Goal: Complete application form: Complete application form

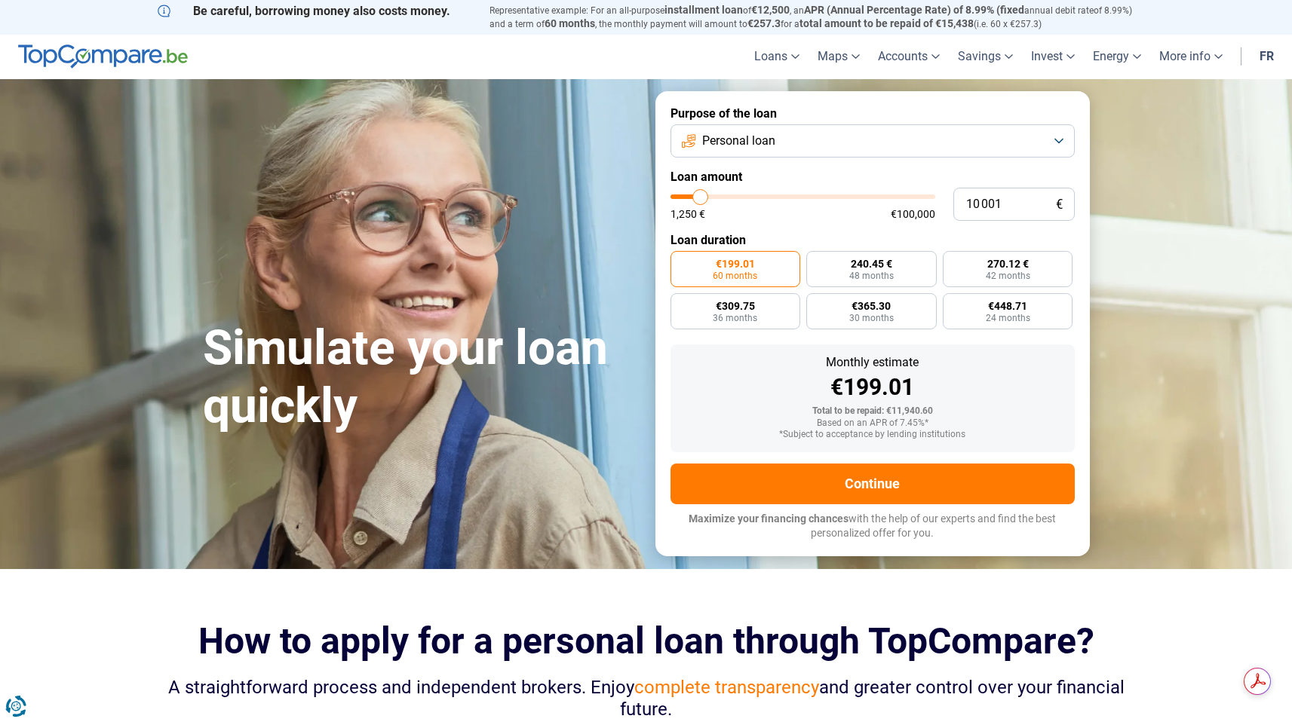
type input "10 250"
type input "10250"
type input "10 750"
type input "10750"
type input "11 000"
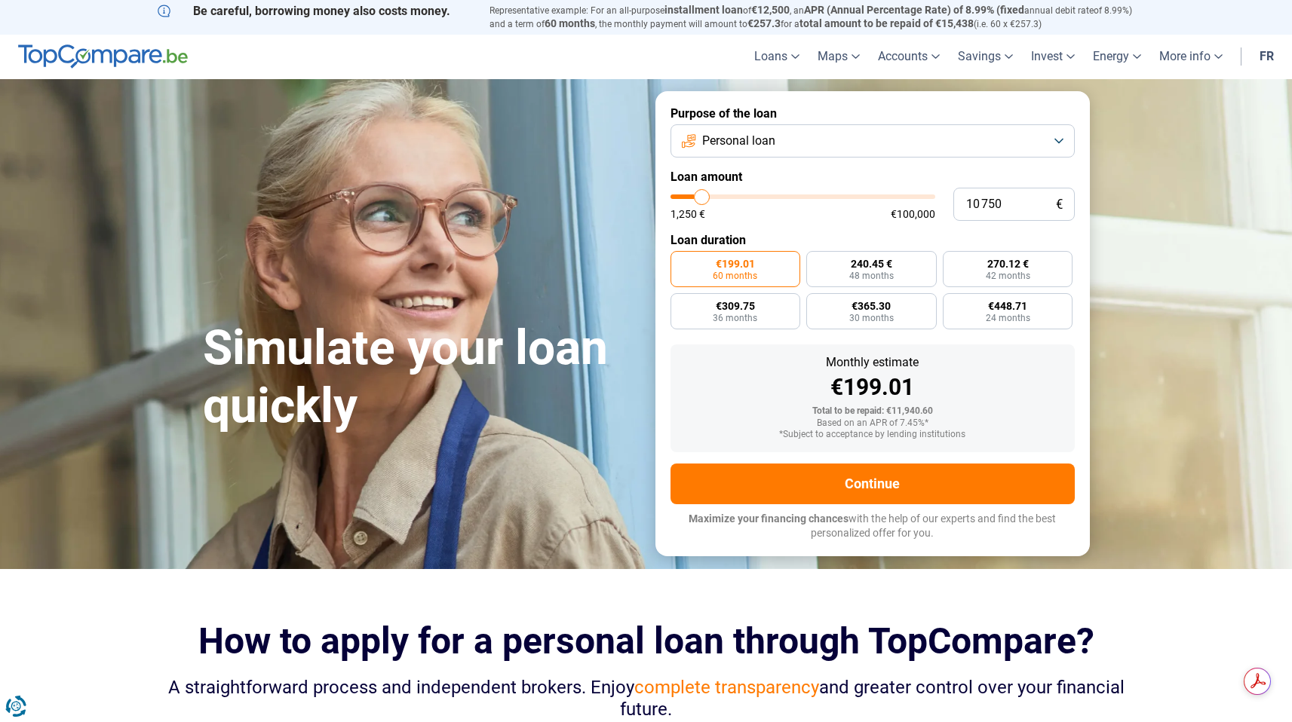
type input "11000"
type input "11 750"
type input "11750"
type input "12 000"
type input "12000"
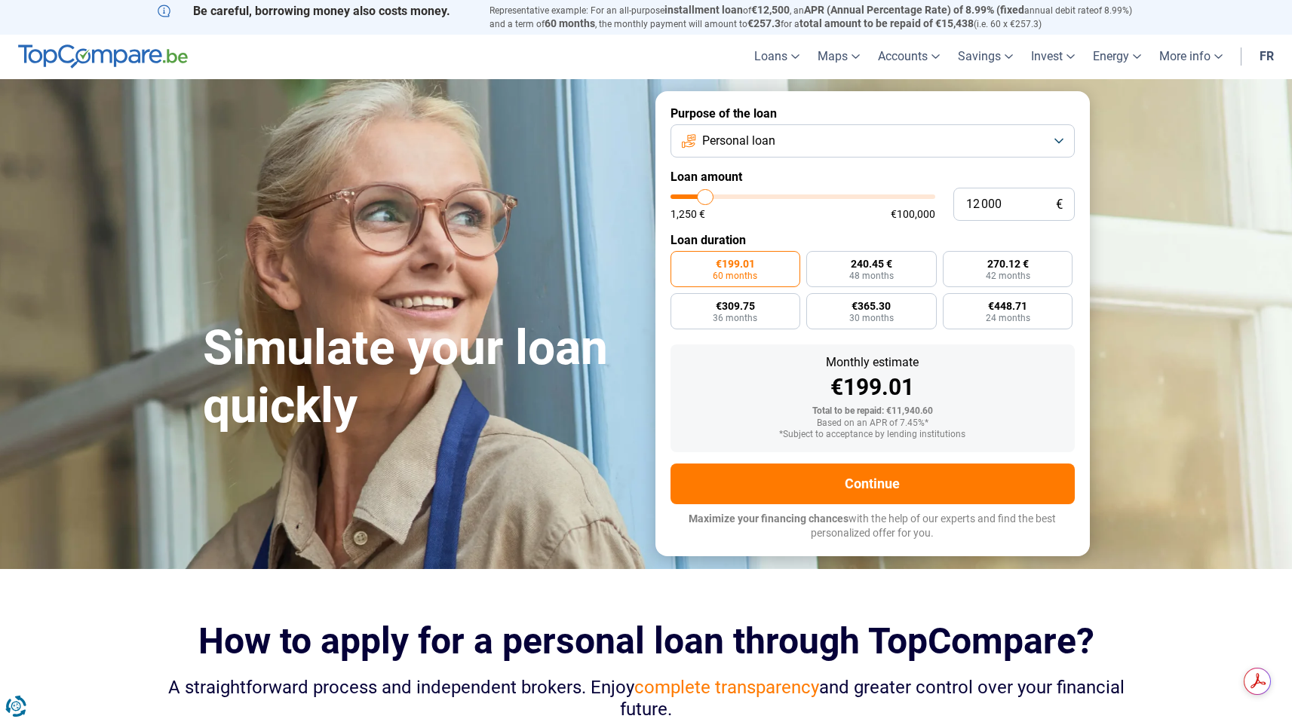
type input "12 500"
type input "12500"
type input "13 000"
type input "13000"
type input "13 250"
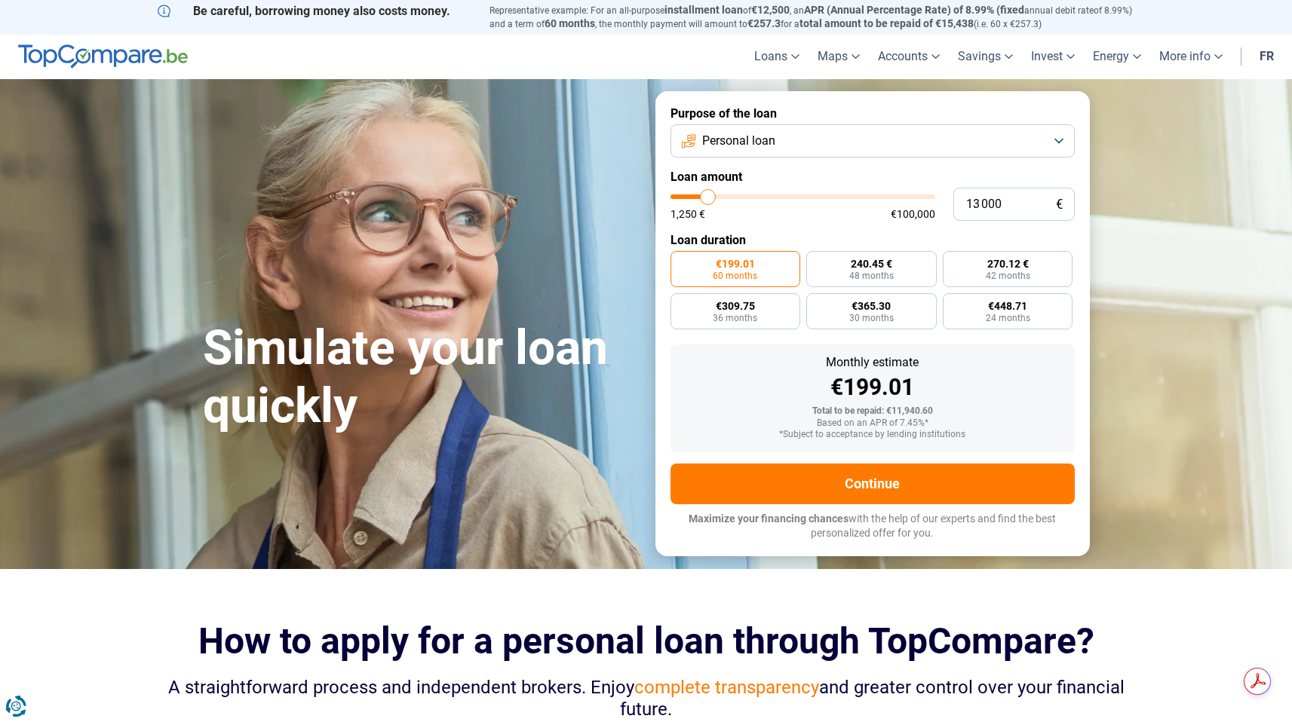
type input "13250"
type input "13 500"
type input "13500"
type input "13 750"
type input "13750"
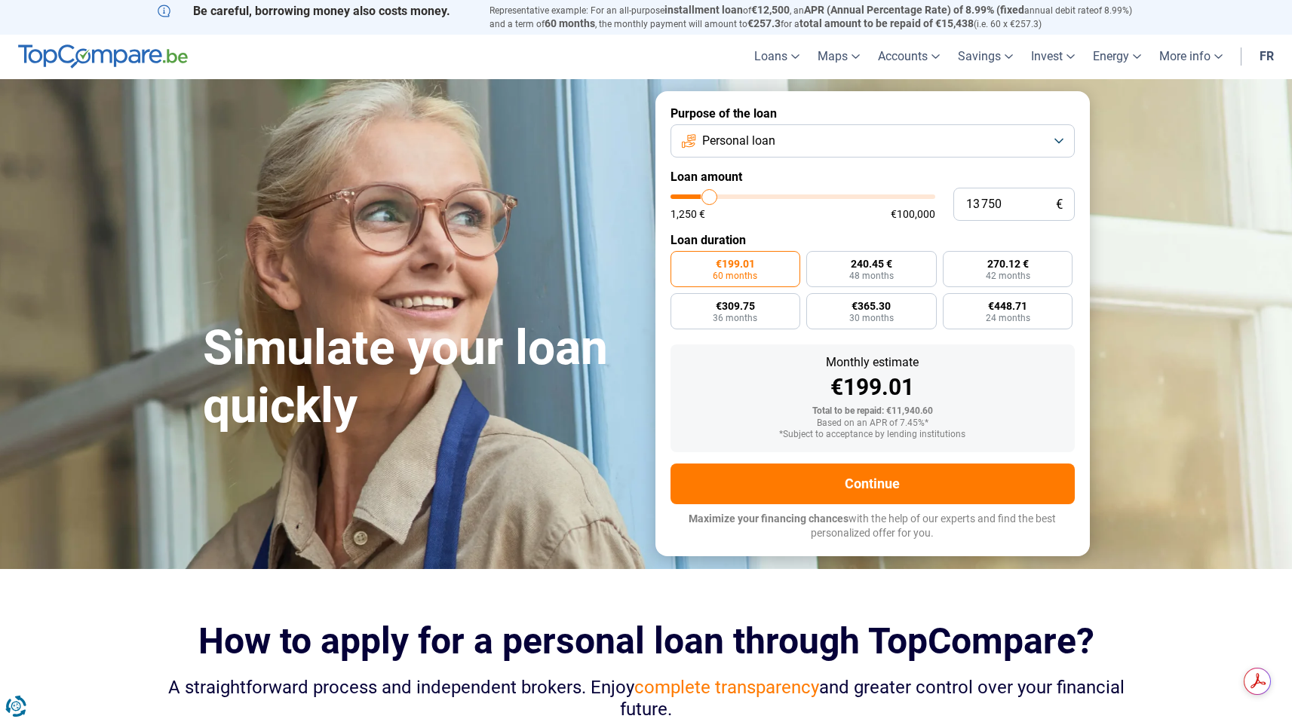
type input "14 000"
type input "14000"
type input "14 250"
type input "14250"
type input "14 500"
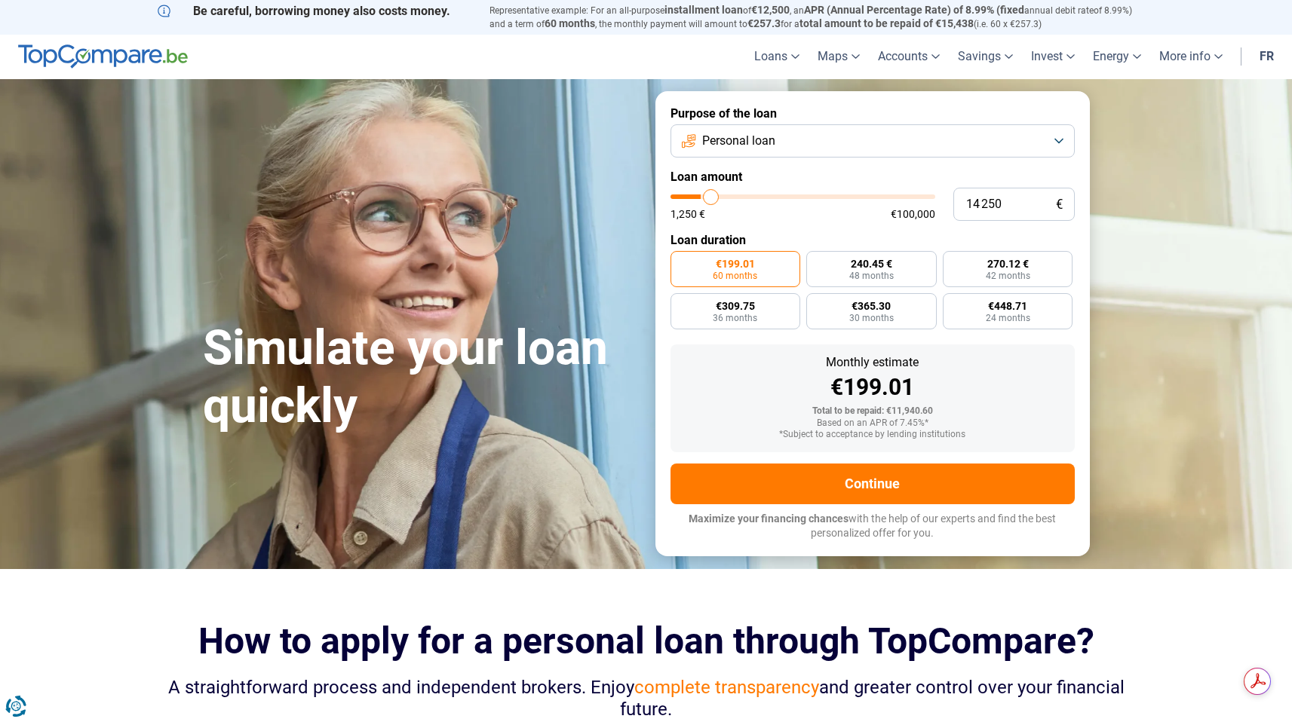
type input "14500"
type input "14 750"
type input "14750"
type input "15 000"
type input "15000"
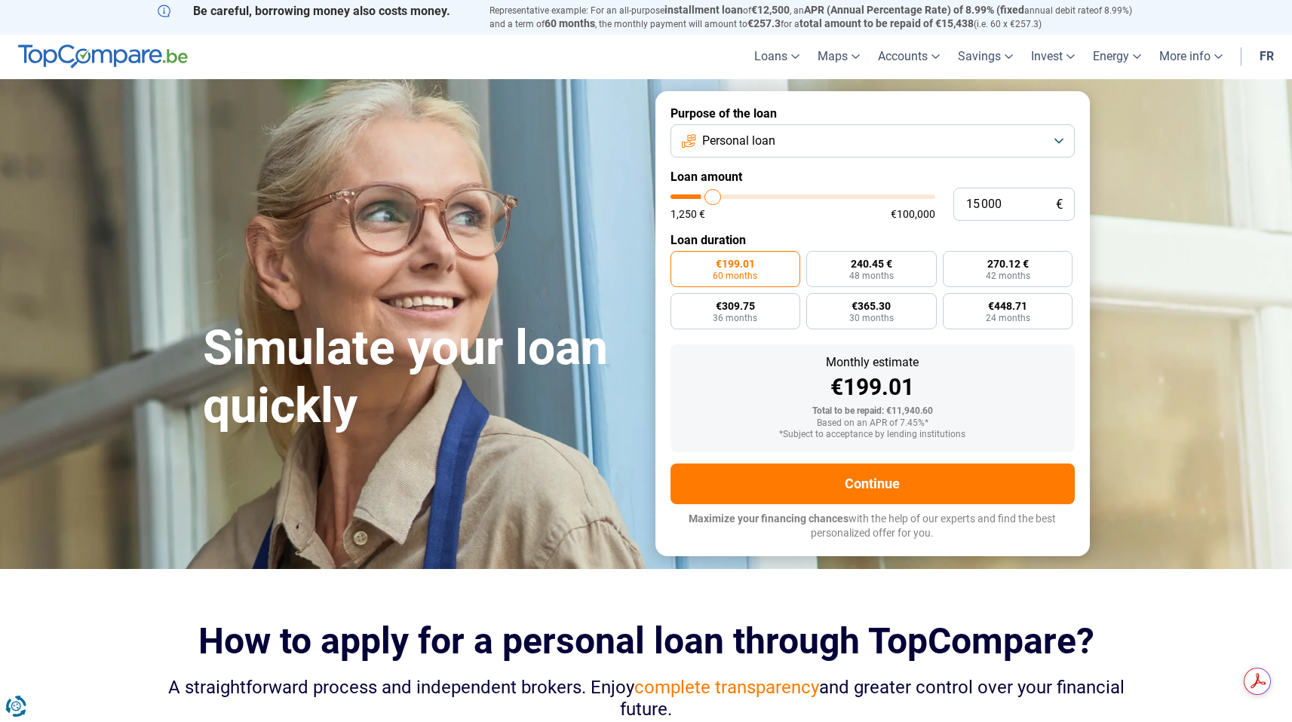
type input "15 250"
type input "15250"
type input "15 500"
type input "15500"
type input "15 750"
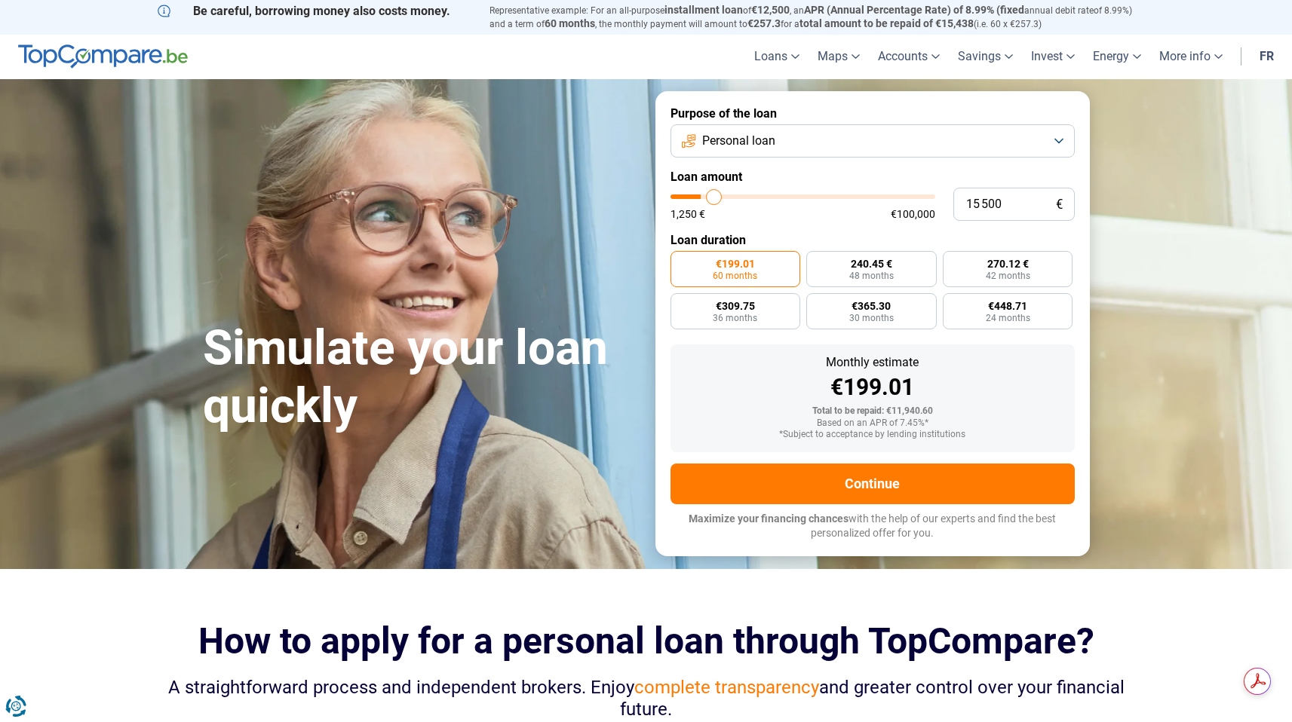
type input "15750"
type input "16 000"
type input "16000"
type input "16 250"
type input "16250"
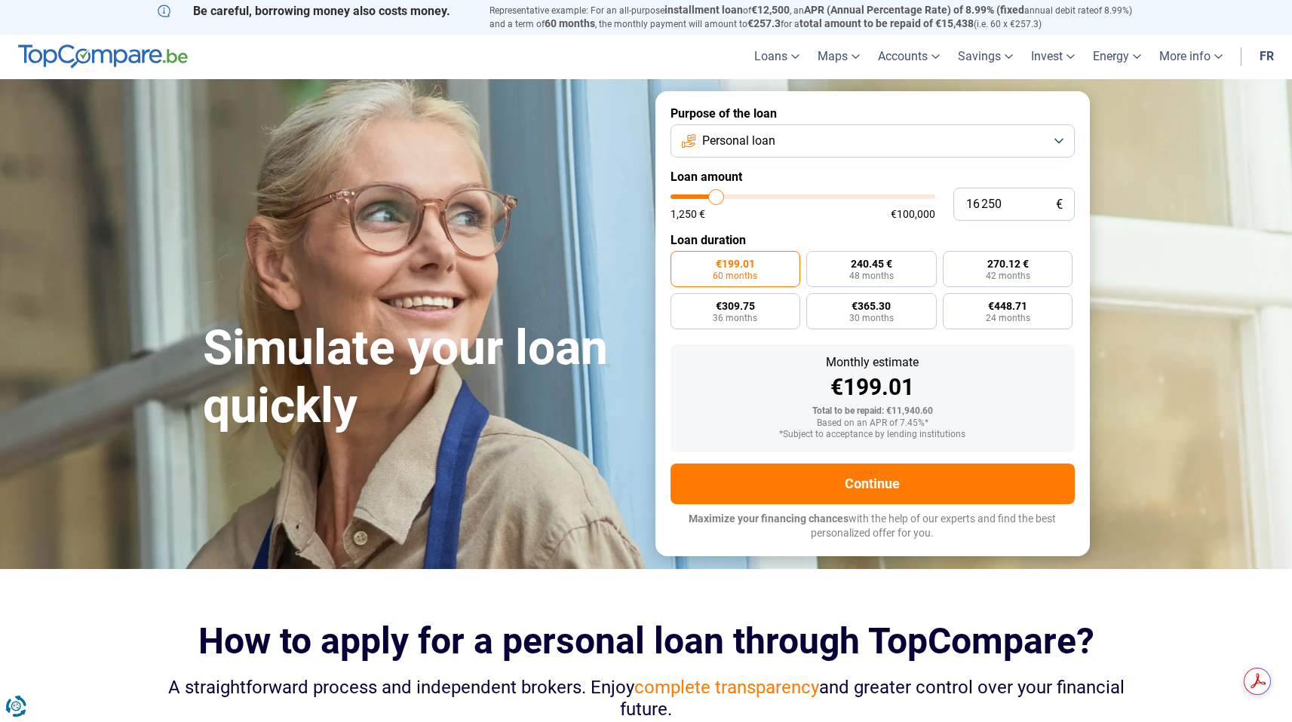
type input "16 500"
type input "16500"
type input "16 750"
type input "16750"
type input "17 000"
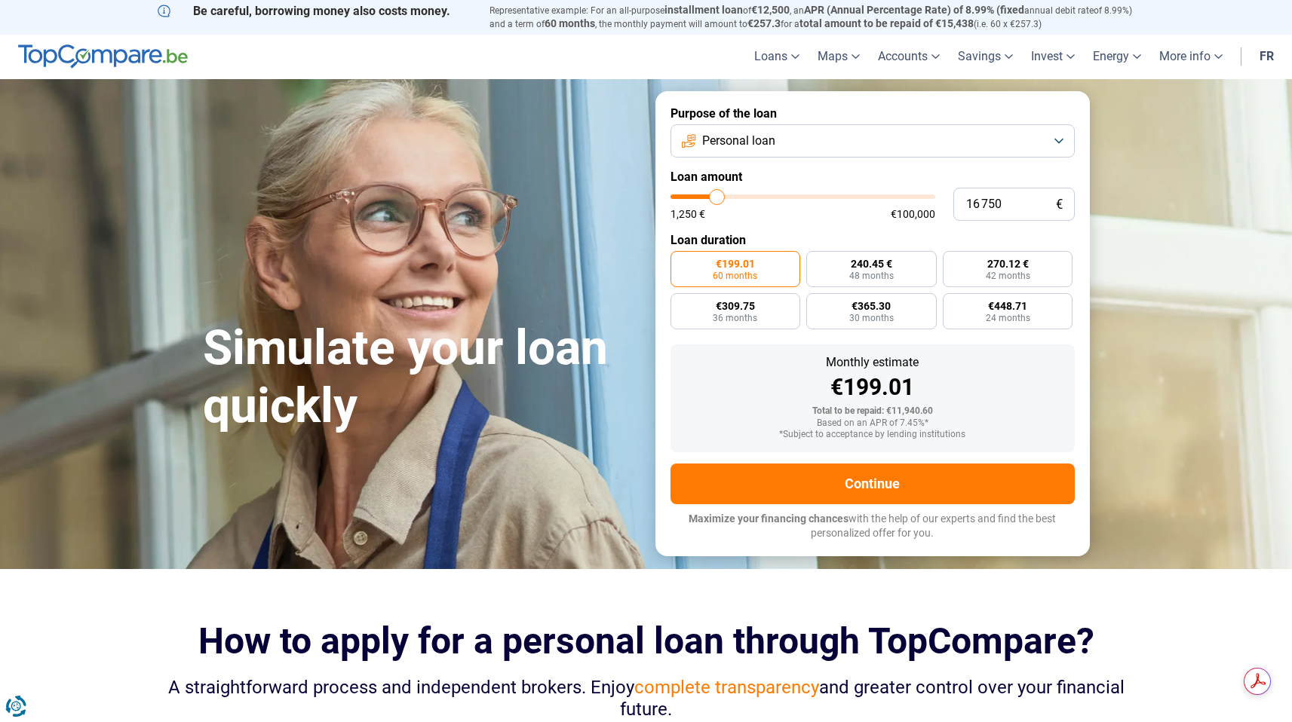
type input "17000"
type input "17 250"
type input "17250"
type input "17 500"
type input "17500"
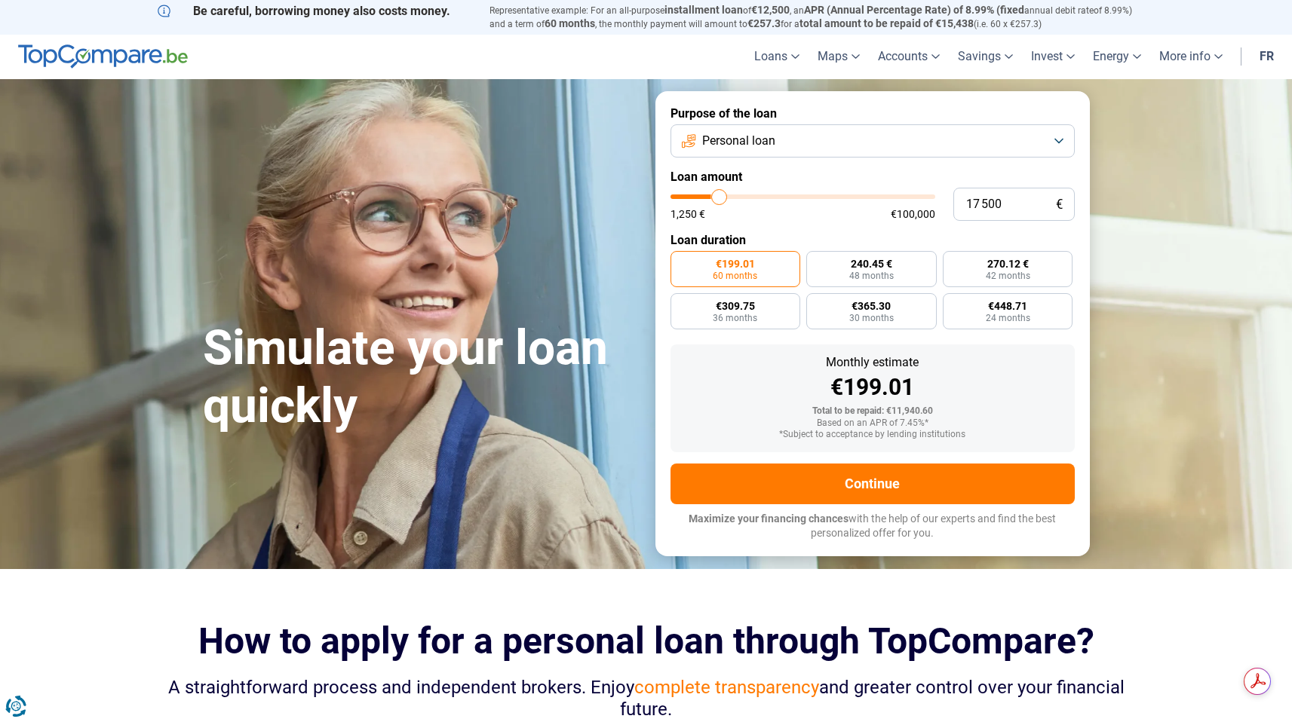
type input "17 750"
type input "17750"
type input "18 000"
type input "18000"
type input "18 250"
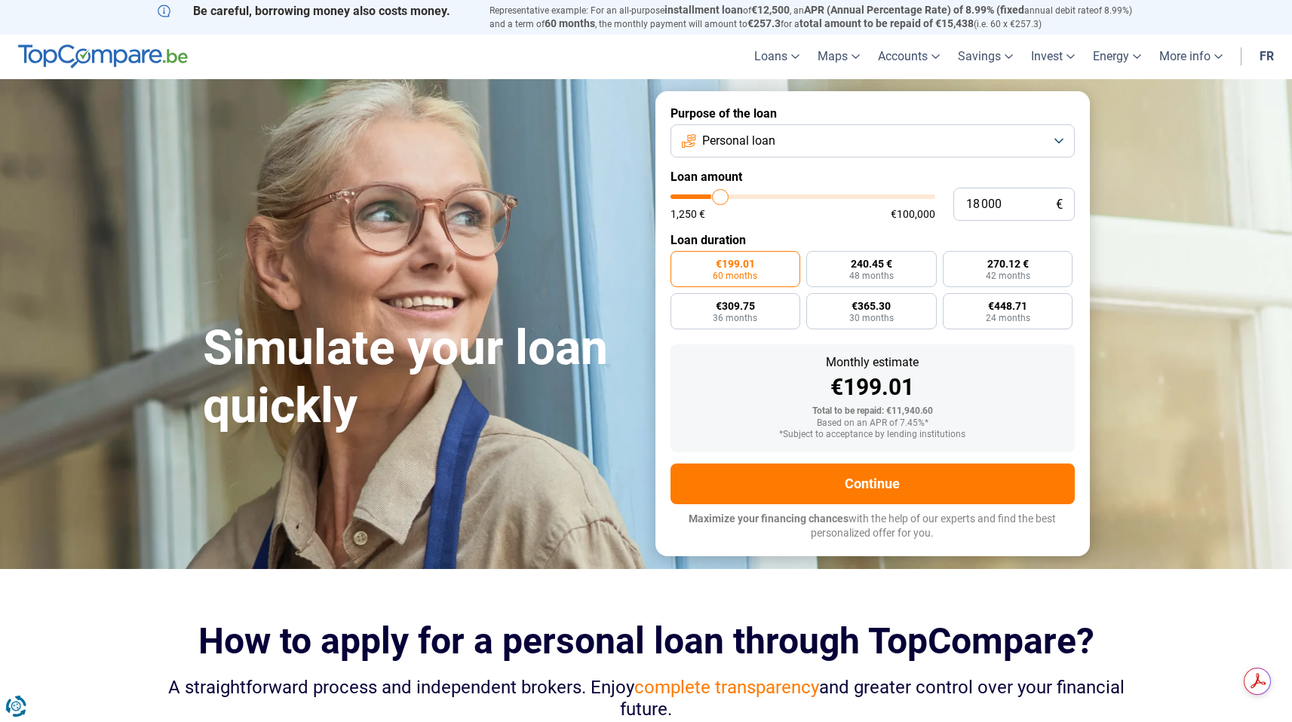
type input "18250"
type input "18 500"
type input "18500"
type input "18 750"
type input "18750"
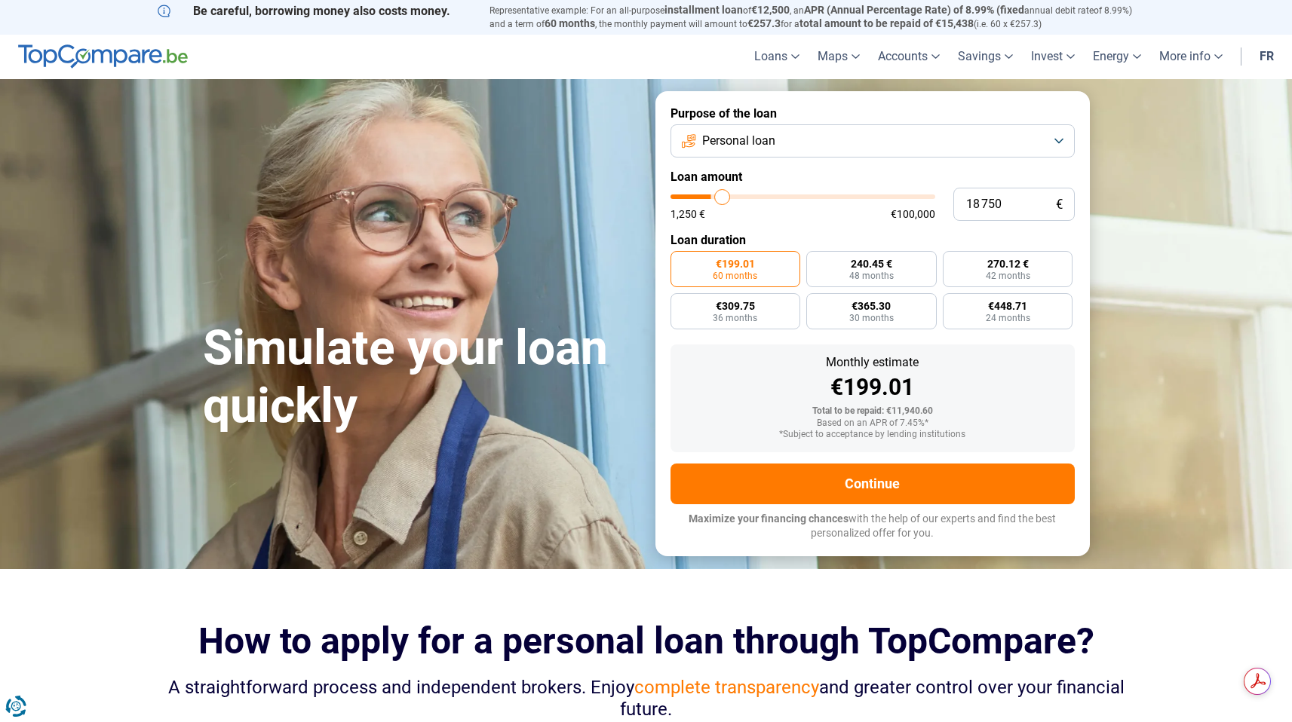
type input "19 000"
type input "19000"
type input "19 250"
type input "19250"
type input "19 500"
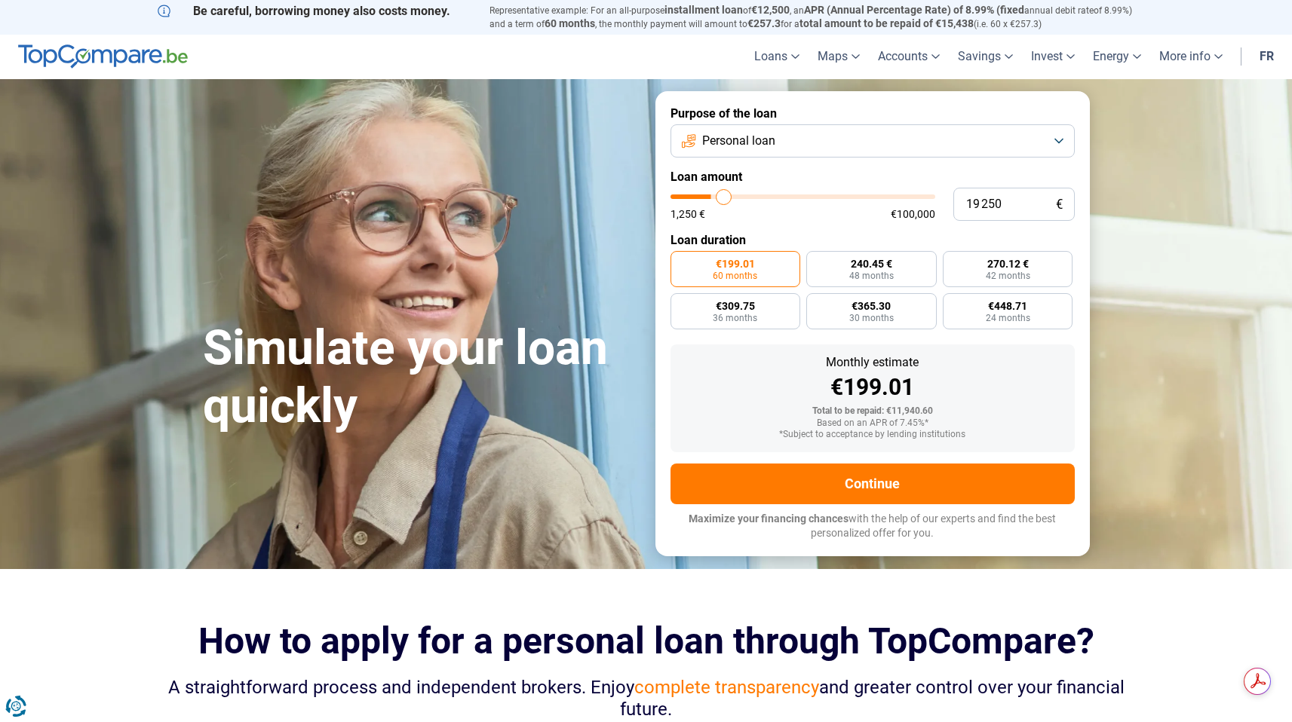
type input "19500"
type input "19 750"
type input "19750"
type input "20 000"
type input "20000"
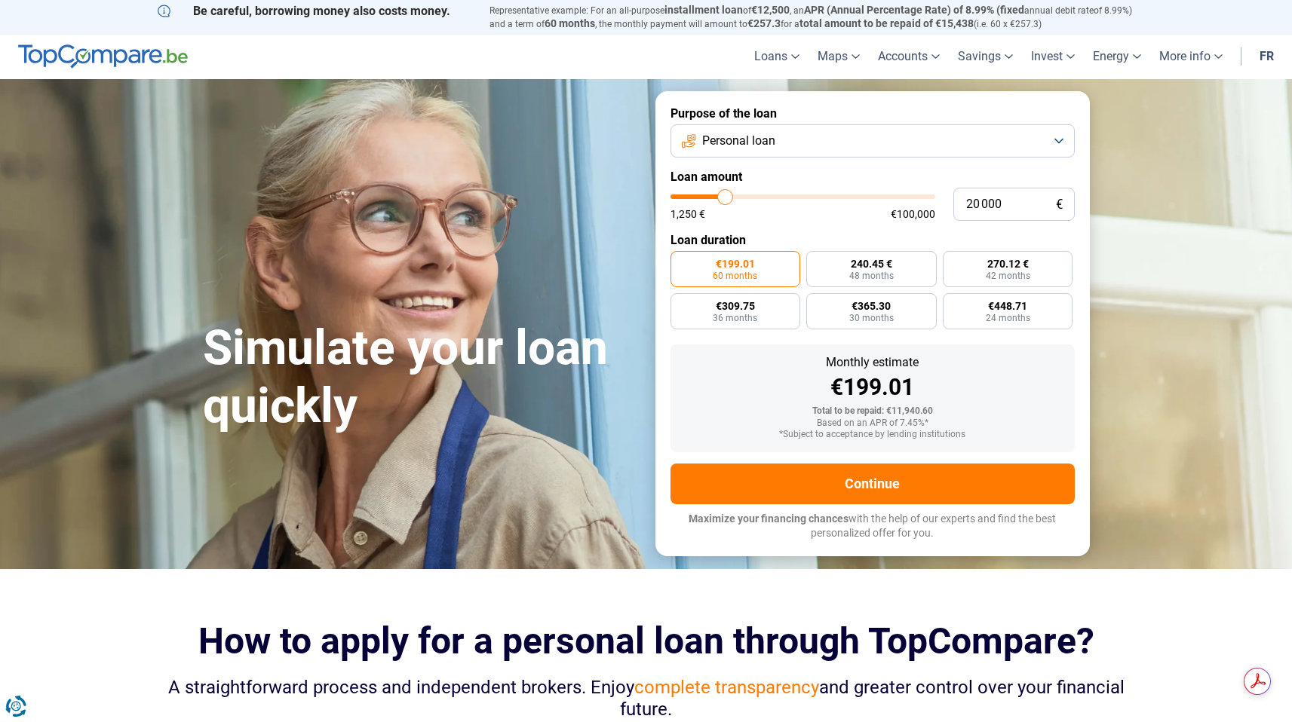
type input "20 250"
type input "20250"
type input "20 500"
type input "20500"
type input "20 750"
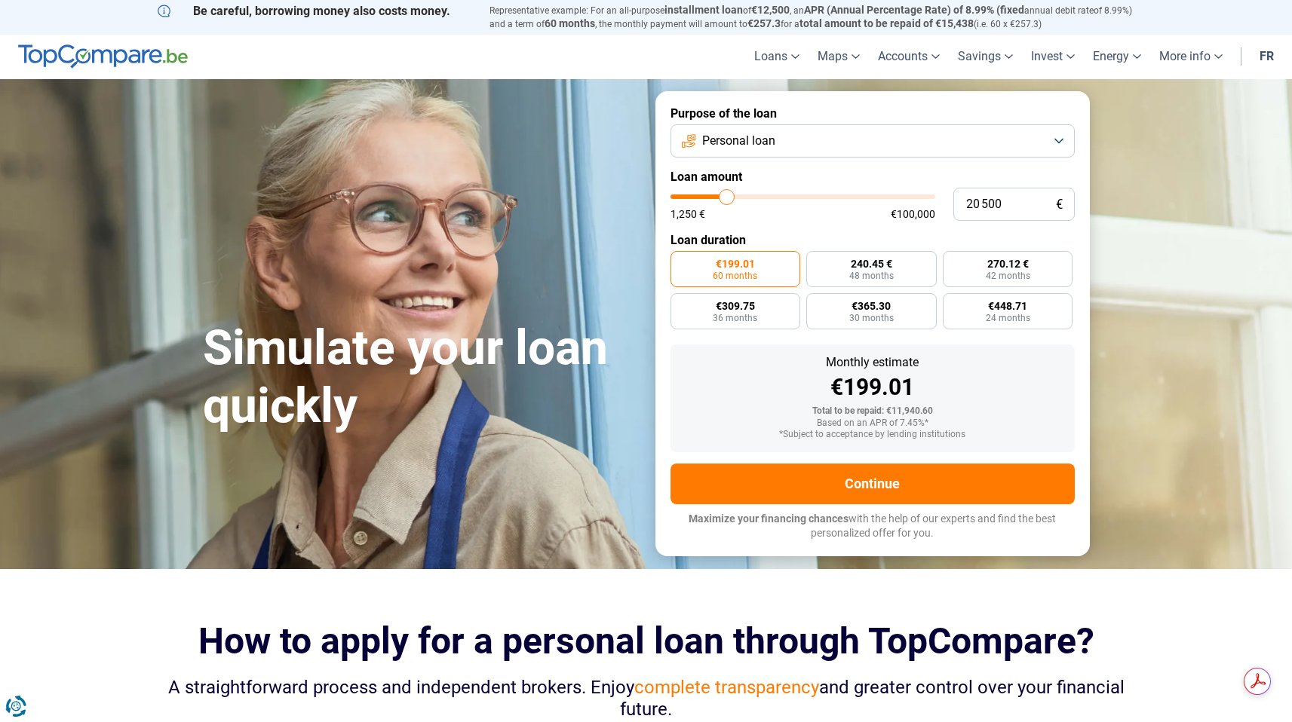
type input "20750"
type input "21 000"
type input "21000"
type input "21 250"
type input "21250"
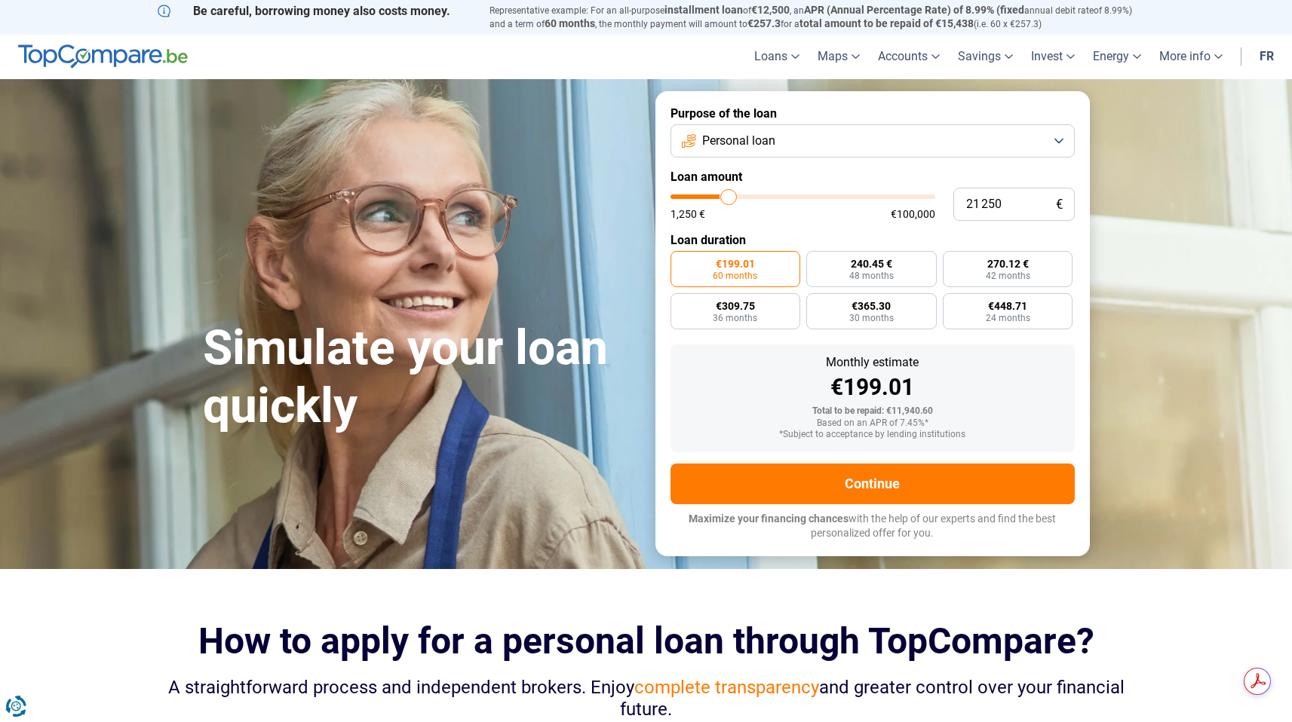
type input "21 500"
type input "21500"
type input "21 750"
type input "21750"
type input "22 000"
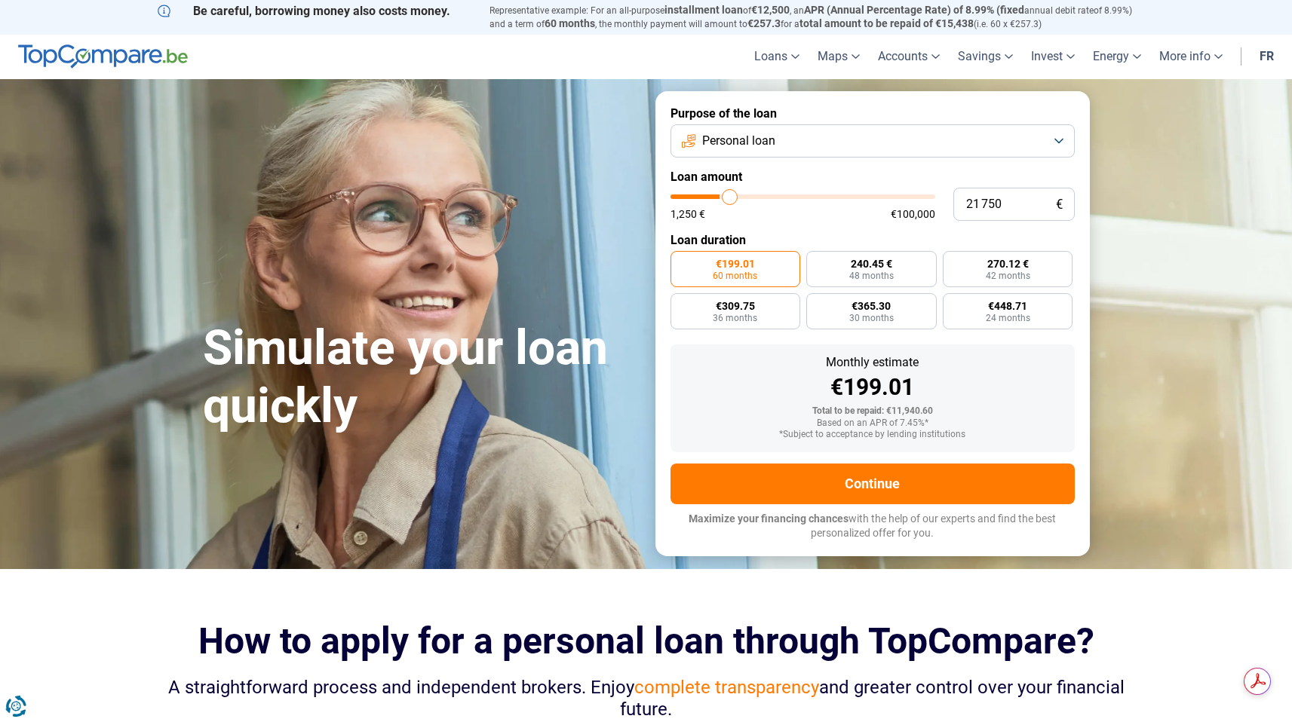
type input "22000"
type input "22 250"
type input "22250"
type input "22 500"
type input "22500"
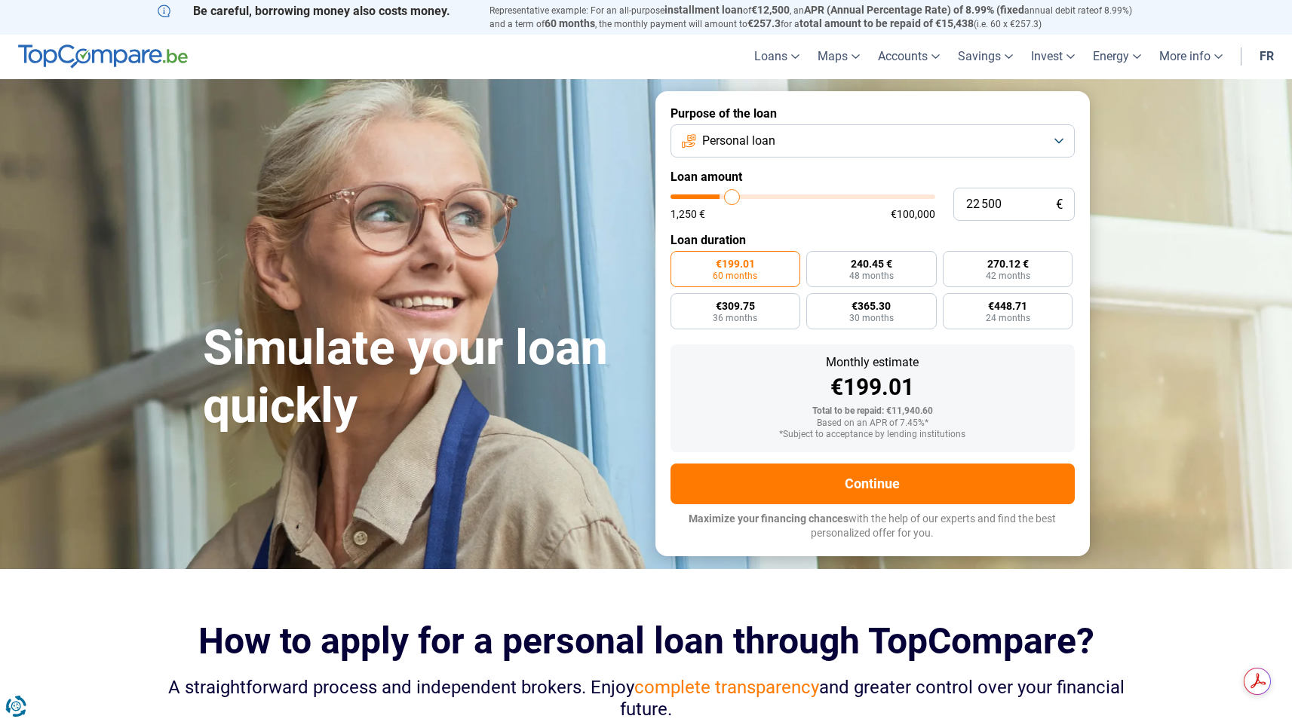
type input "22 750"
type input "22750"
type input "23 000"
type input "23000"
type input "23 250"
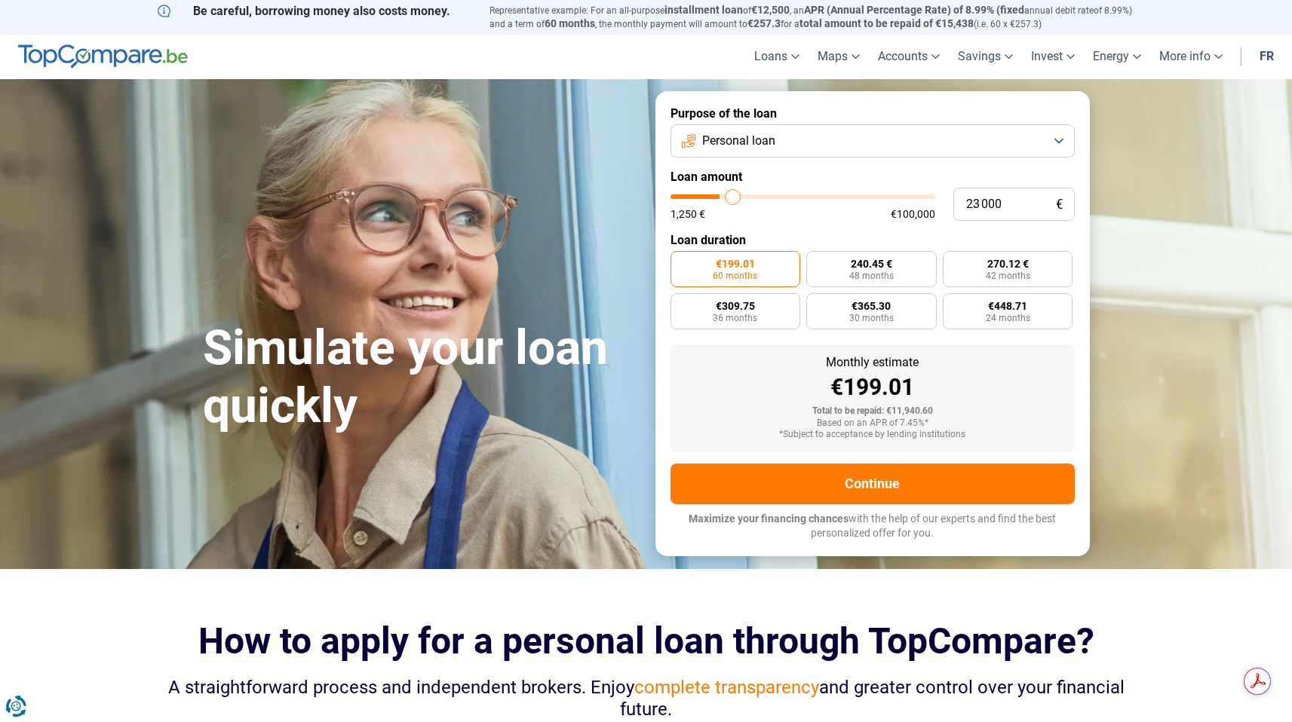
type input "23250"
type input "23 500"
type input "23500"
type input "23 750"
type input "23750"
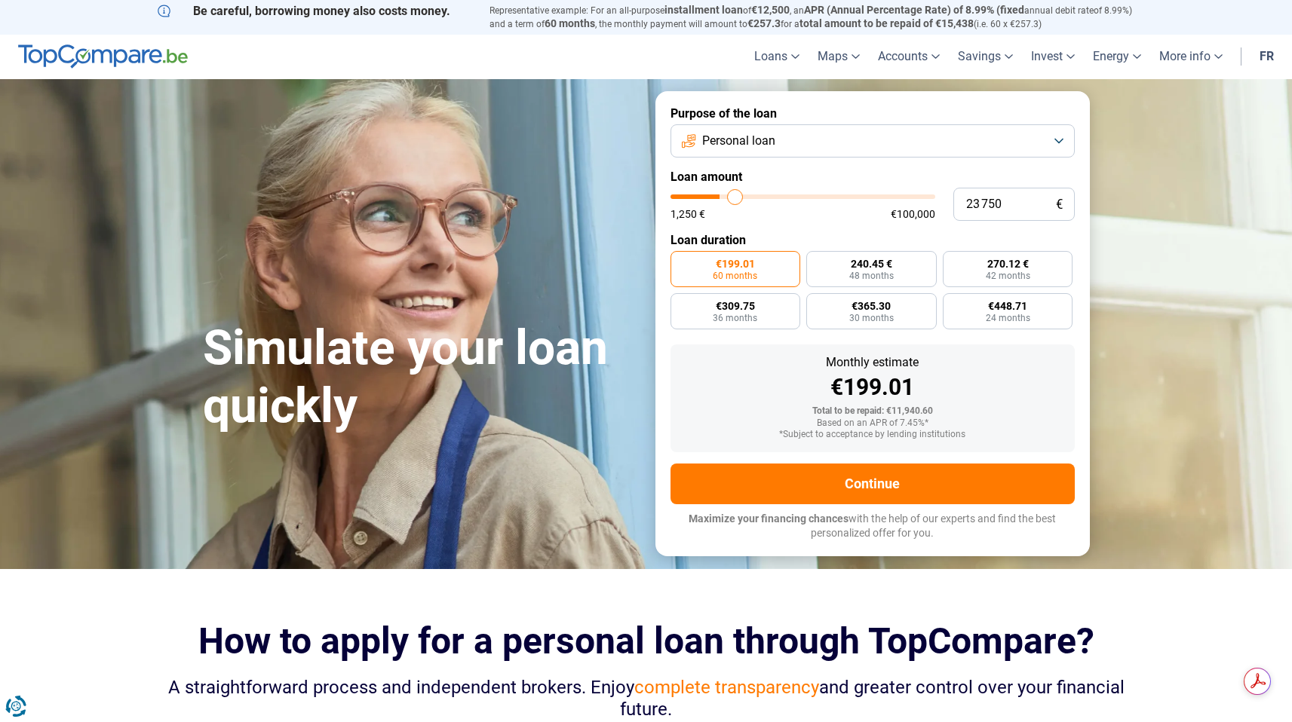
type input "24 000"
type input "24000"
type input "24 250"
type input "24250"
type input "24 500"
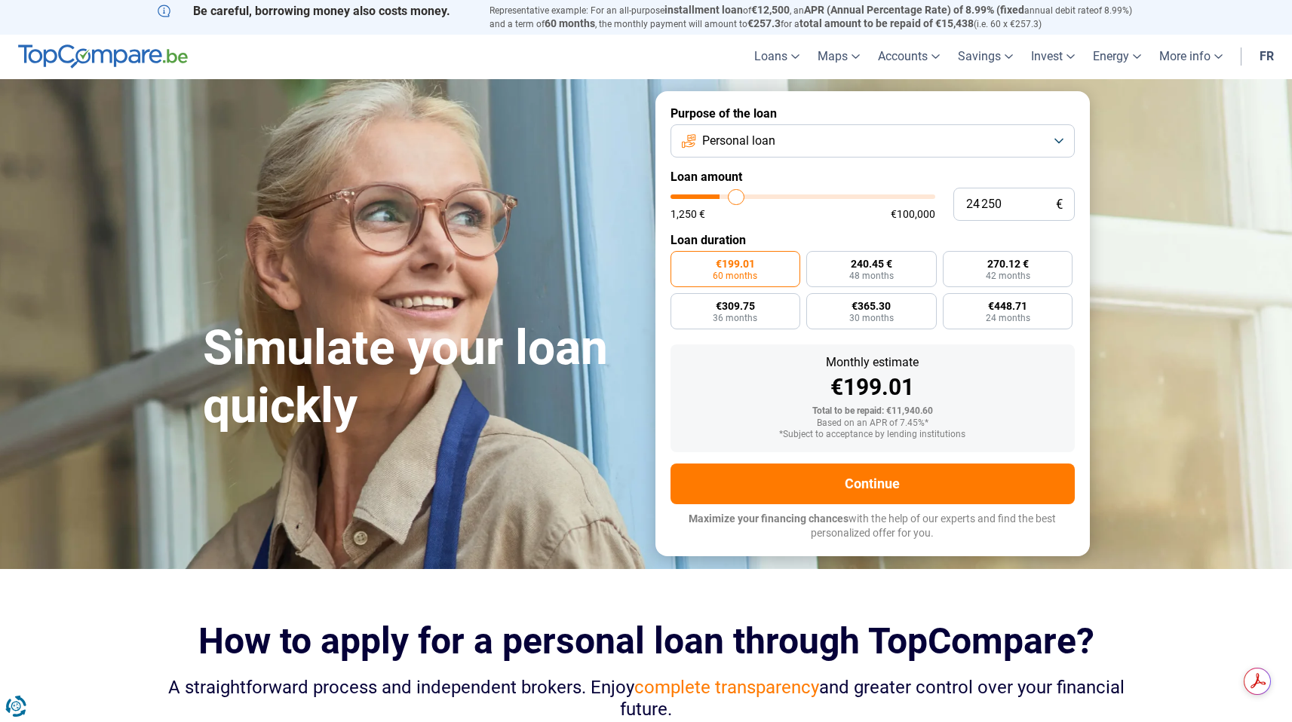
type input "24500"
type input "24 750"
type input "24750"
type input "25 000"
type input "25000"
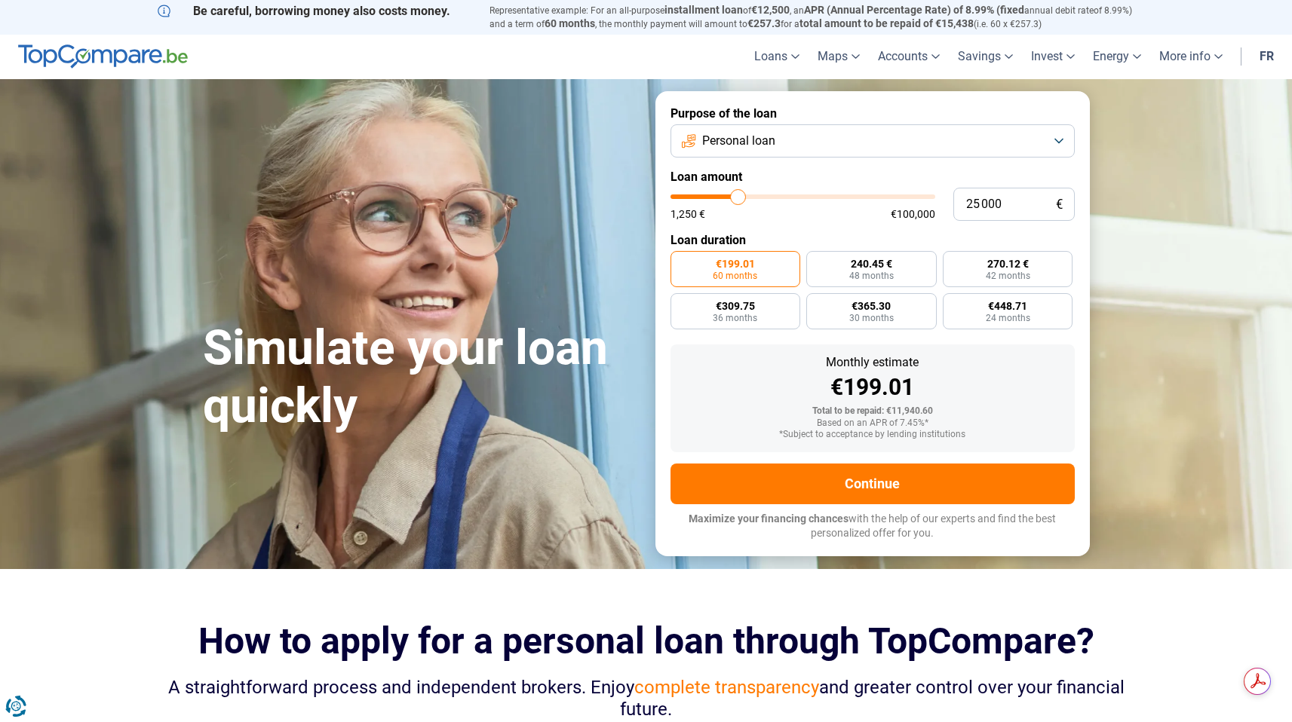
type input "25 250"
type input "25250"
type input "25 500"
type input "25500"
type input "25 750"
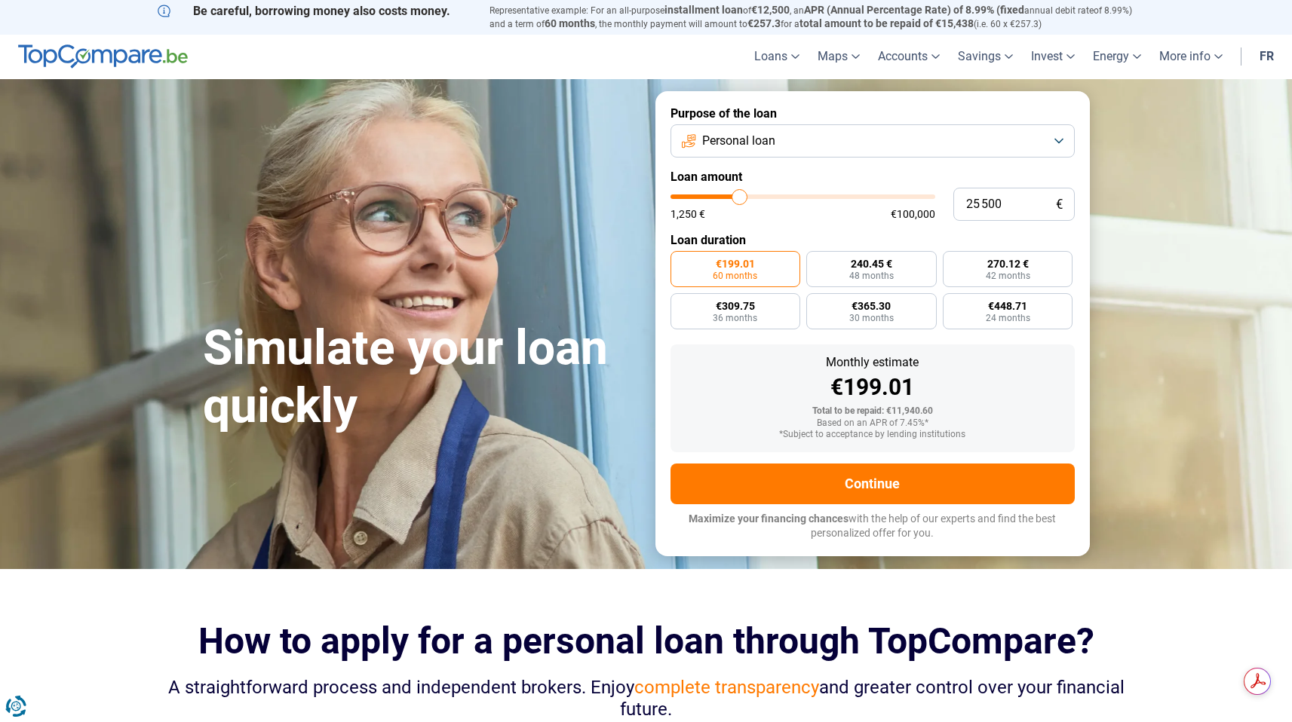
type input "25750"
type input "26 000"
type input "26000"
type input "26 250"
type input "26250"
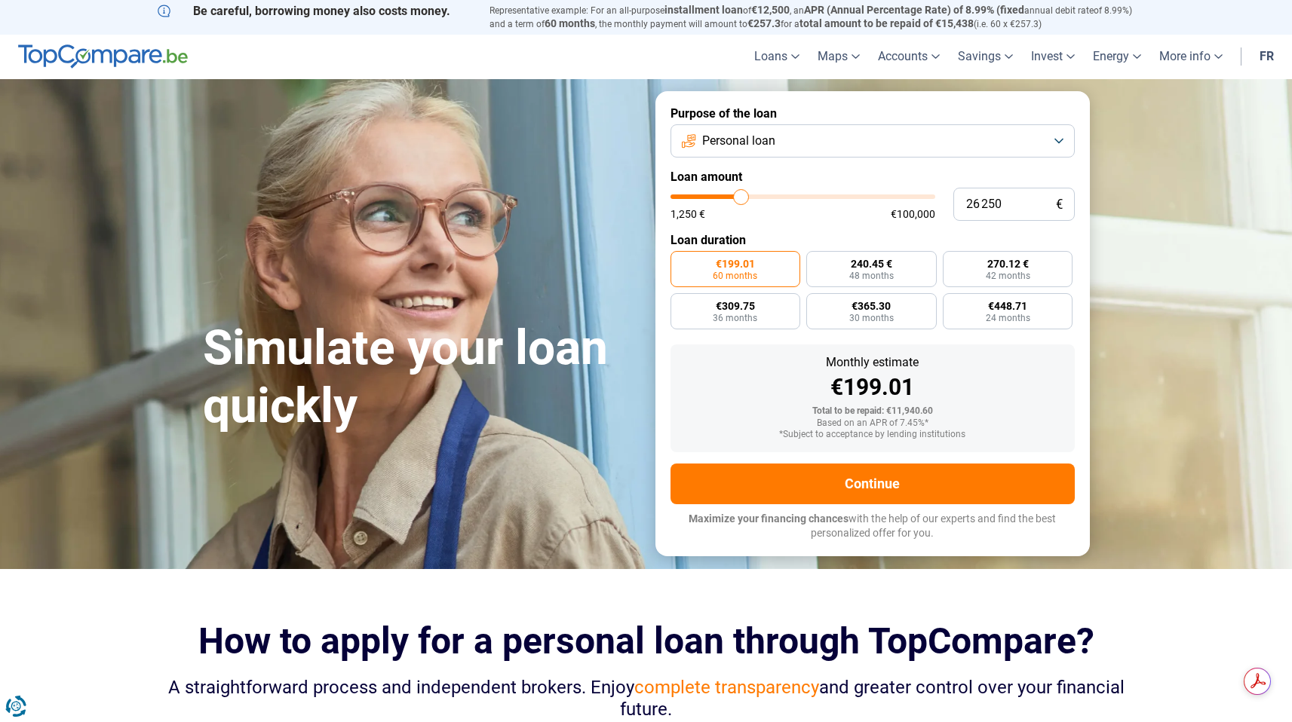
type input "26 000"
type input "26000"
type input "25 500"
type input "25500"
type input "24 500"
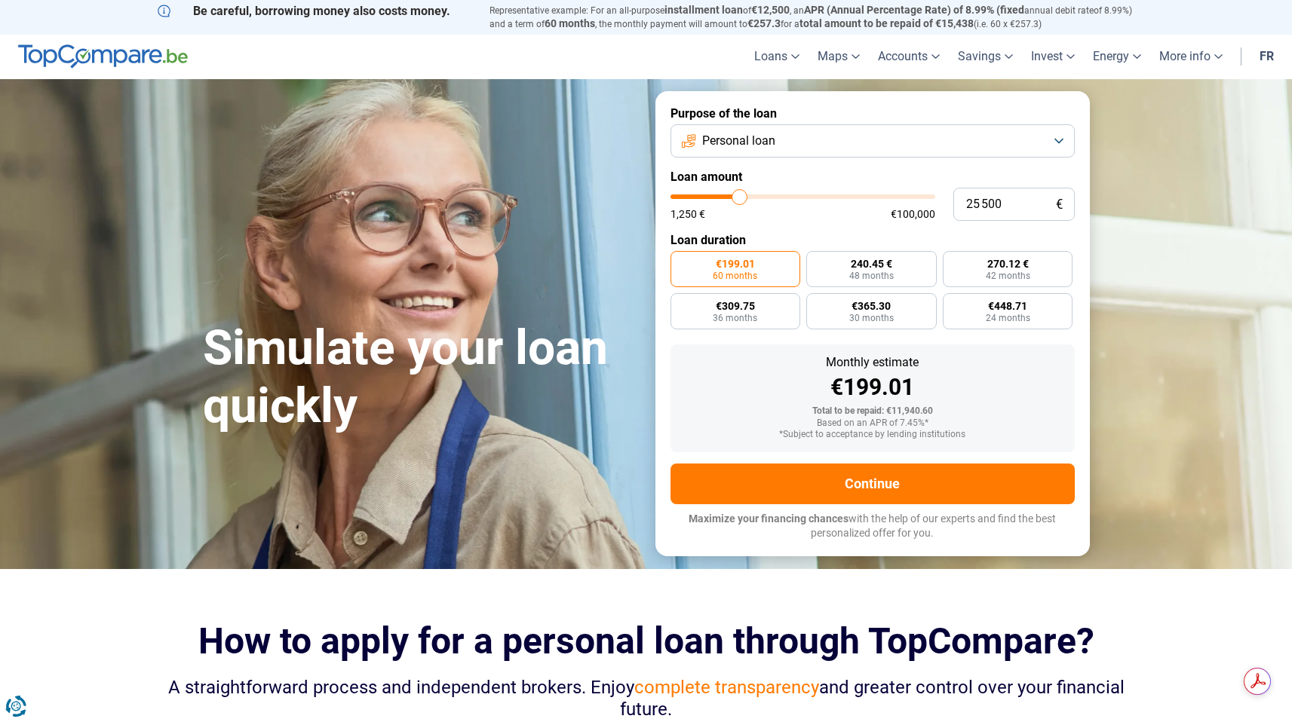
type input "24500"
type input "23 250"
type input "23250"
type input "21 750"
type input "21750"
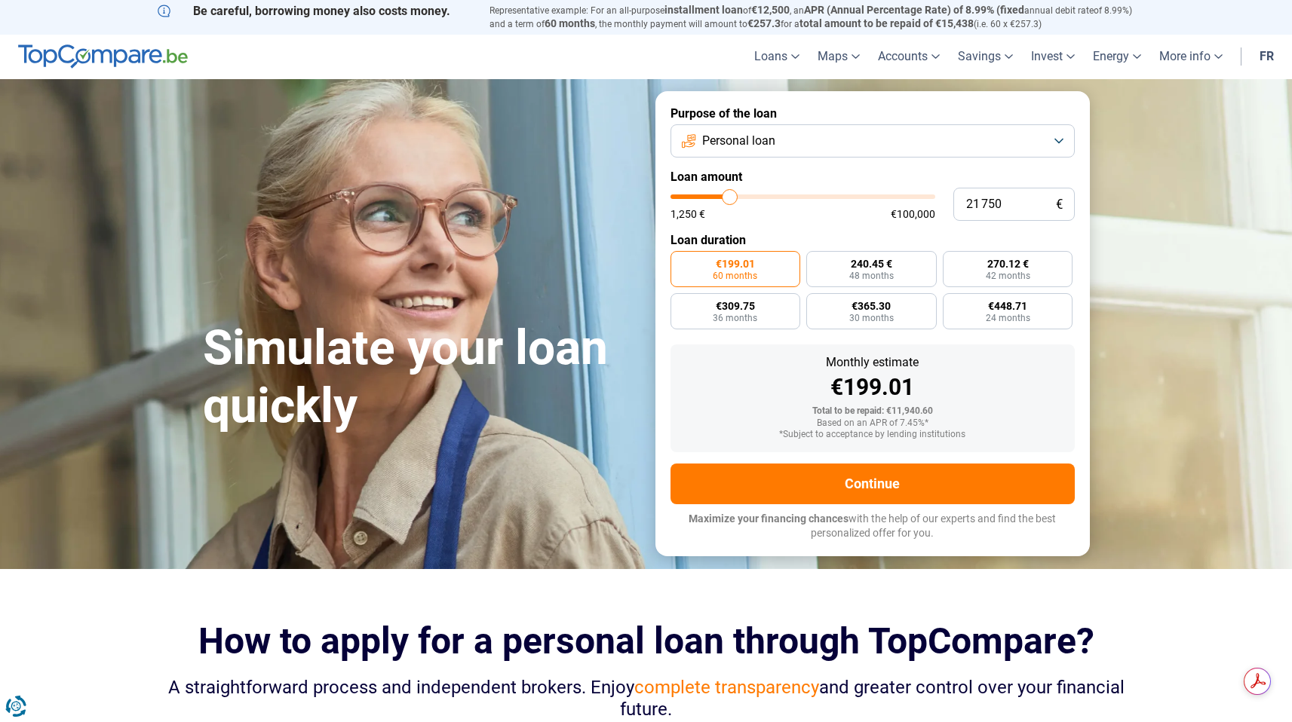
type input "21 250"
type input "21250"
type input "20 500"
type input "20500"
type input "19 500"
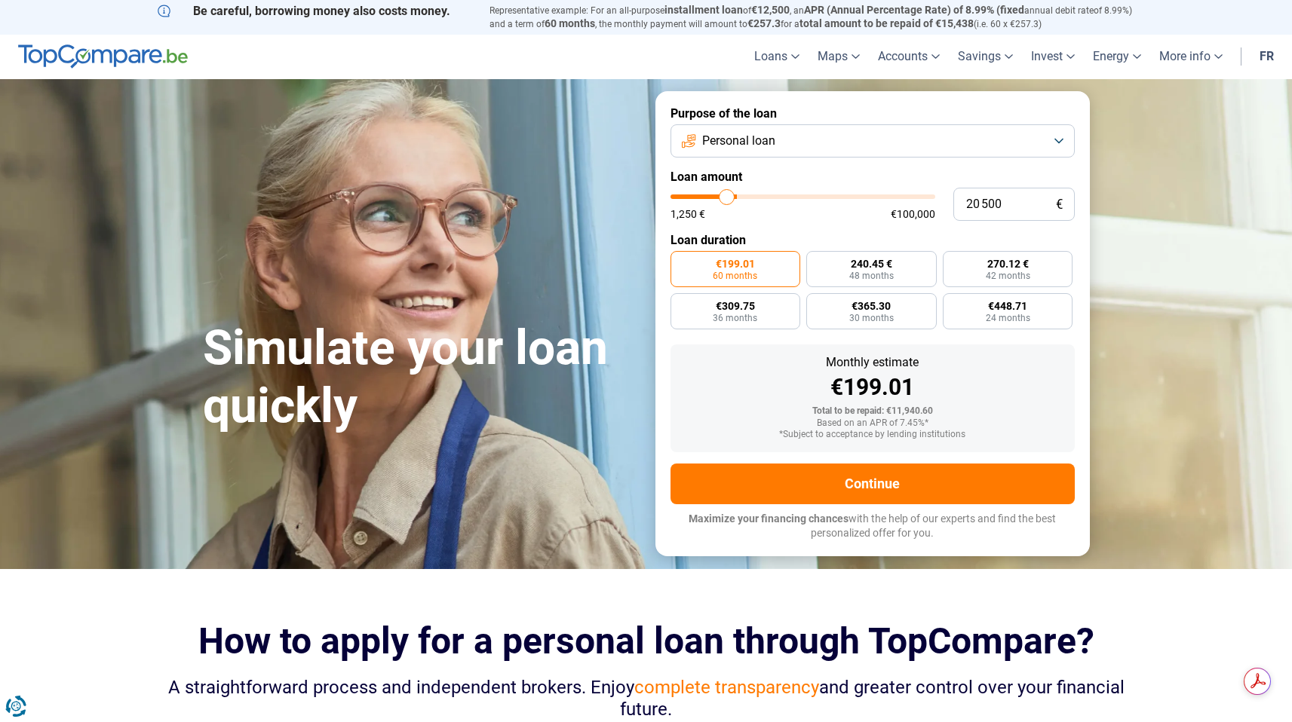
type input "19500"
type input "19 000"
type input "19000"
type input "18 500"
type input "18500"
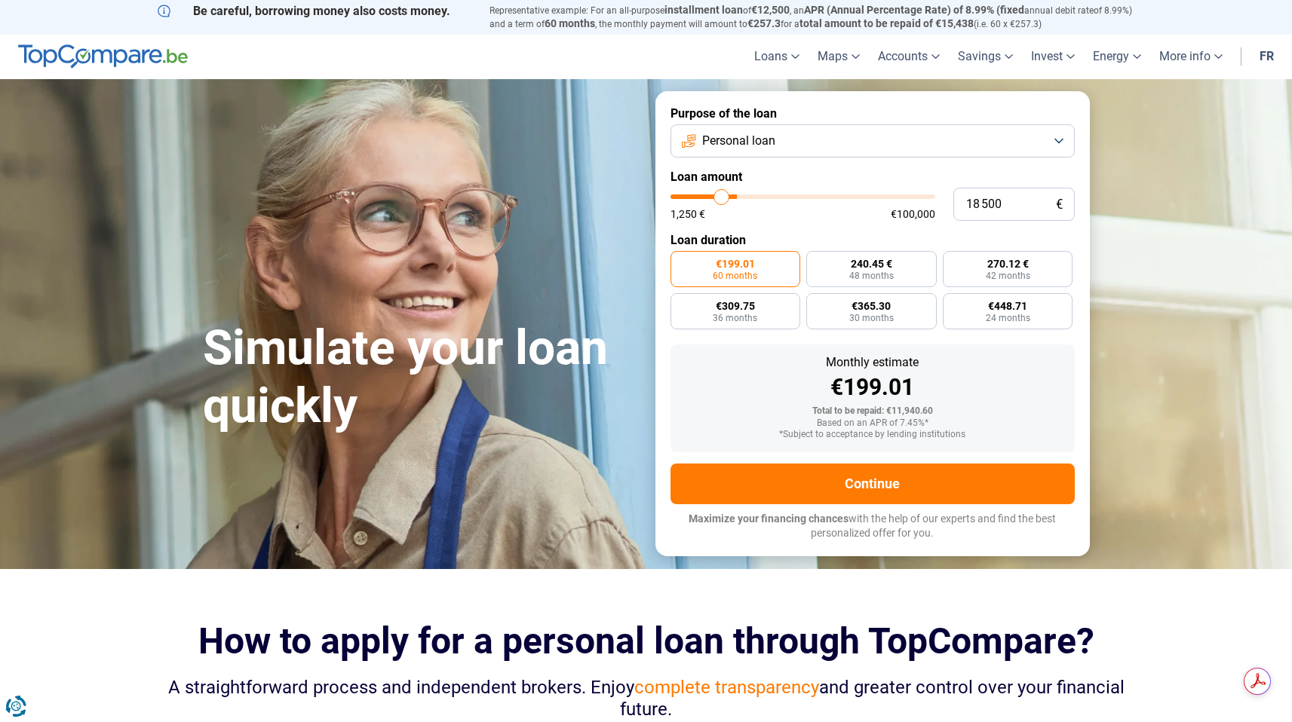
type input "18 000"
type input "18000"
type input "17 750"
type input "17750"
type input "17 000"
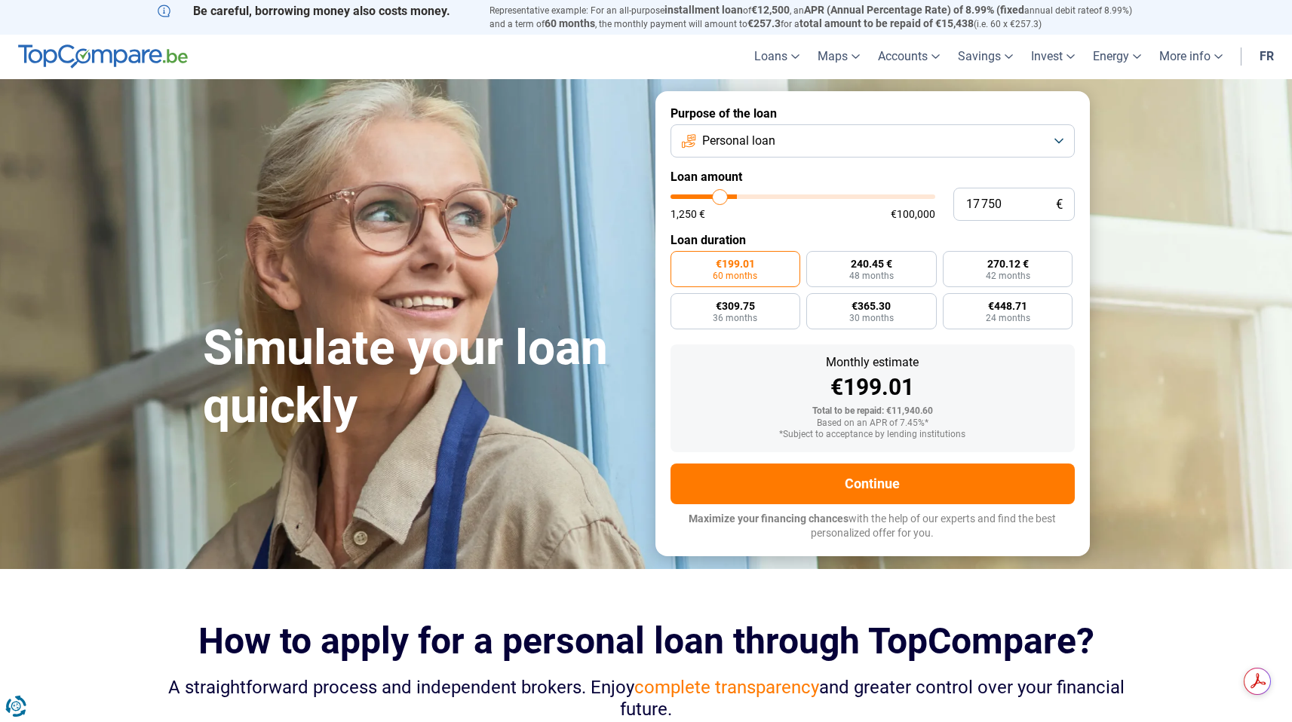
type input "17000"
type input "16 250"
type input "16250"
type input "16 000"
type input "16000"
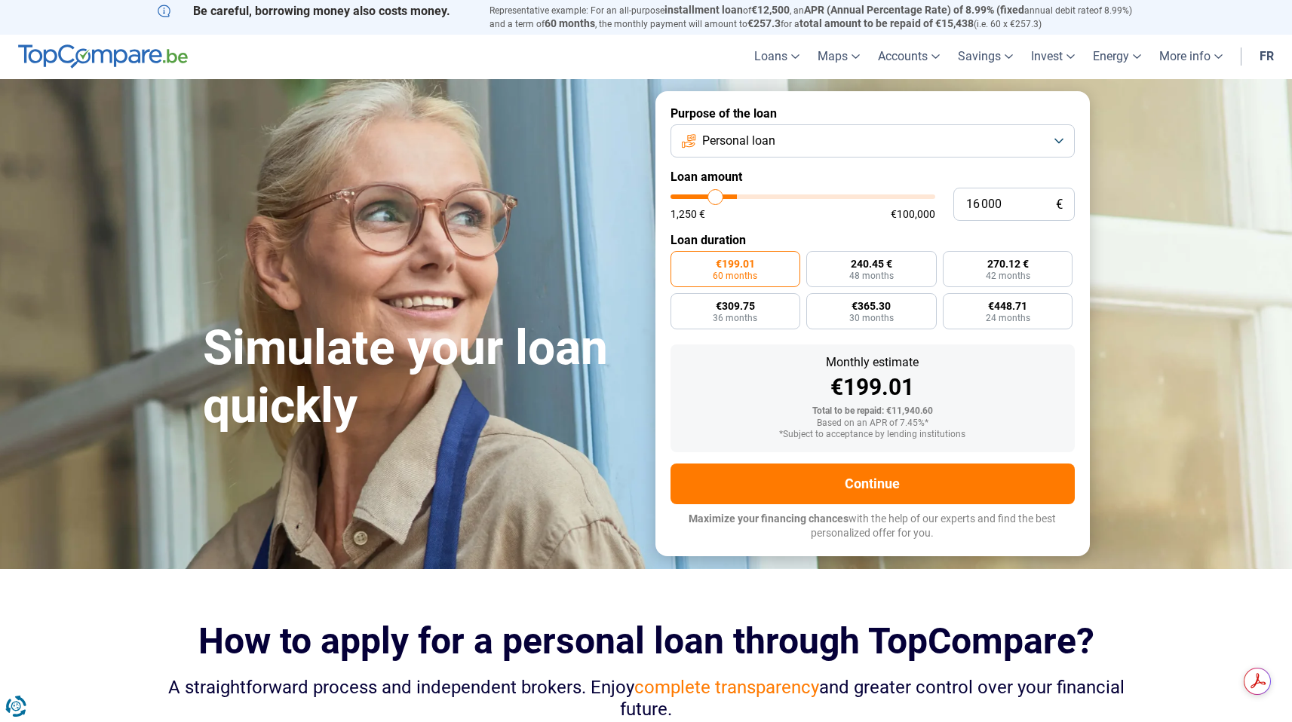
type input "15 750"
type input "15750"
type input "15 500"
type input "15500"
type input "15 250"
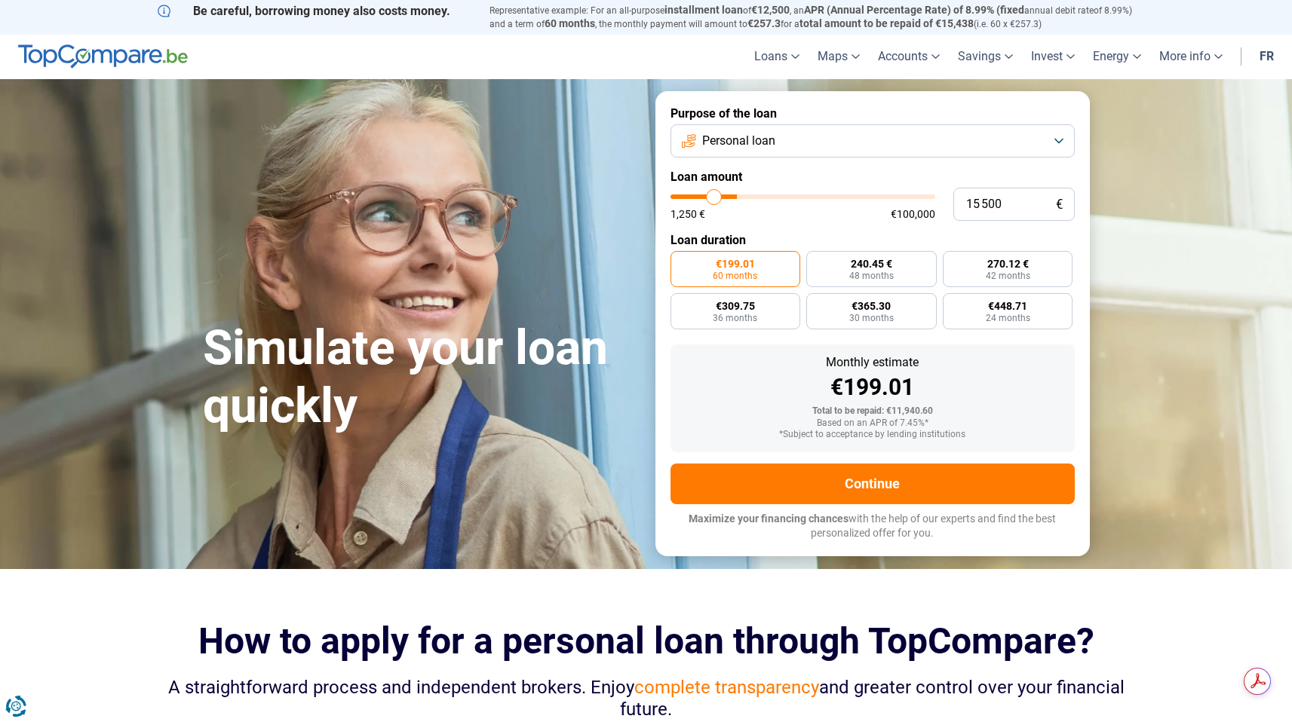
type input "15250"
type input "14 750"
type input "14750"
type input "14 500"
type input "14500"
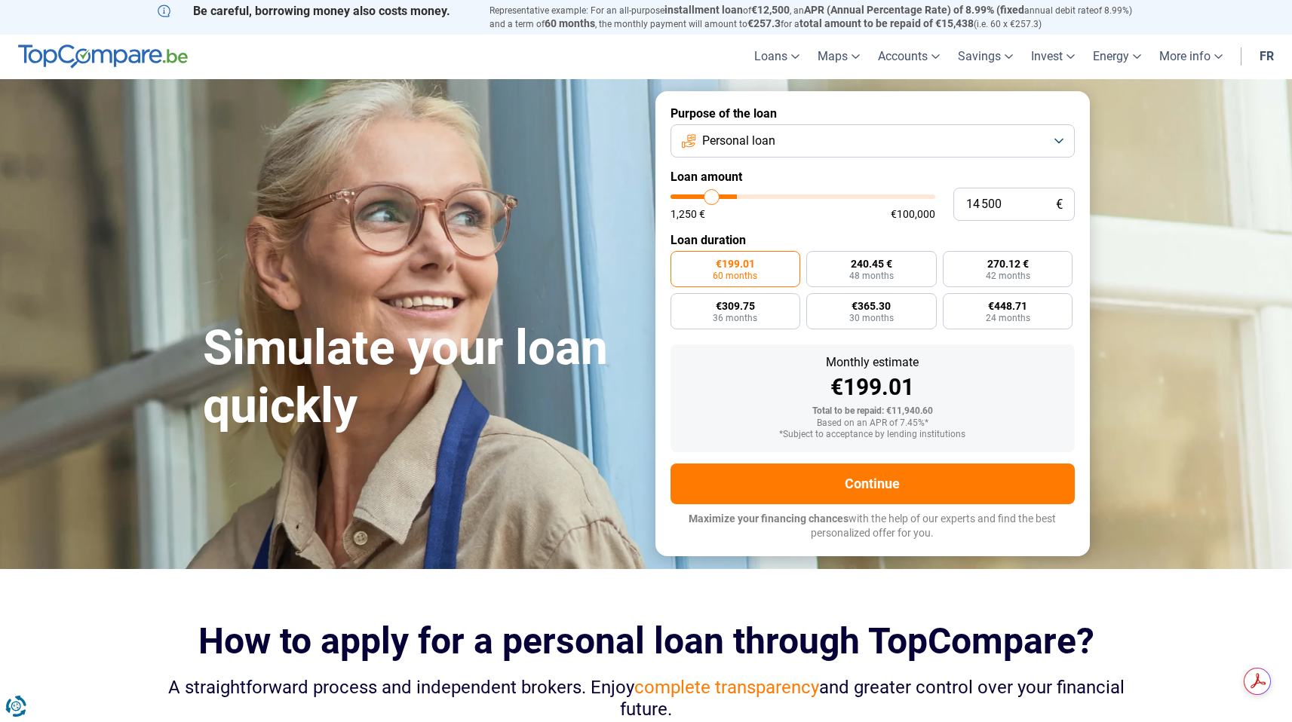
type input "14 250"
type input "14250"
type input "13 750"
type input "13750"
type input "13 000"
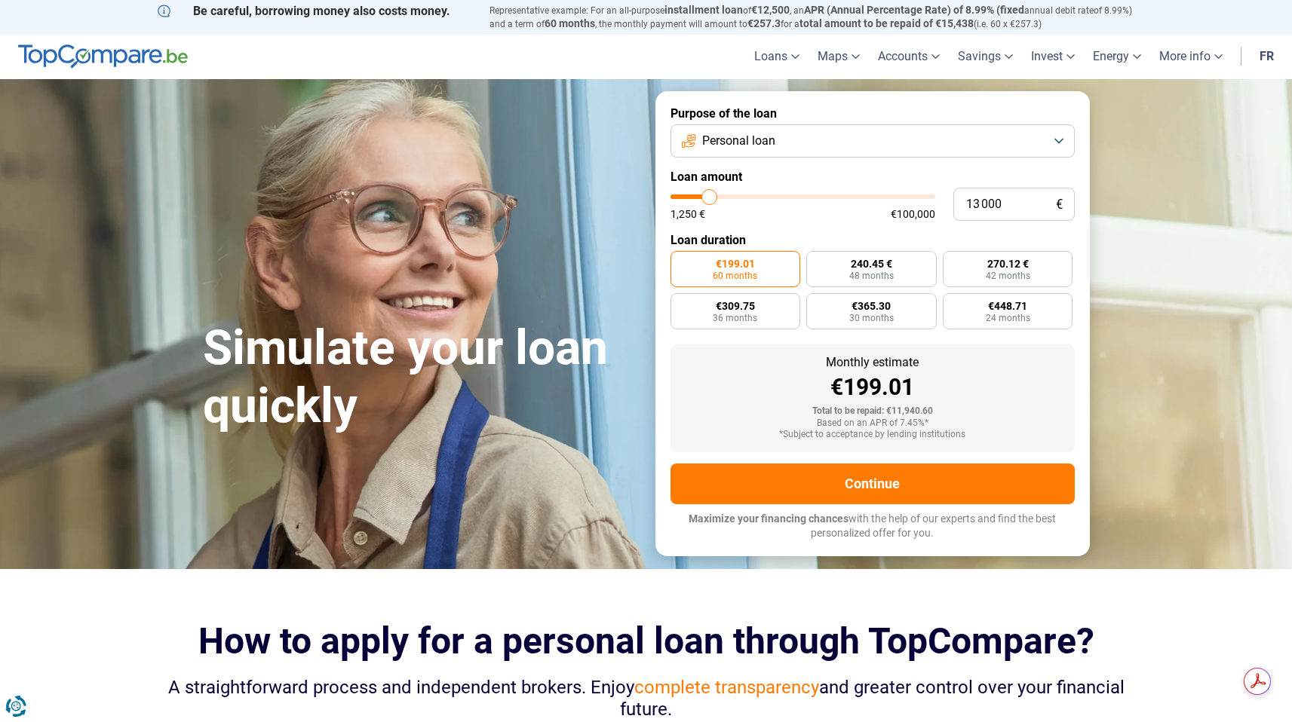
type input "13000"
type input "12 250"
type input "12250"
type input "12 000"
type input "12000"
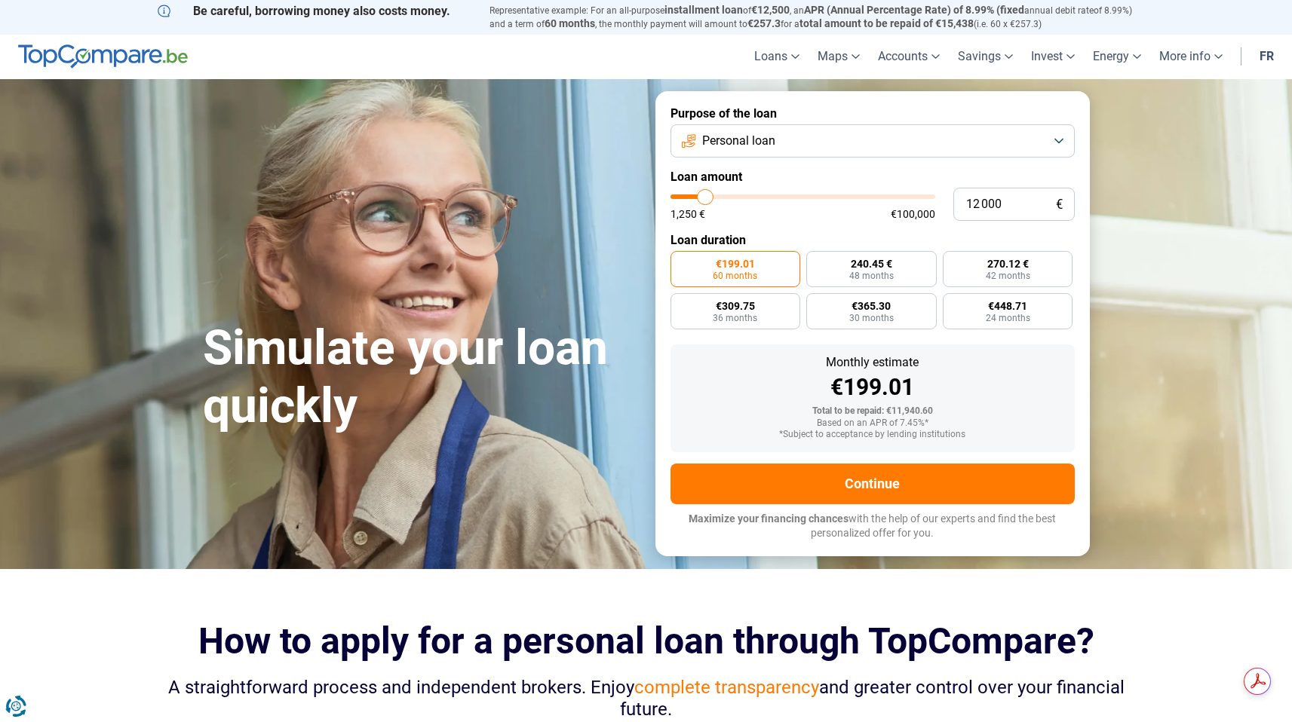
type input "11 750"
type input "11750"
type input "11 250"
type input "11250"
type input "11 000"
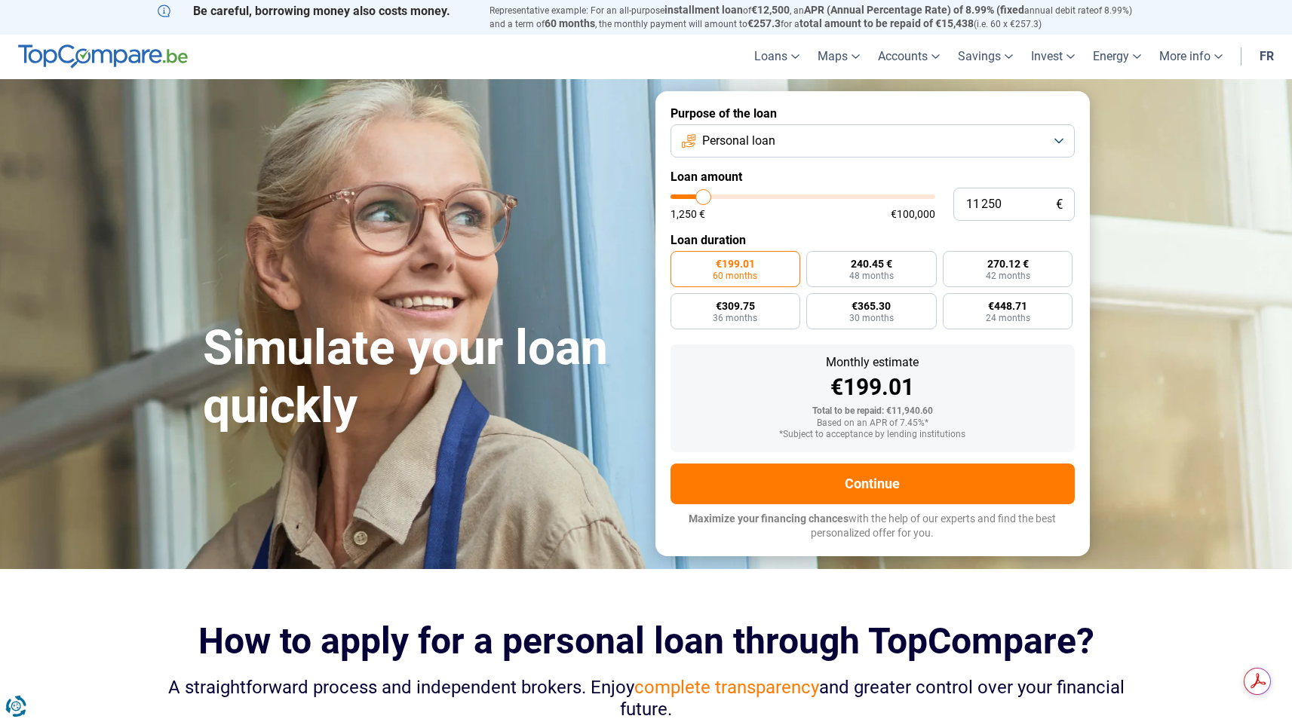
type input "11000"
type input "10 750"
type input "10750"
type input "10 500"
type input "10500"
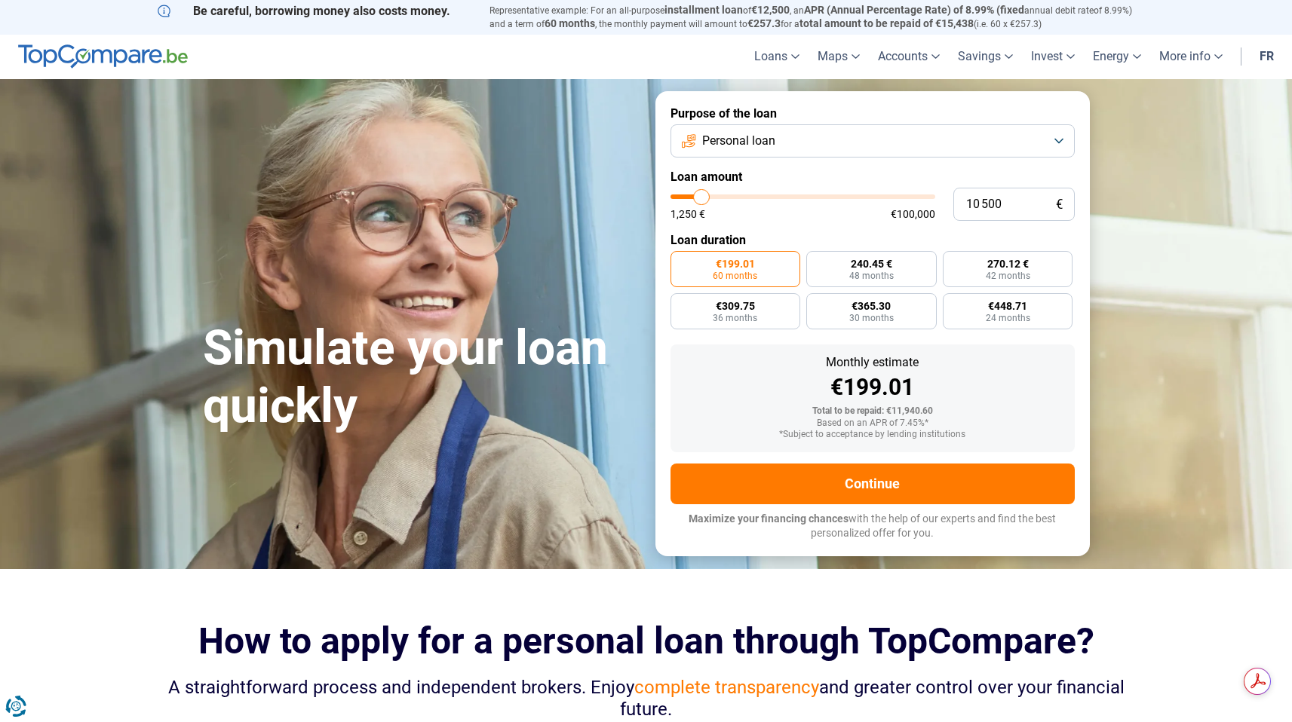
type input "10 250"
type input "10250"
type input "10 000"
type input "10000"
type input "9 750"
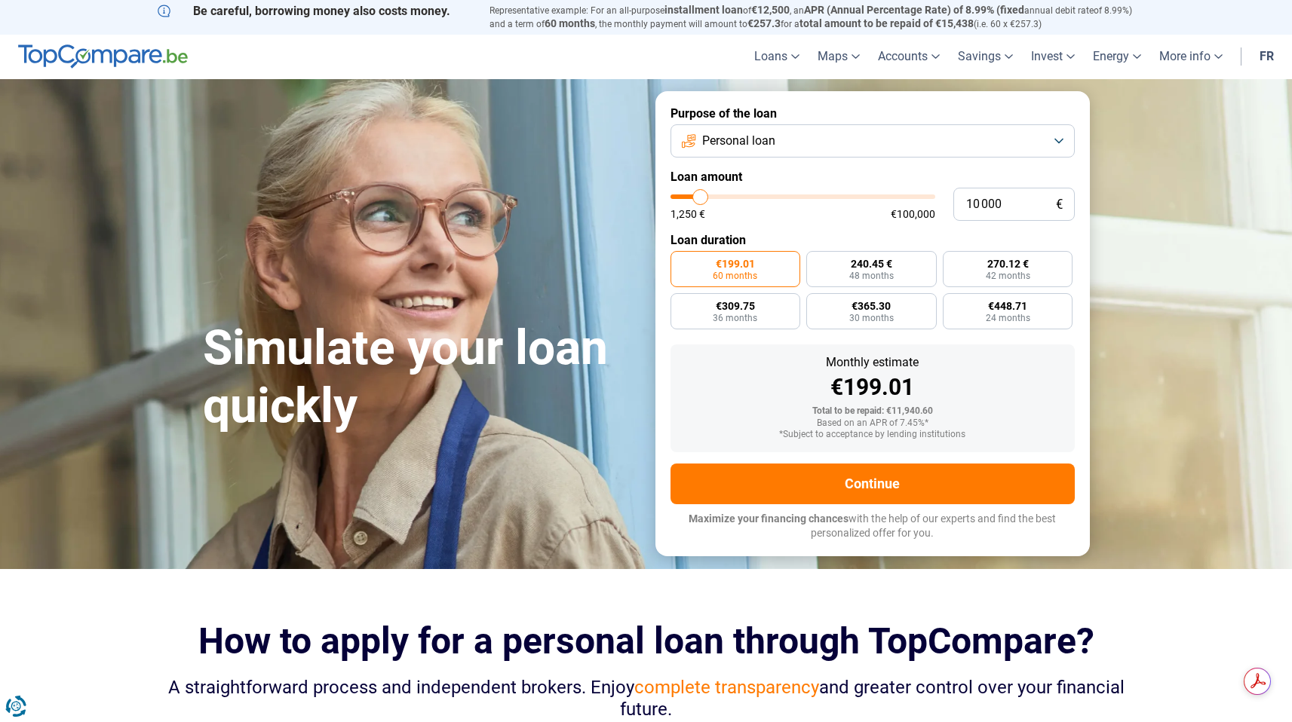
type input "9750"
type input "9 500"
type input "9500"
type input "9 250"
type input "9250"
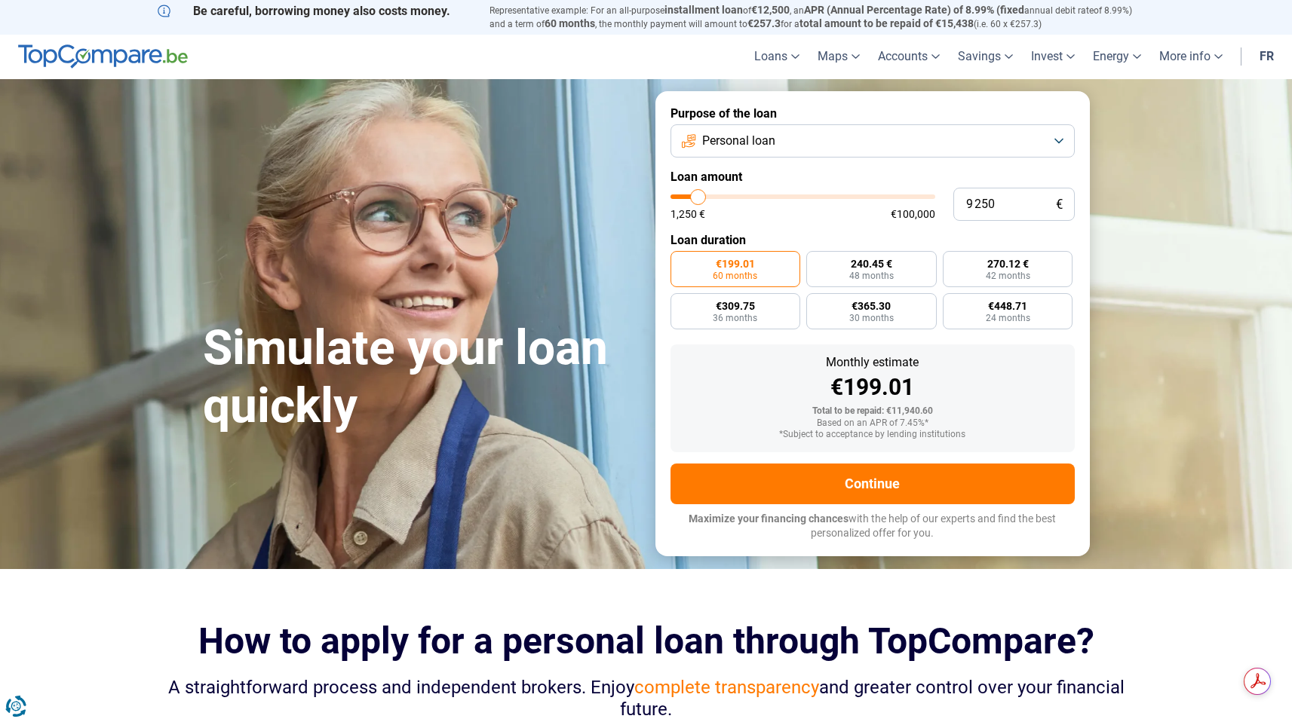
type input "9 000"
type input "9000"
type input "8 750"
type input "8750"
type input "8 500"
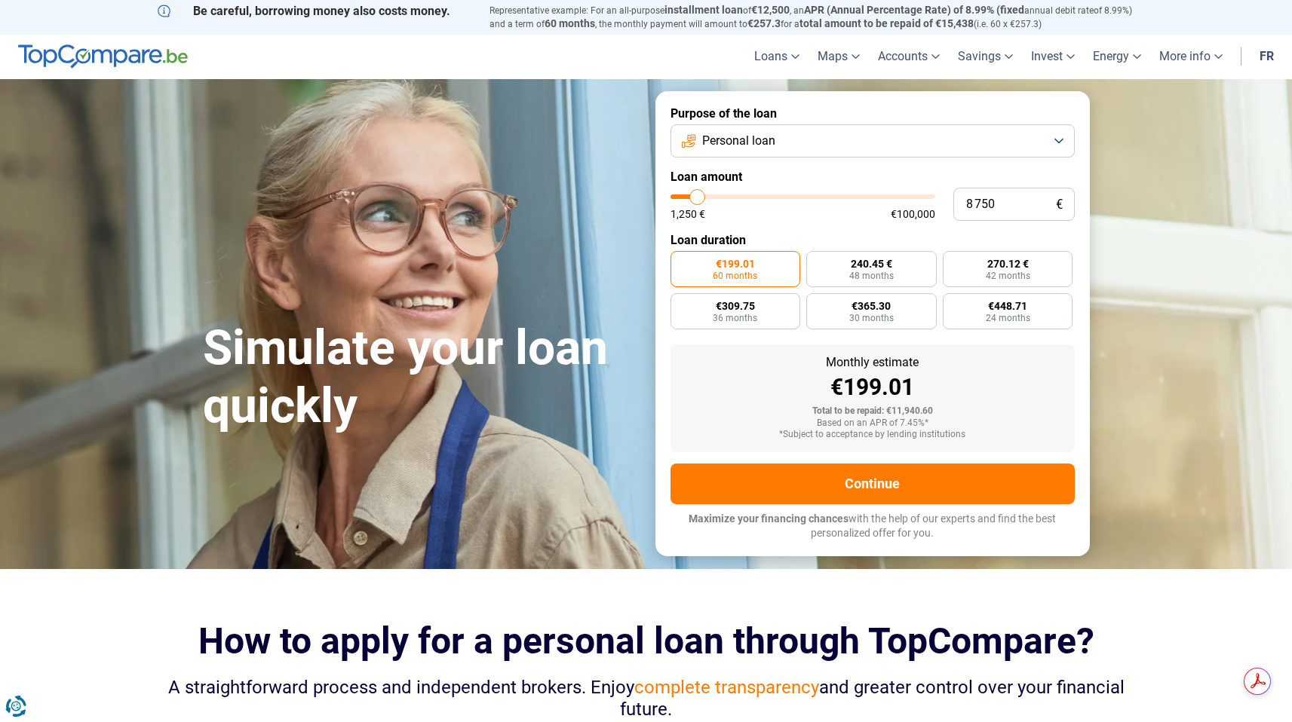
type input "8500"
type input "8 250"
type input "8250"
type input "8 000"
type input "8000"
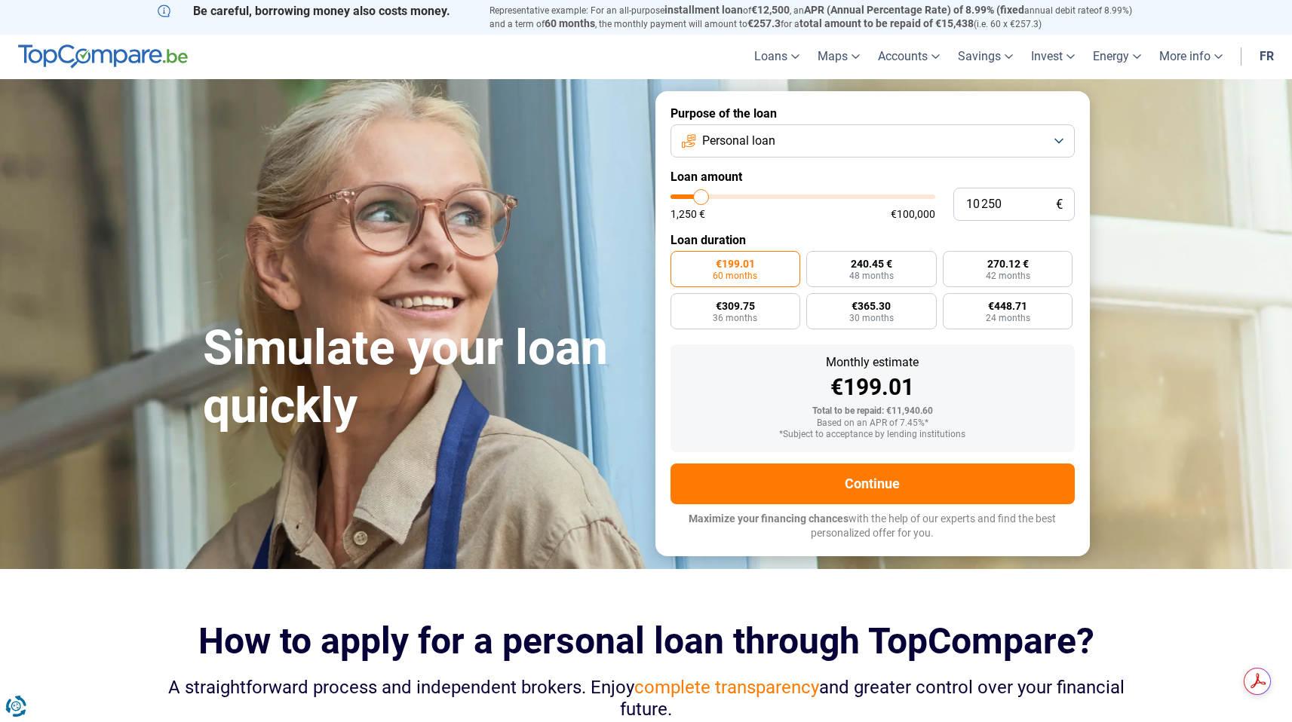
click at [701, 198] on input "range" at bounding box center [802, 197] width 265 height 5
click at [994, 207] on input "10 250" at bounding box center [1013, 204] width 121 height 33
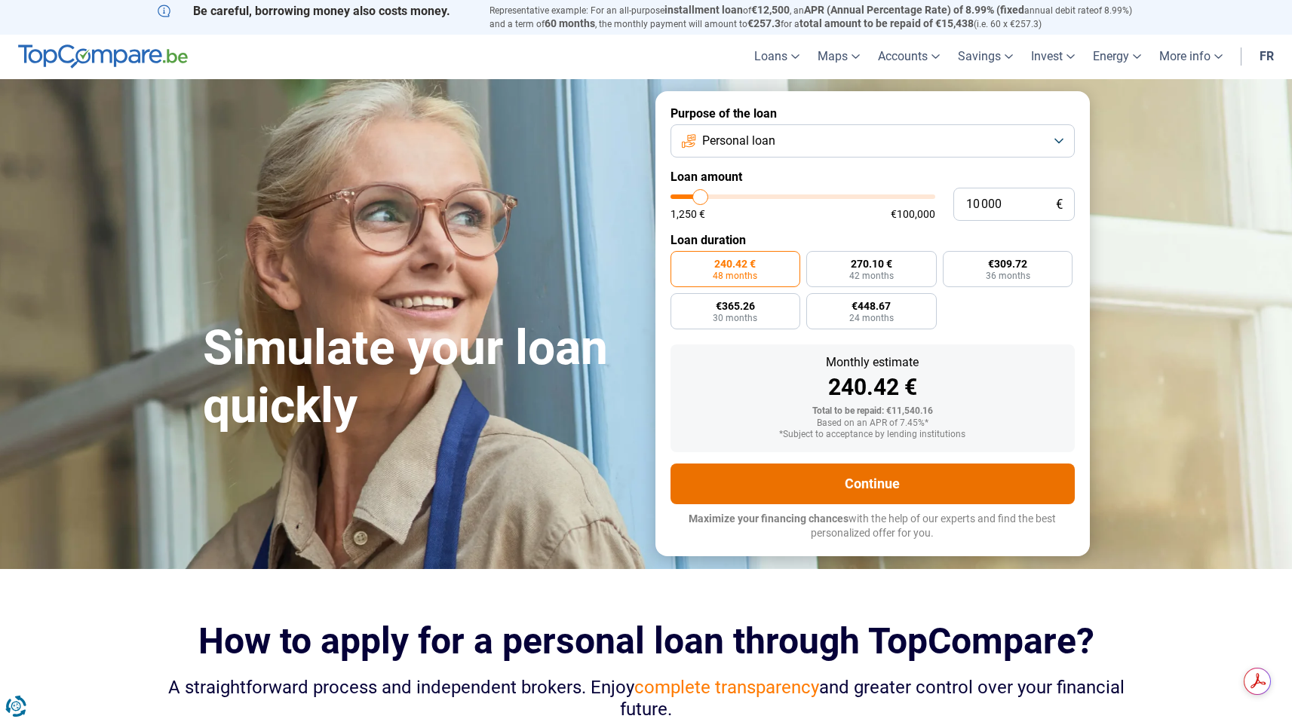
click at [878, 479] on font "Continue" at bounding box center [872, 484] width 55 height 16
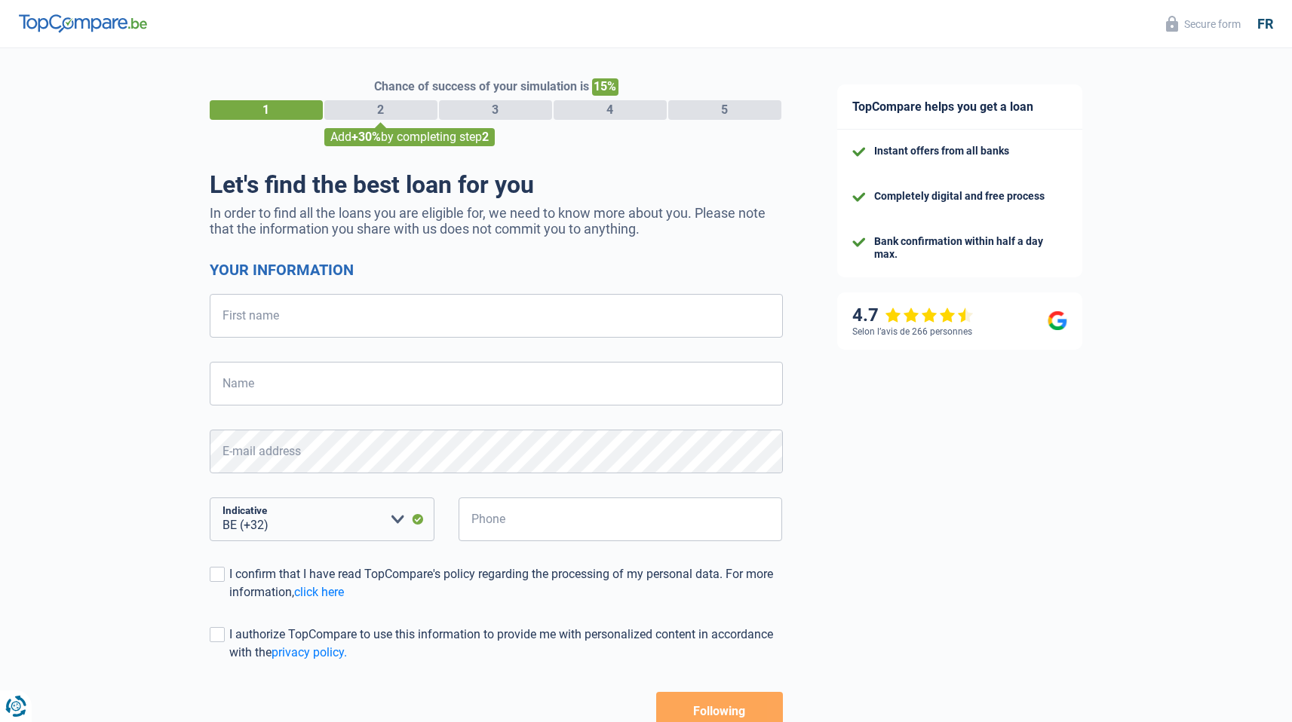
select select "32"
click at [357, 318] on input "First name" at bounding box center [496, 316] width 573 height 44
type input "Sandip"
type input "[PERSON_NAME]"
type input "465437391"
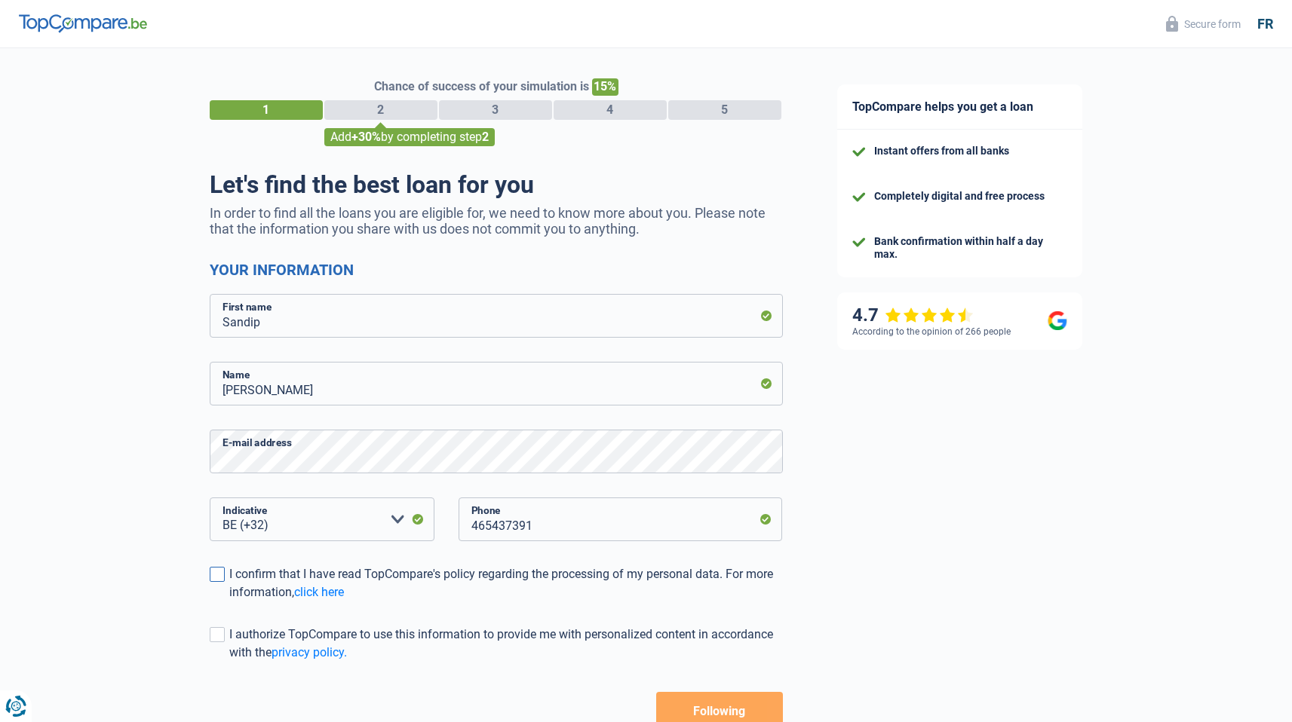
click at [213, 584] on label "I confirm that I have read TopCompare's policy regarding the processing of my p…" at bounding box center [496, 584] width 573 height 36
click at [229, 602] on input "I confirm that I have read TopCompare's policy regarding the processing of my p…" at bounding box center [229, 602] width 0 height 0
click at [217, 642] on span at bounding box center [217, 634] width 15 height 15
click at [229, 662] on input "I authorize TopCompare to use this information to provide me with personalized …" at bounding box center [229, 662] width 0 height 0
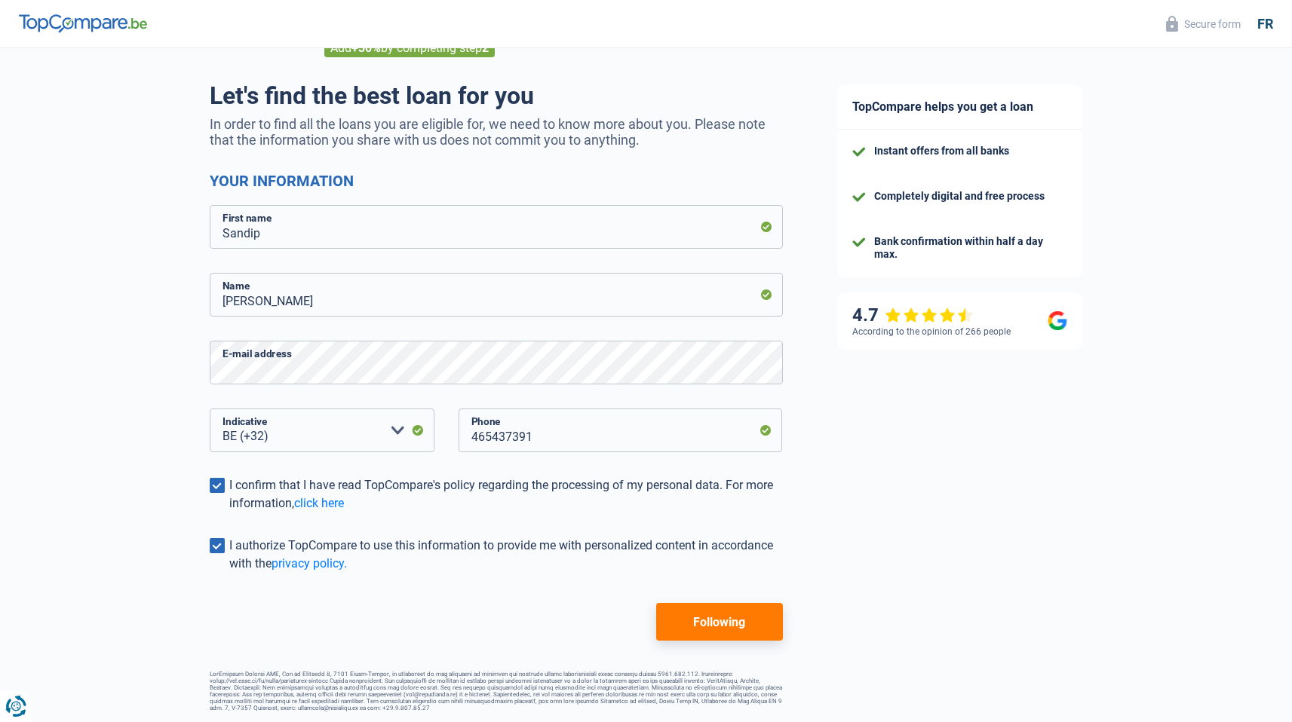
scroll to position [93, 0]
click at [685, 621] on button "Following" at bounding box center [719, 621] width 126 height 38
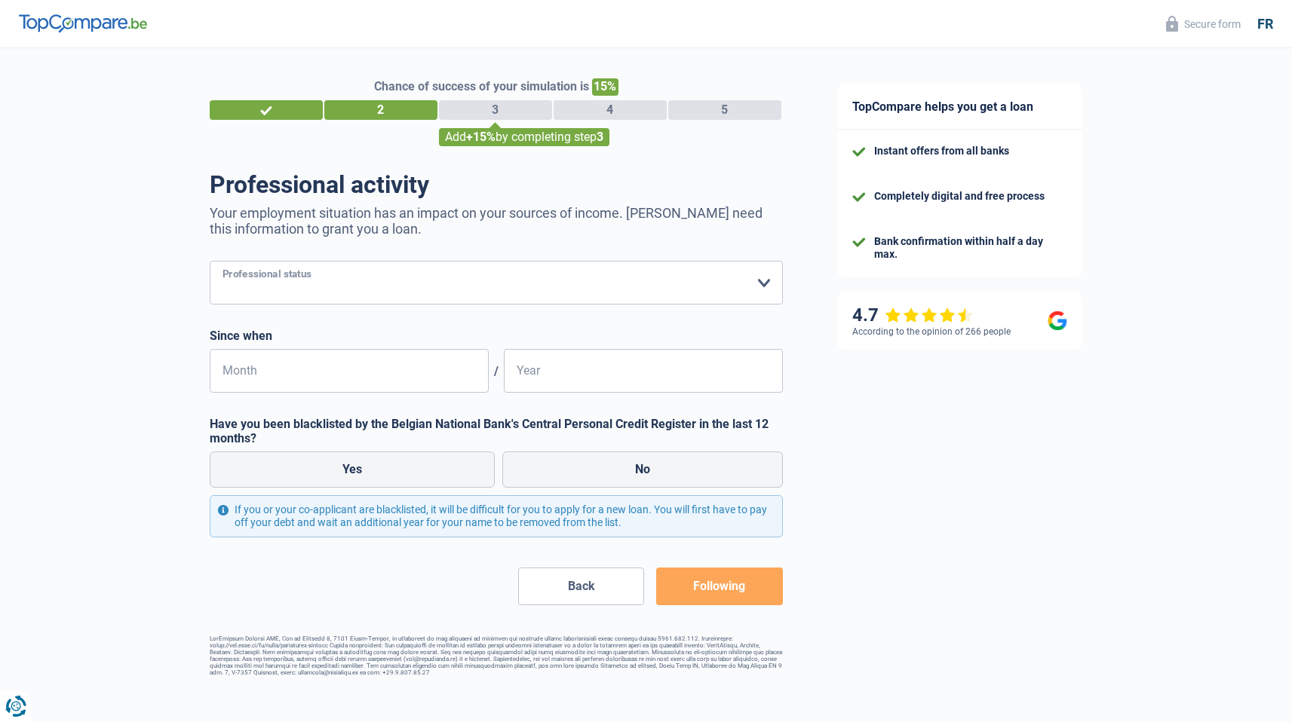
click at [360, 290] on select "Worker Private employee Public employee Invalid Independent Retired Unemployed …" at bounding box center [496, 283] width 573 height 44
select select "privateEmployee"
click at [210, 261] on select "Worker Private employee Public employee Invalid Independent Retired Unemployed …" at bounding box center [496, 283] width 573 height 44
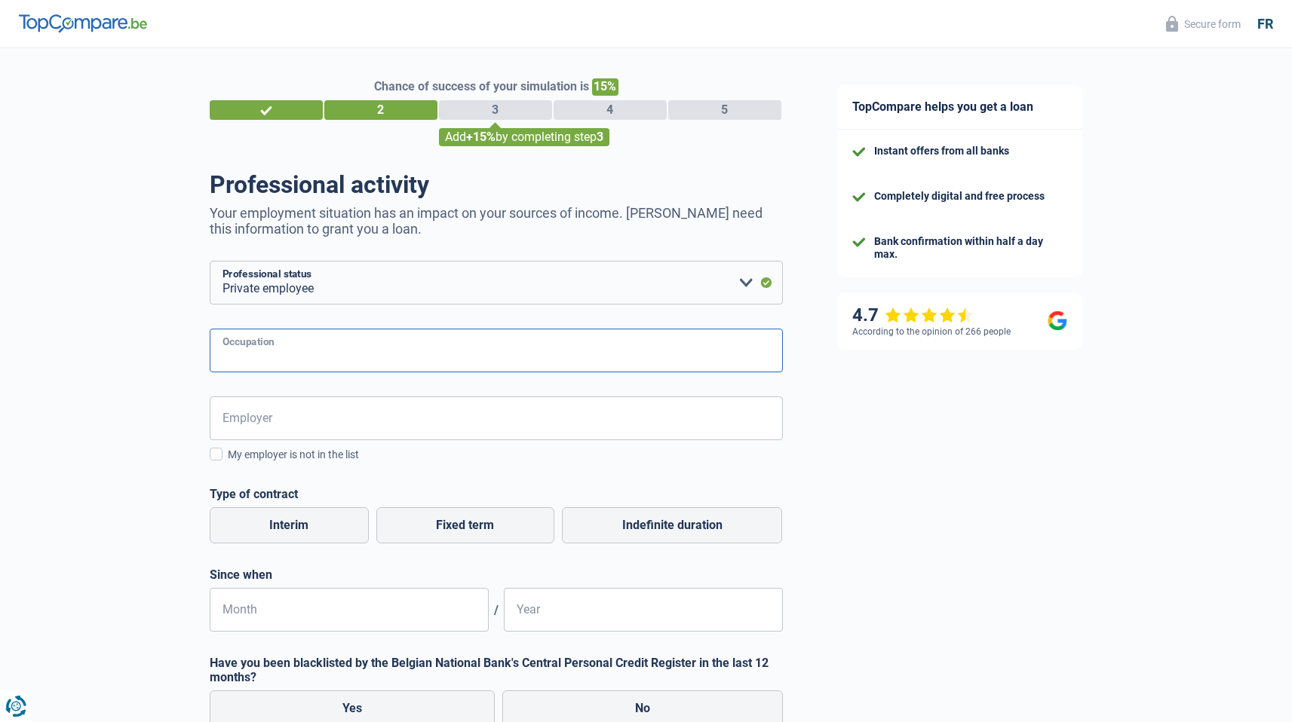
click at [349, 345] on input "Occupation" at bounding box center [496, 351] width 573 height 44
type input "IT Engineer"
click at [308, 428] on input "Employer" at bounding box center [496, 419] width 573 height 44
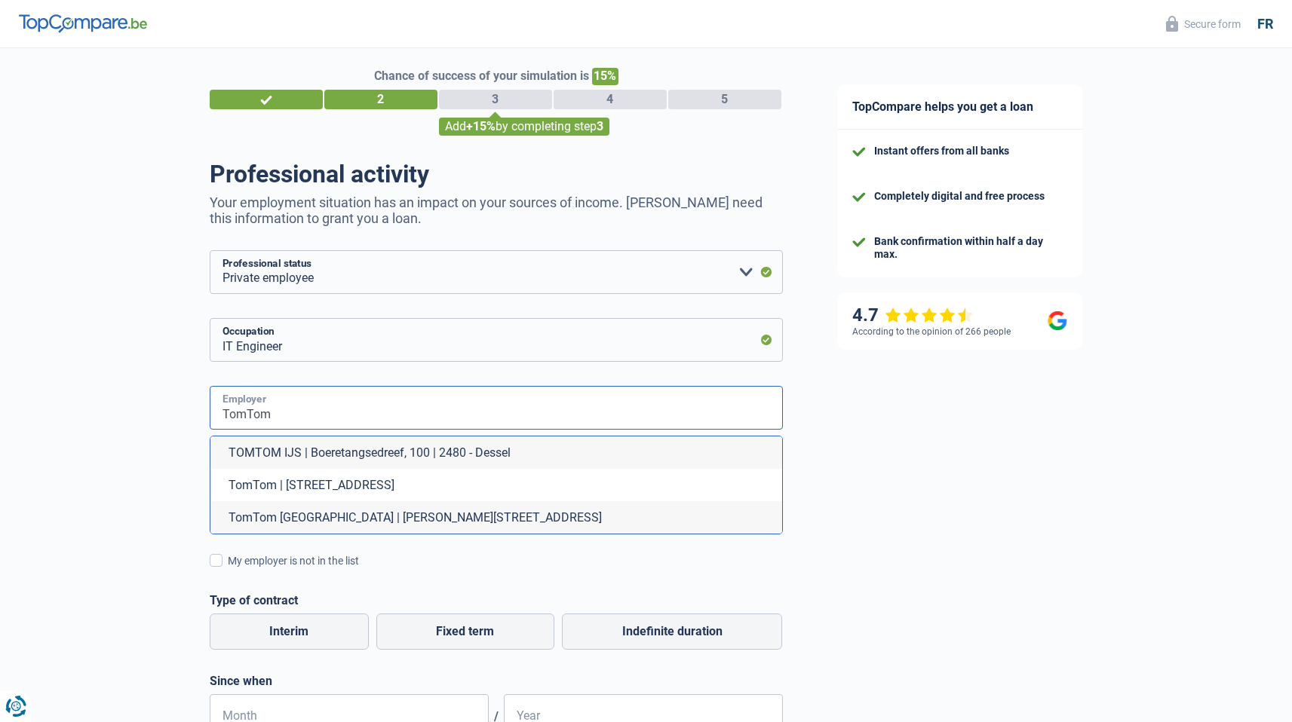
scroll to position [11, 0]
click at [508, 523] on font "TomTom [GEOGRAPHIC_DATA] | [PERSON_NAME][STREET_ADDRESS]" at bounding box center [415, 517] width 373 height 14
type input "TomTom [GEOGRAPHIC_DATA] | [PERSON_NAME][STREET_ADDRESS]"
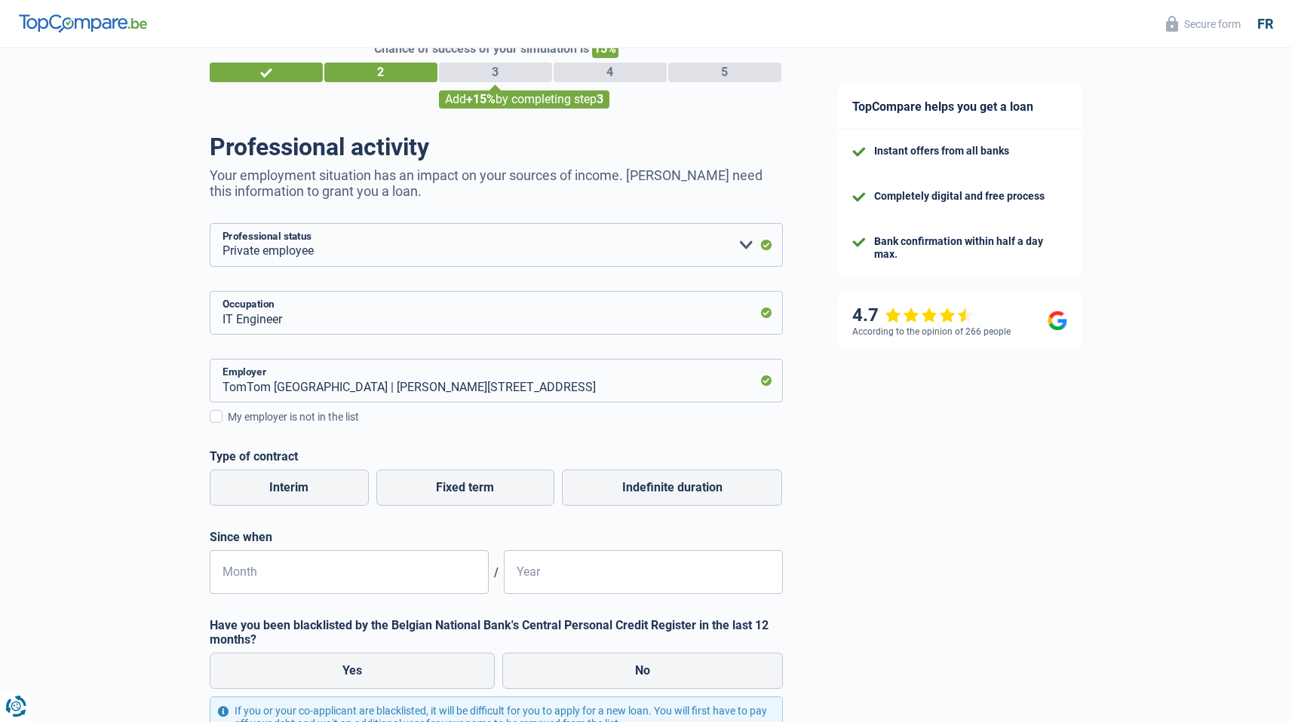
scroll to position [44, 0]
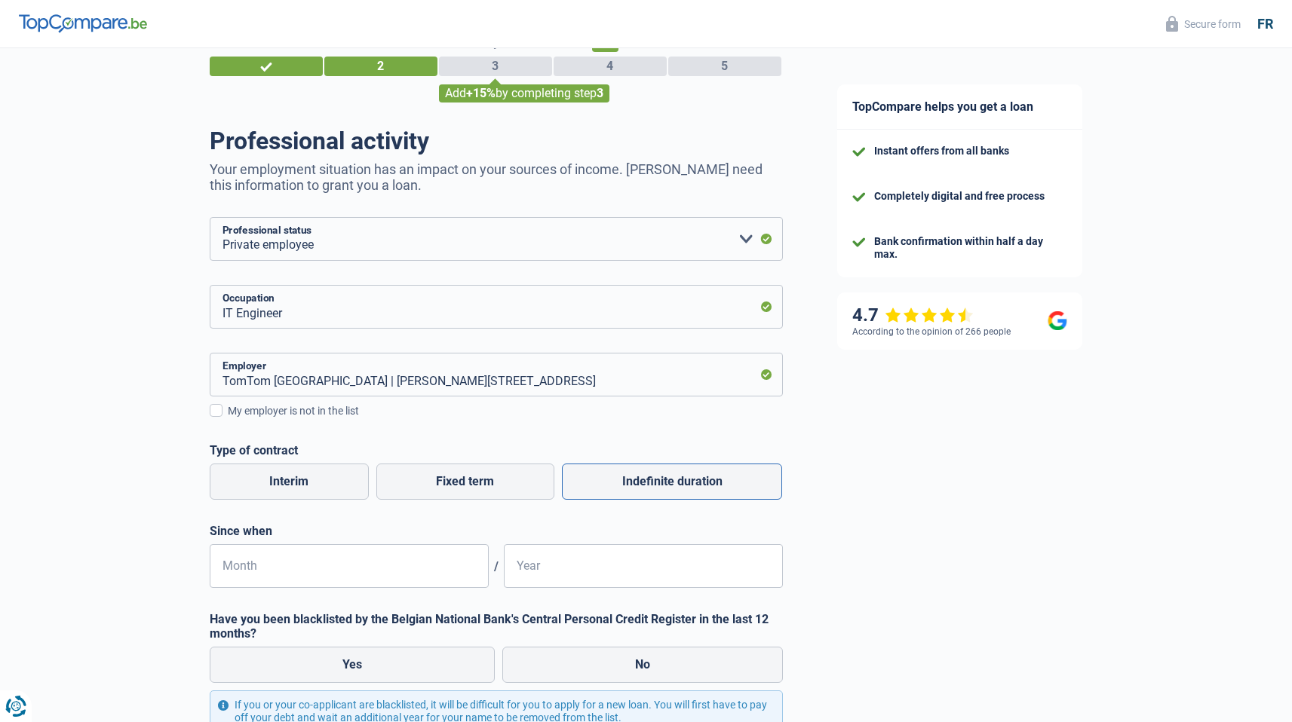
click at [624, 477] on font "Indefinite duration" at bounding box center [672, 481] width 100 height 14
click at [624, 477] on input "Indefinite duration" at bounding box center [672, 482] width 220 height 36
radio input "true"
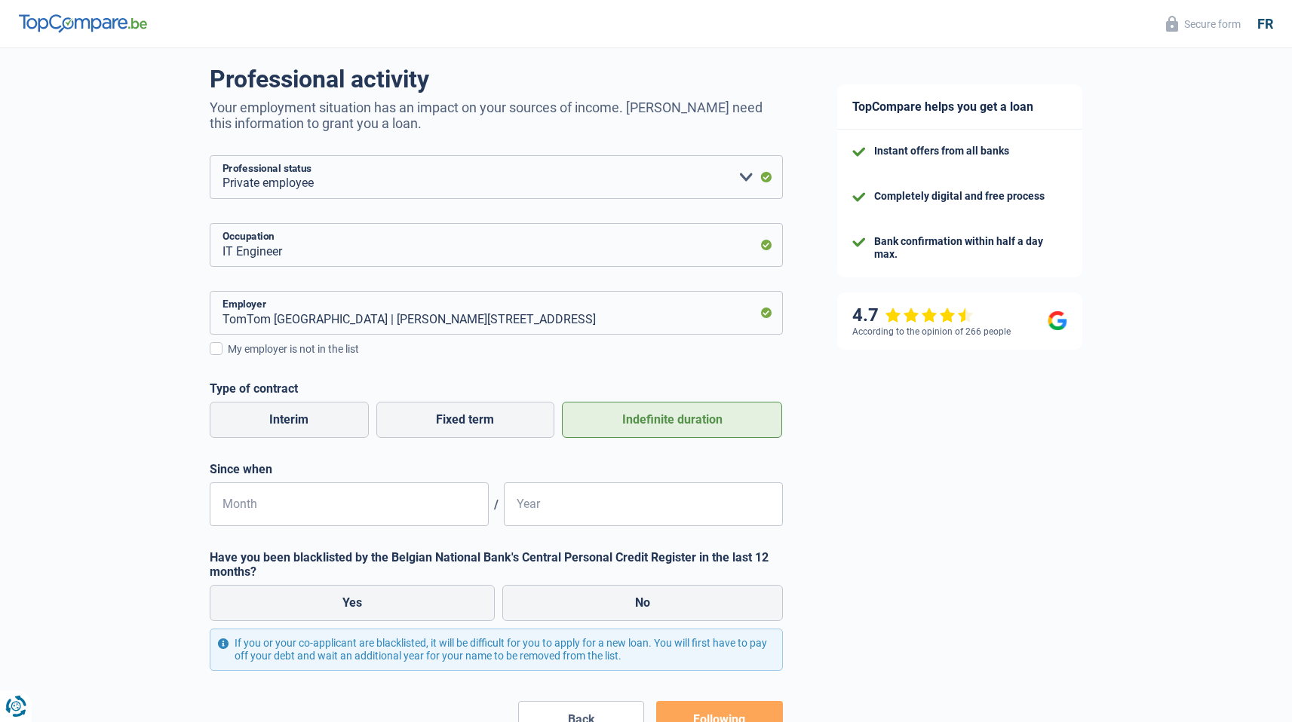
scroll to position [115, 0]
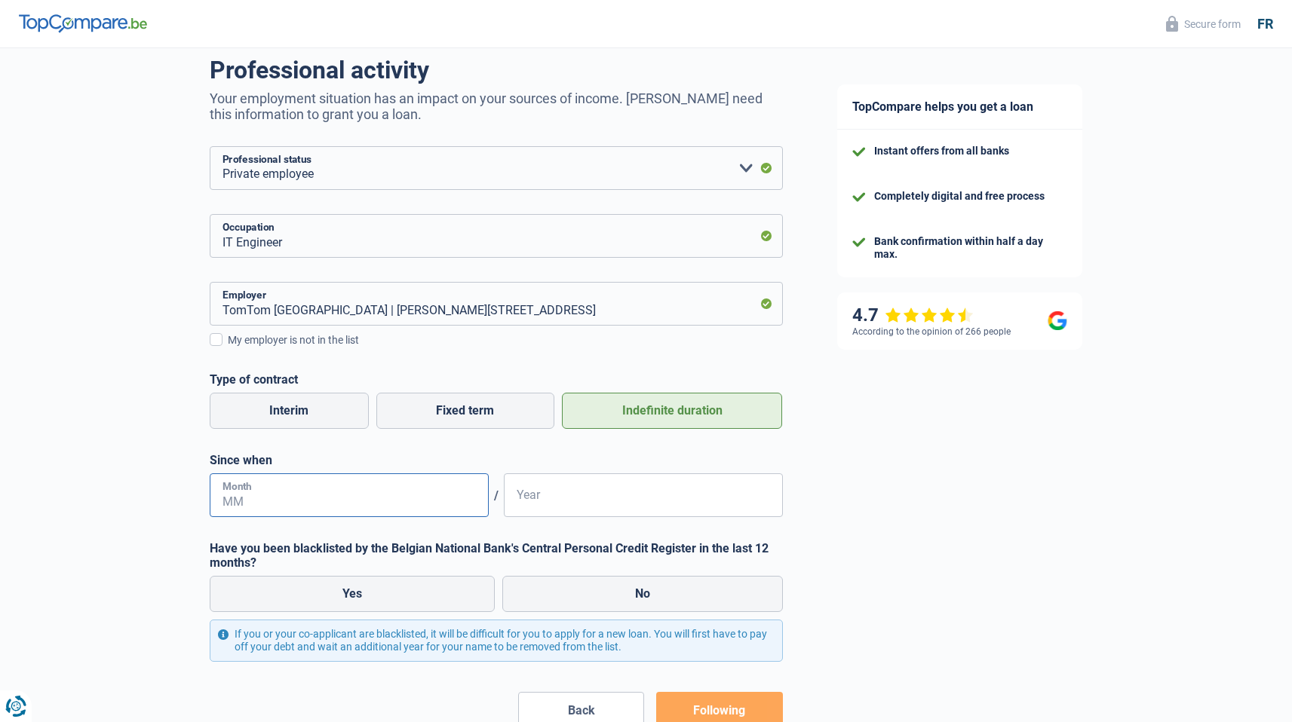
click at [391, 503] on input "Month" at bounding box center [349, 496] width 279 height 44
type input "07"
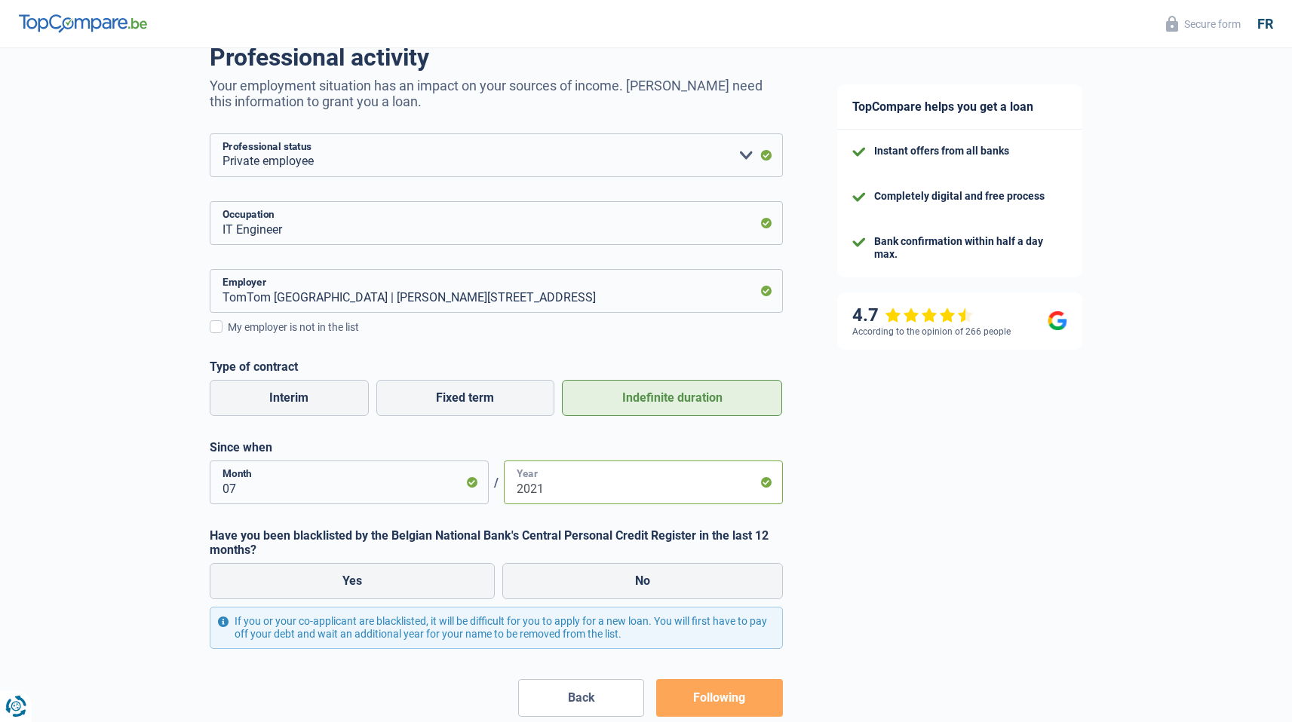
scroll to position [179, 0]
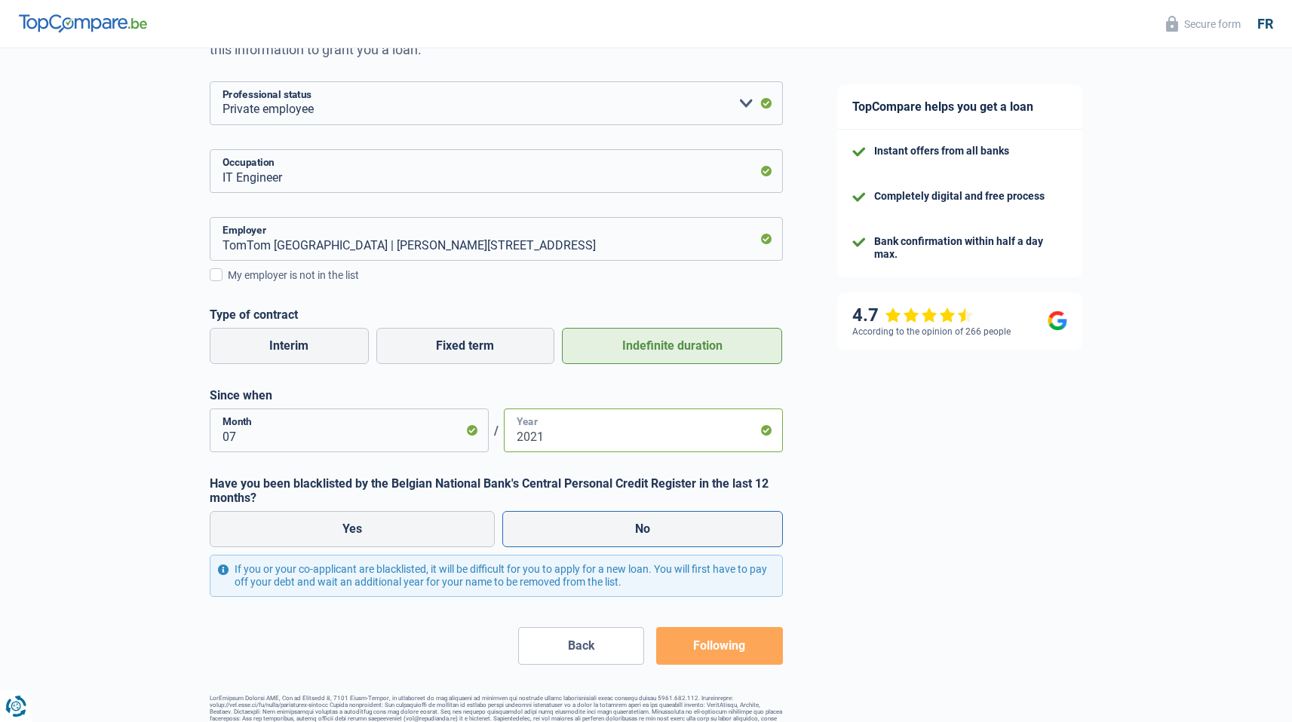
type input "2021"
click at [590, 526] on label "No" at bounding box center [642, 529] width 281 height 36
click at [590, 526] on input "No" at bounding box center [642, 529] width 281 height 36
radio input "true"
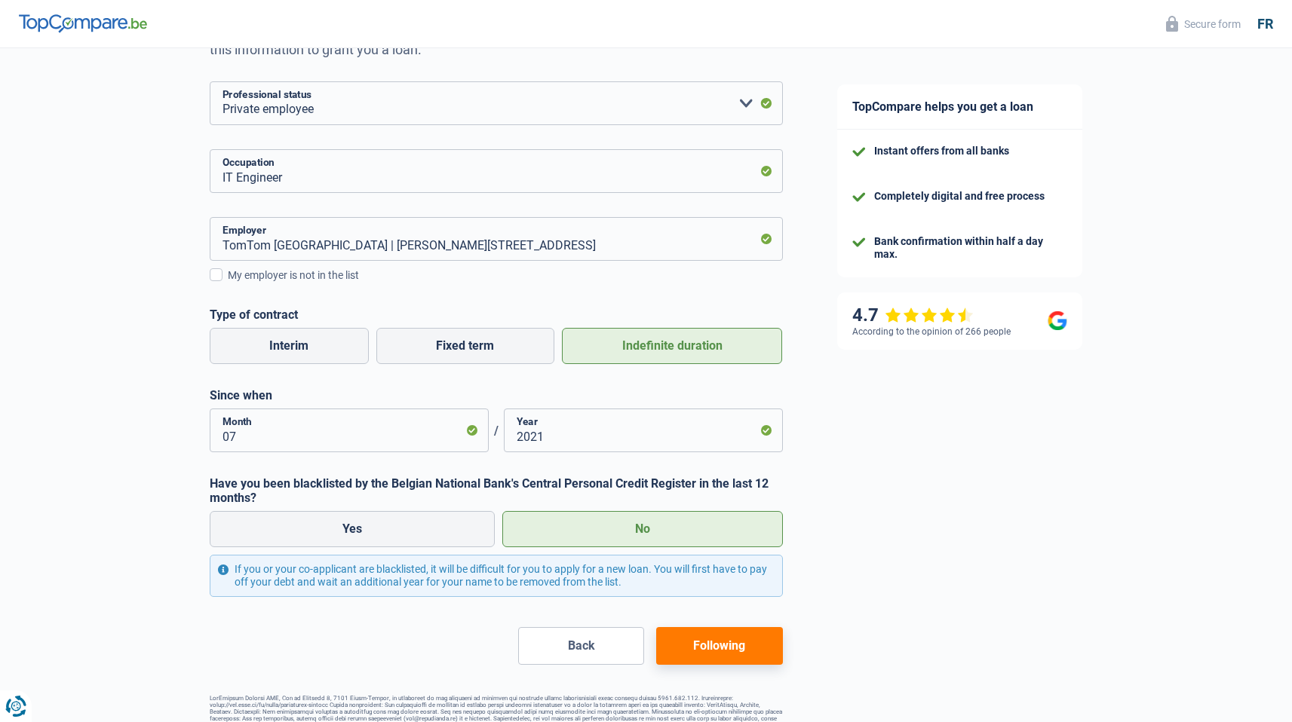
click at [723, 641] on font "Following" at bounding box center [719, 646] width 52 height 14
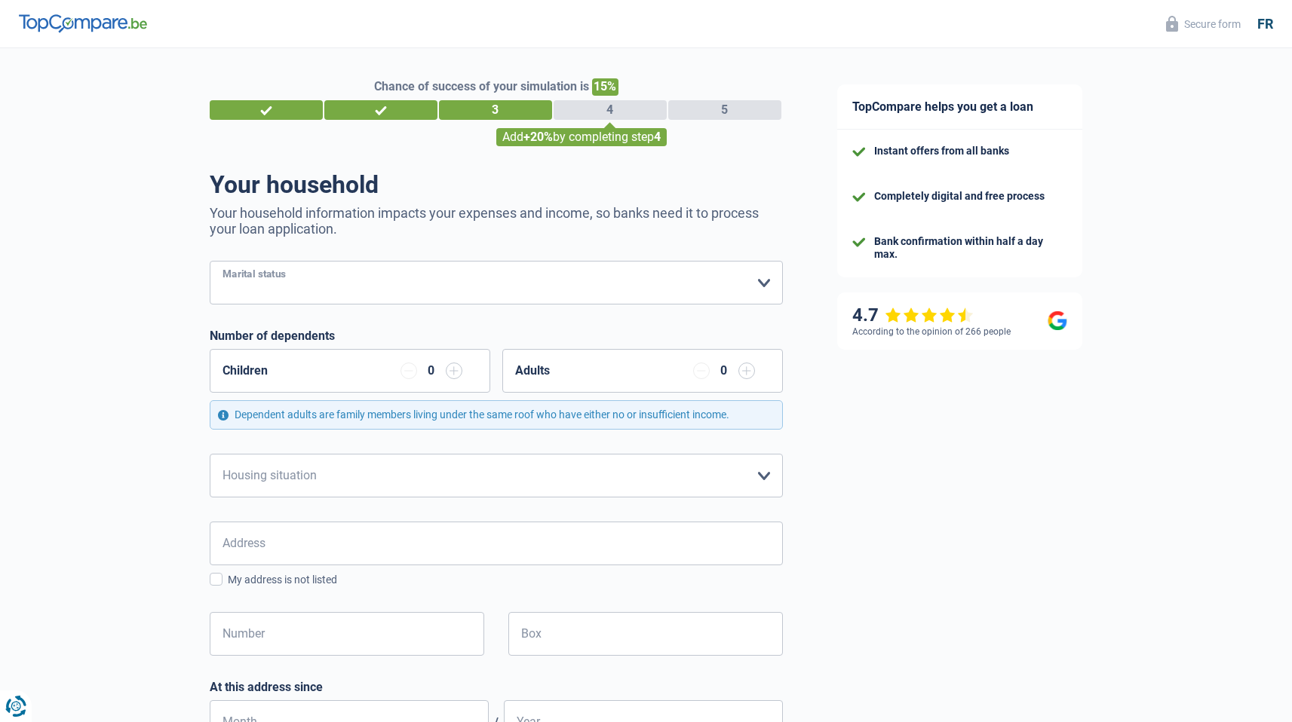
click at [440, 281] on select "Bachelor Bride) Legal cohabitant Divorcee) Widower Separated (in fact) Please s…" at bounding box center [496, 283] width 573 height 44
click at [292, 288] on select "Bachelor Bride) Legal cohabitant Divorcee) Widower Separated (in fact) Please s…" at bounding box center [496, 283] width 573 height 44
select select "cohabitation"
click at [210, 261] on select "Bachelor Bride) Legal cohabitant Divorcee) Widower Separated (in fact) Please s…" at bounding box center [496, 283] width 573 height 44
click at [456, 372] on input "button" at bounding box center [454, 371] width 17 height 17
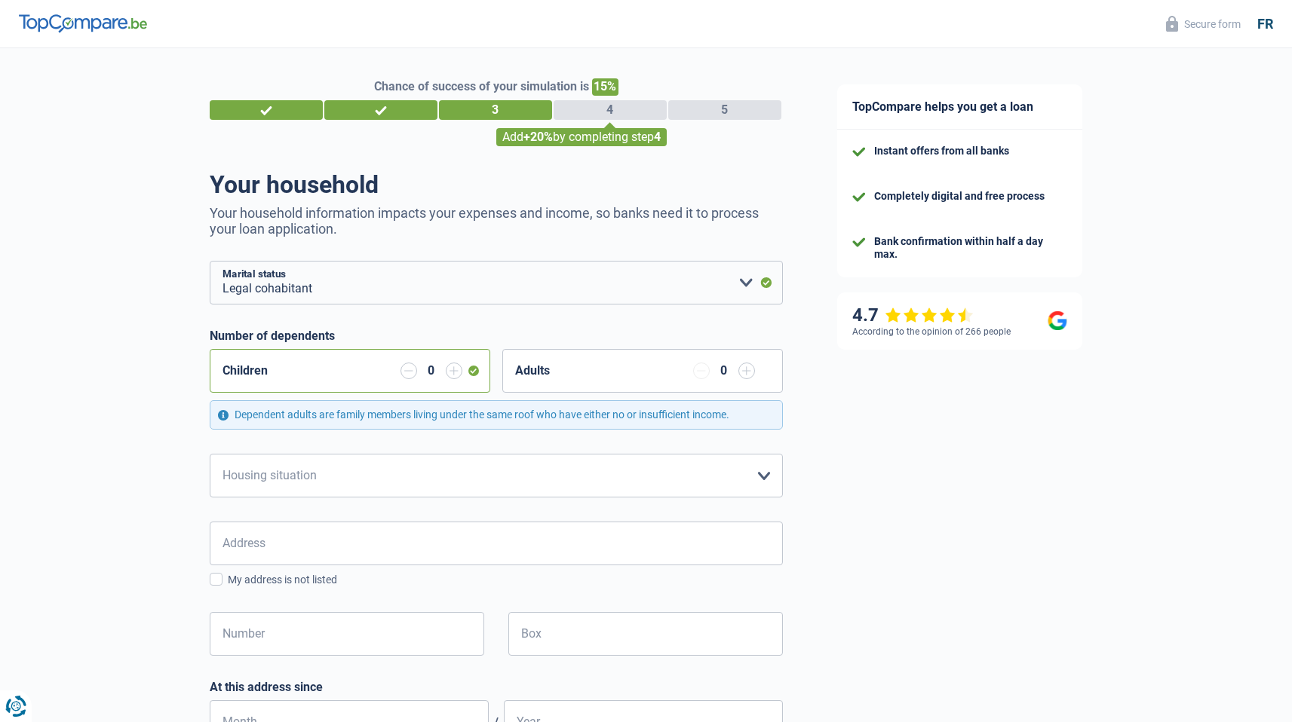
click at [460, 372] on input "button" at bounding box center [454, 371] width 17 height 17
click at [592, 374] on div "Adults 0" at bounding box center [642, 371] width 281 height 44
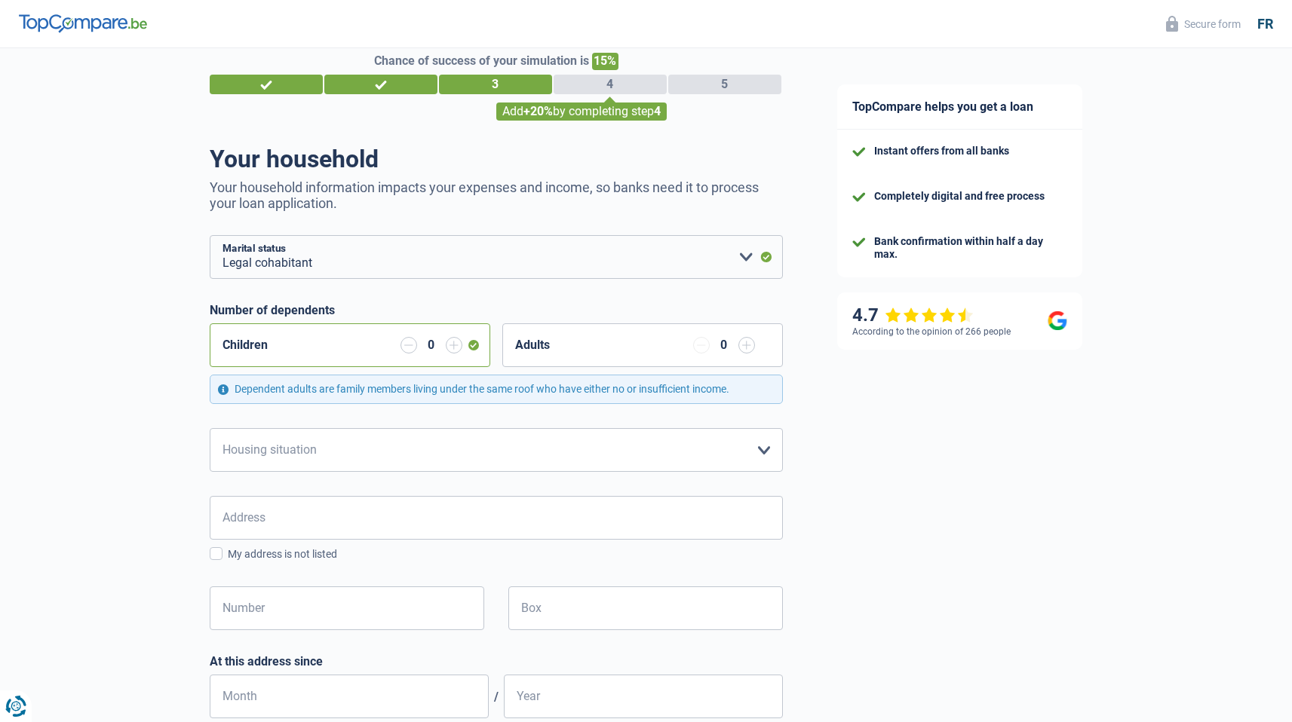
scroll to position [27, 0]
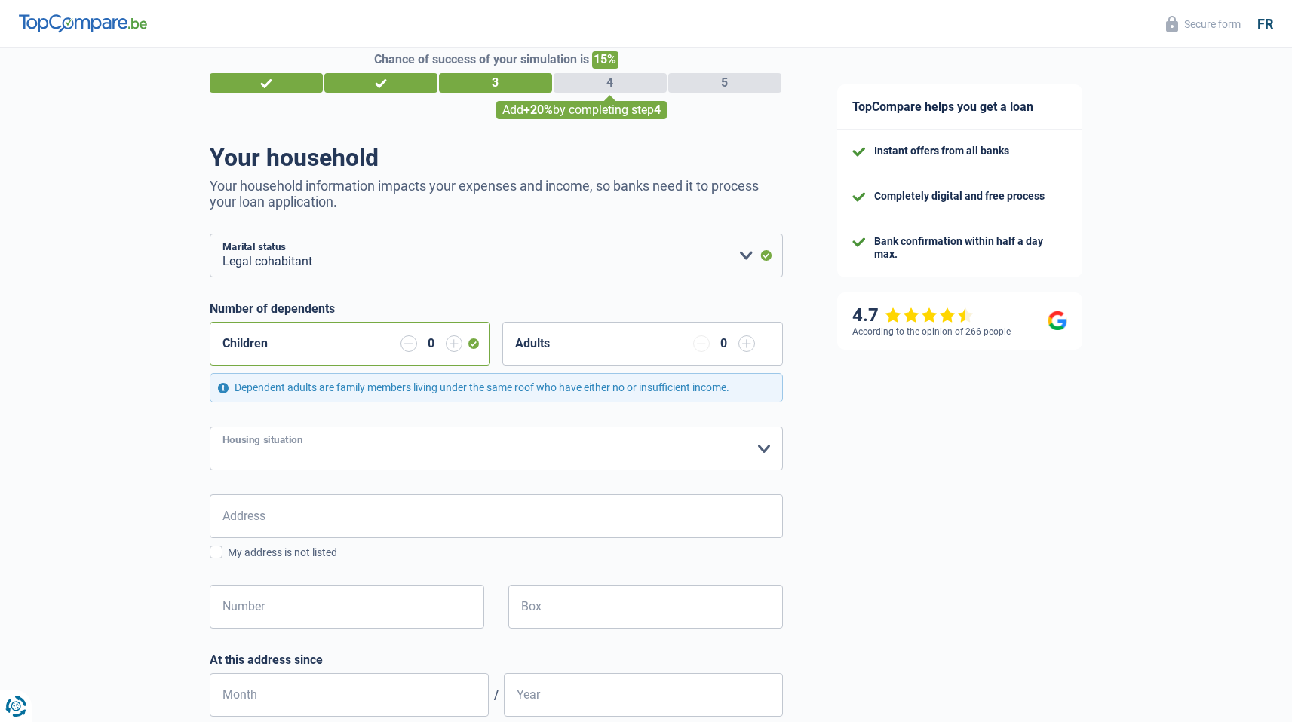
click at [305, 443] on select "Tenant Owner with mortgage Homeowner without a mortgage Staying with family Con…" at bounding box center [496, 449] width 573 height 44
click at [296, 434] on select "Tenant Owner with mortgage Homeowner without a mortgage Staying with family Con…" at bounding box center [496, 449] width 573 height 44
select select "ownerWithMortgage"
click at [210, 427] on select "Tenant Owner with mortgage Homeowner without a mortgage Staying with family Con…" at bounding box center [496, 449] width 573 height 44
click at [321, 514] on input "Address" at bounding box center [496, 517] width 573 height 44
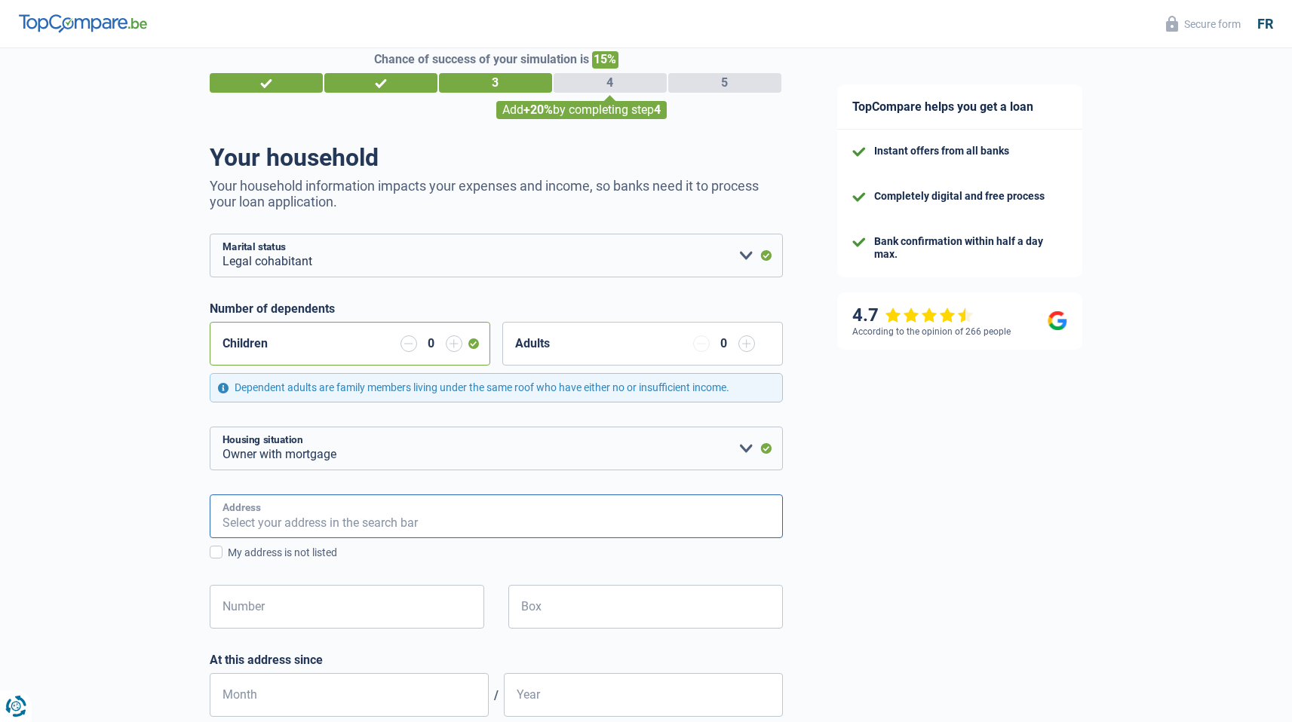
type input "[STREET_ADDRESS][PERSON_NAME]"
type input "[GEOGRAPHIC_DATA]"
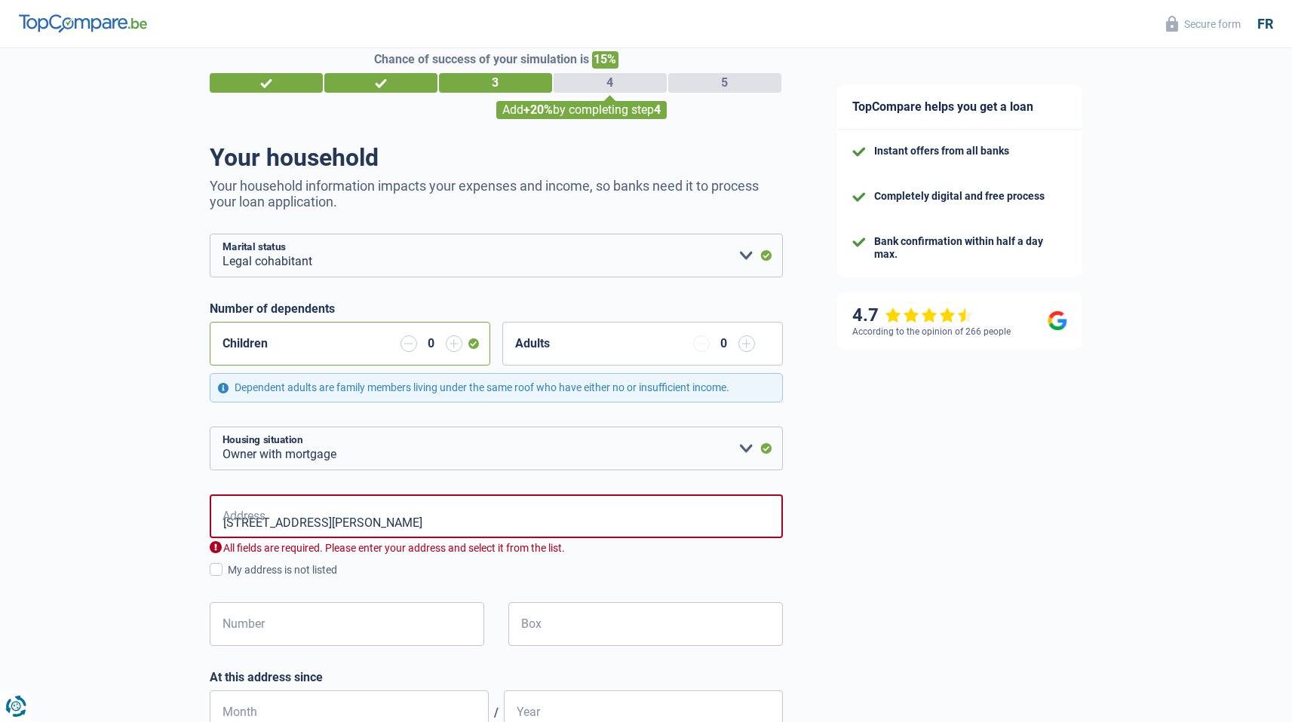
type input "[GEOGRAPHIC_DATA]"
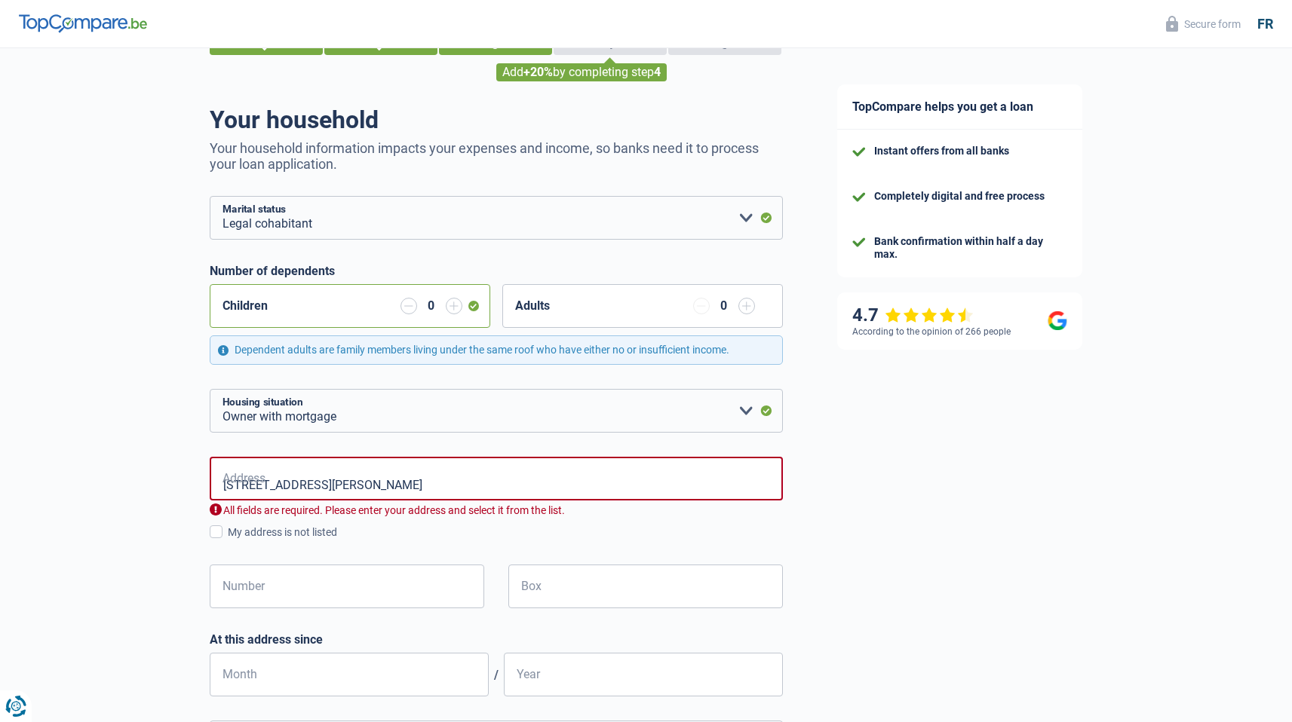
scroll to position [86, 0]
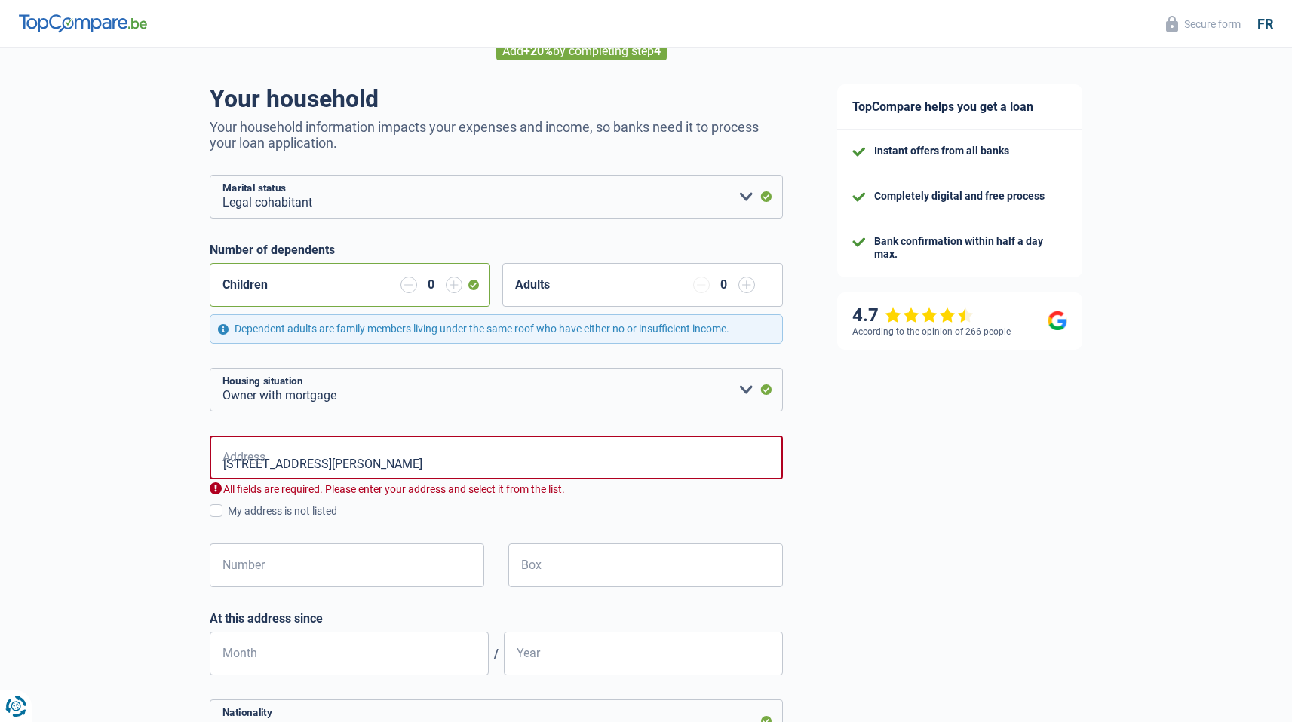
click at [256, 467] on input "[STREET_ADDRESS][PERSON_NAME]" at bounding box center [496, 458] width 573 height 44
type input "[PERSON_NAME], 1930, Zaventem, BE"
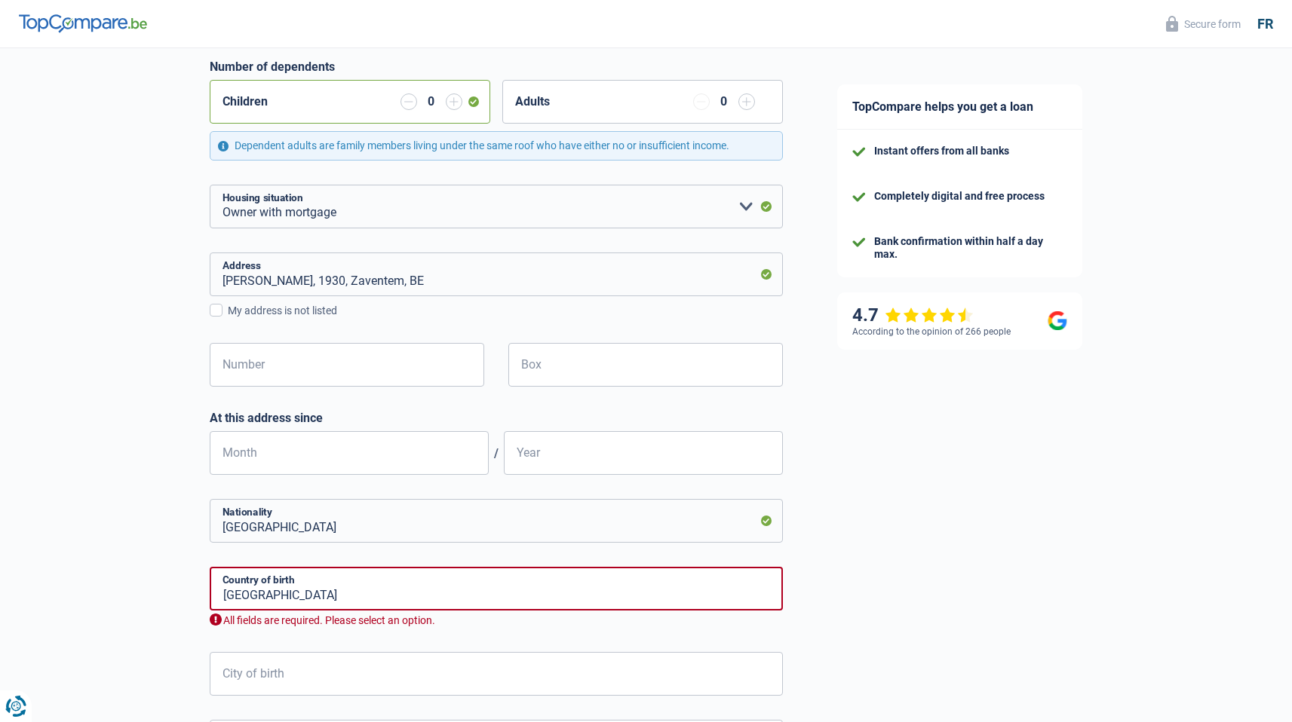
scroll to position [342, 0]
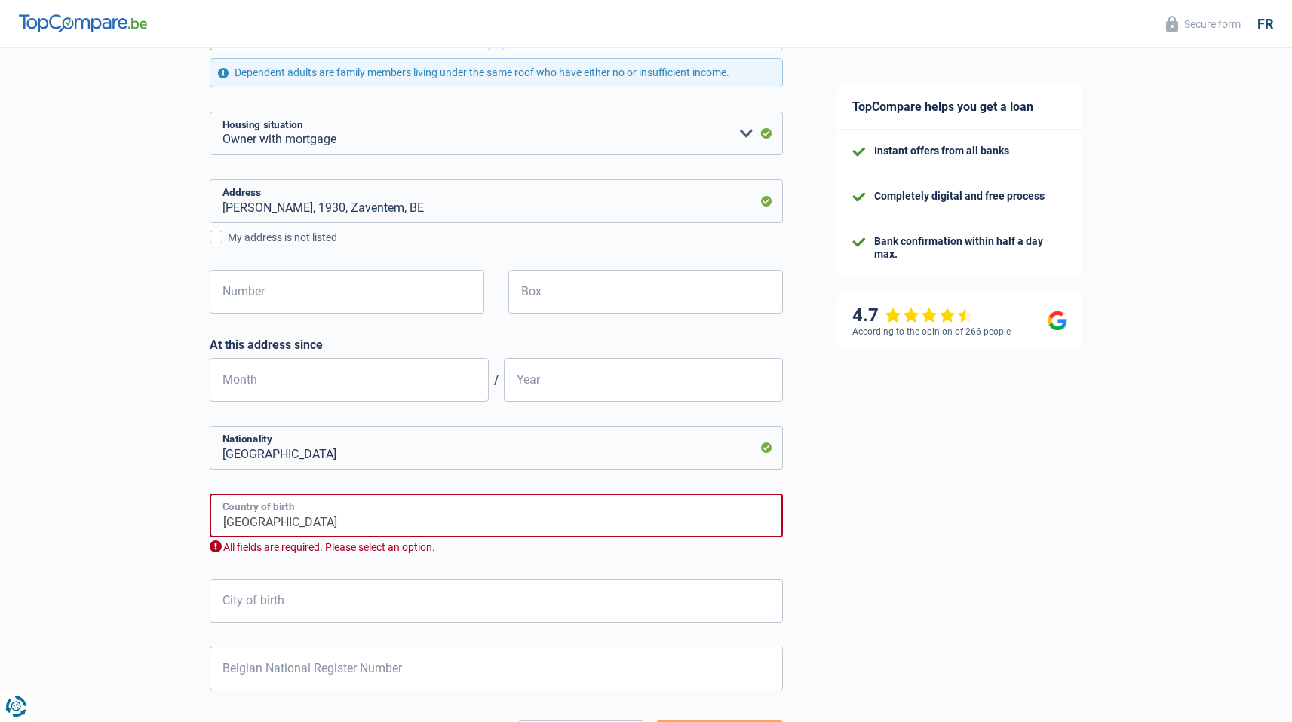
click at [302, 527] on input "[GEOGRAPHIC_DATA]" at bounding box center [496, 516] width 573 height 44
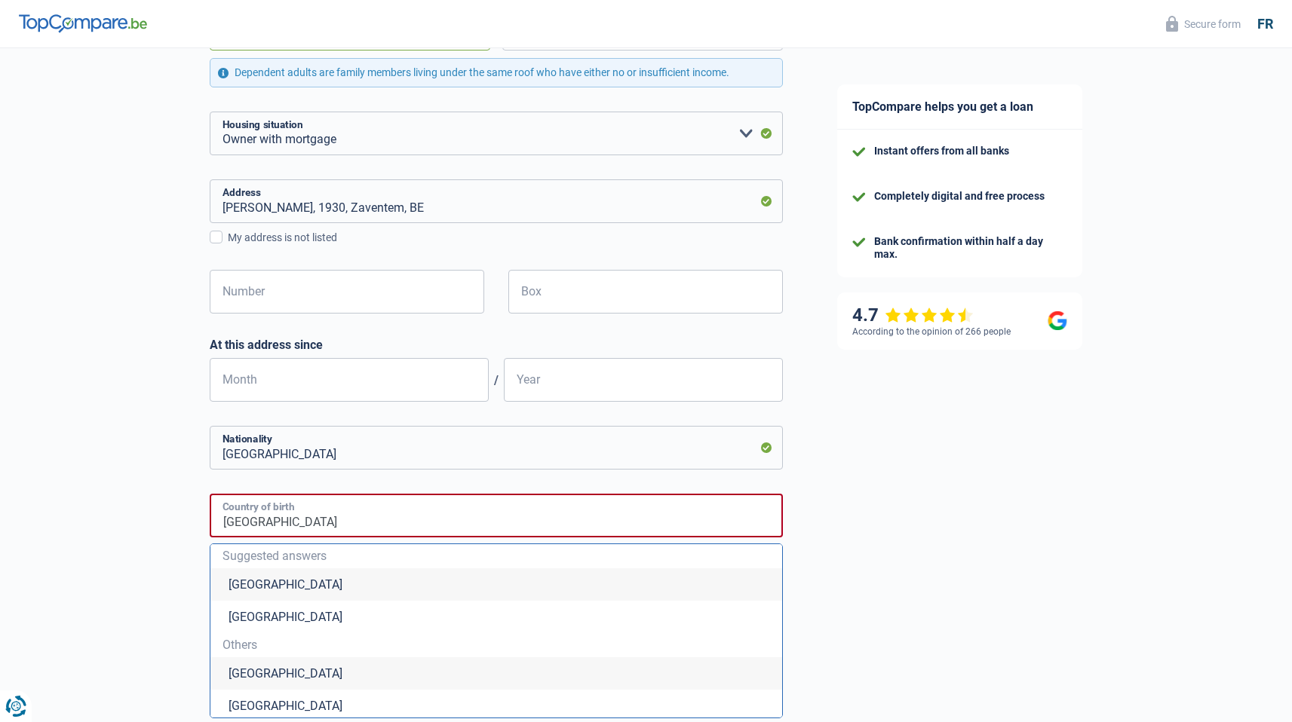
click at [302, 527] on input "[GEOGRAPHIC_DATA]" at bounding box center [496, 516] width 573 height 44
click at [260, 596] on li "[GEOGRAPHIC_DATA]" at bounding box center [496, 585] width 572 height 32
type input "[GEOGRAPHIC_DATA]"
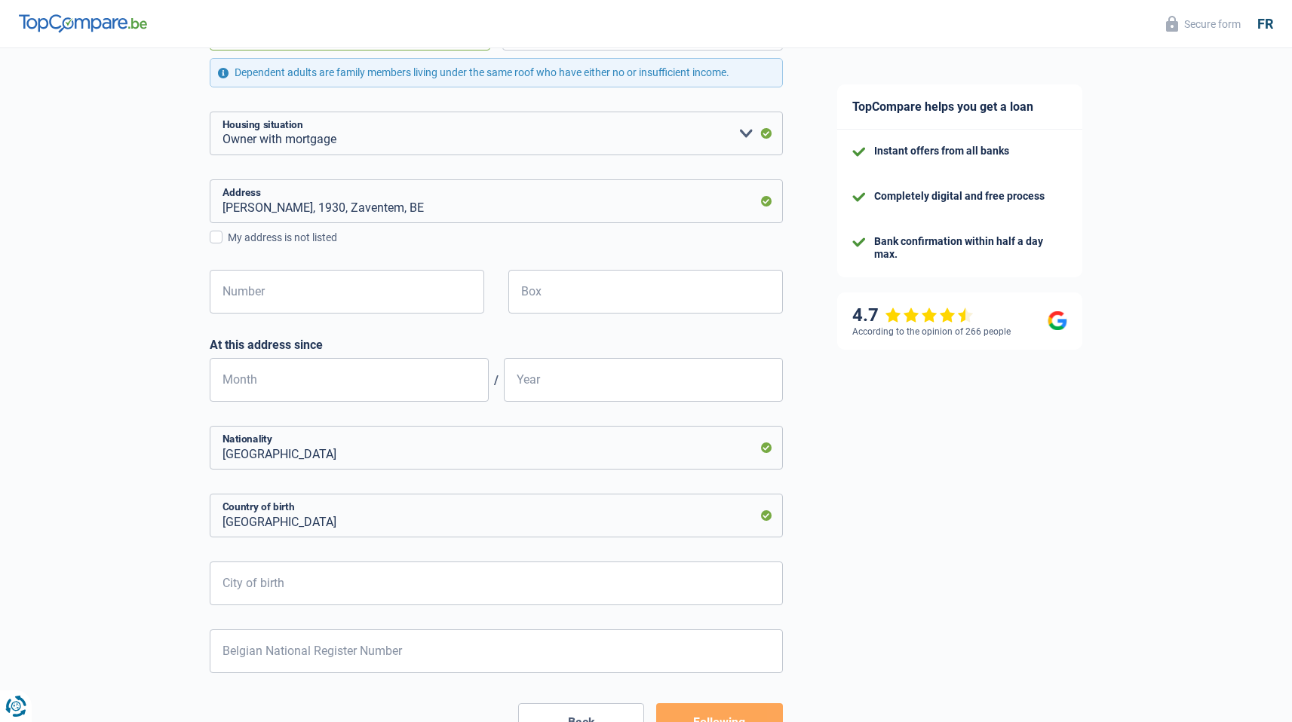
click at [170, 535] on div "Chance of success of your simulation is 15% 1 2 3 4 5 Add +20% by completing st…" at bounding box center [405, 259] width 810 height 1118
click at [274, 578] on input "City of birth" at bounding box center [496, 584] width 573 height 44
click at [157, 572] on div "Chance of success of your simulation is 15% 1 2 3 4 5 Add +20% by completing st…" at bounding box center [405, 259] width 810 height 1118
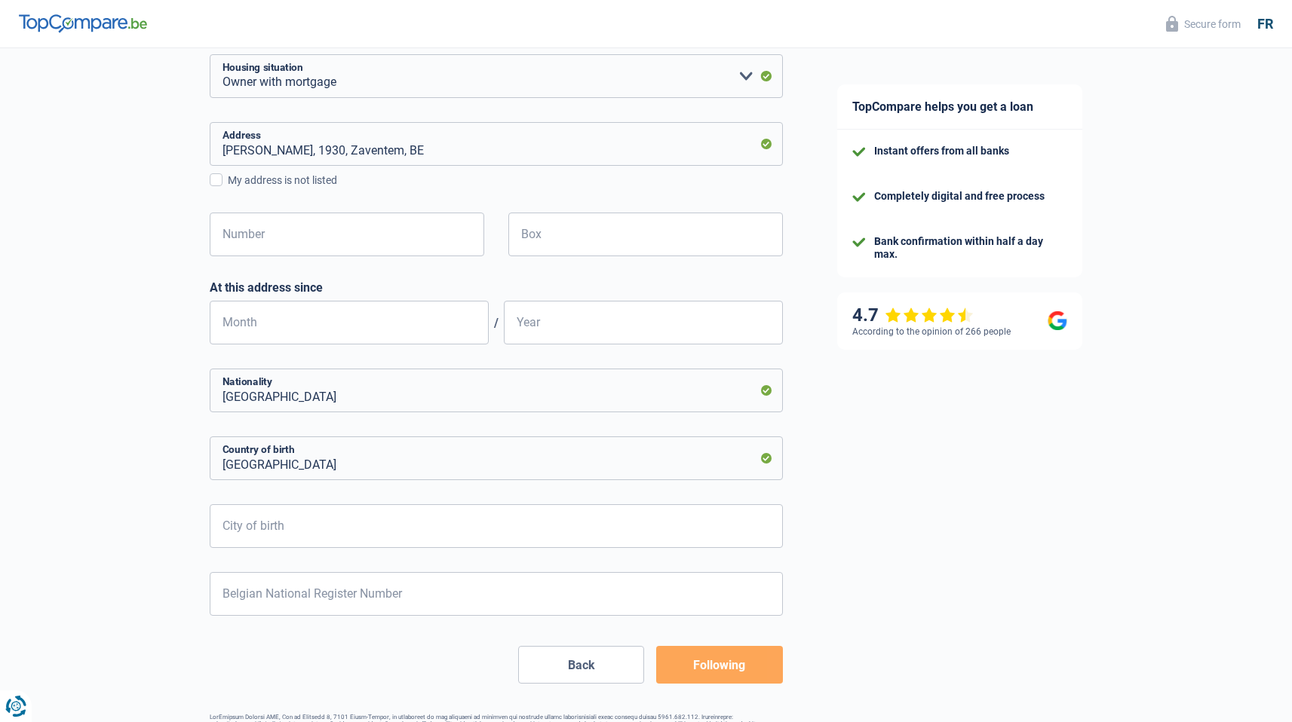
click at [704, 671] on font "Following" at bounding box center [719, 665] width 52 height 14
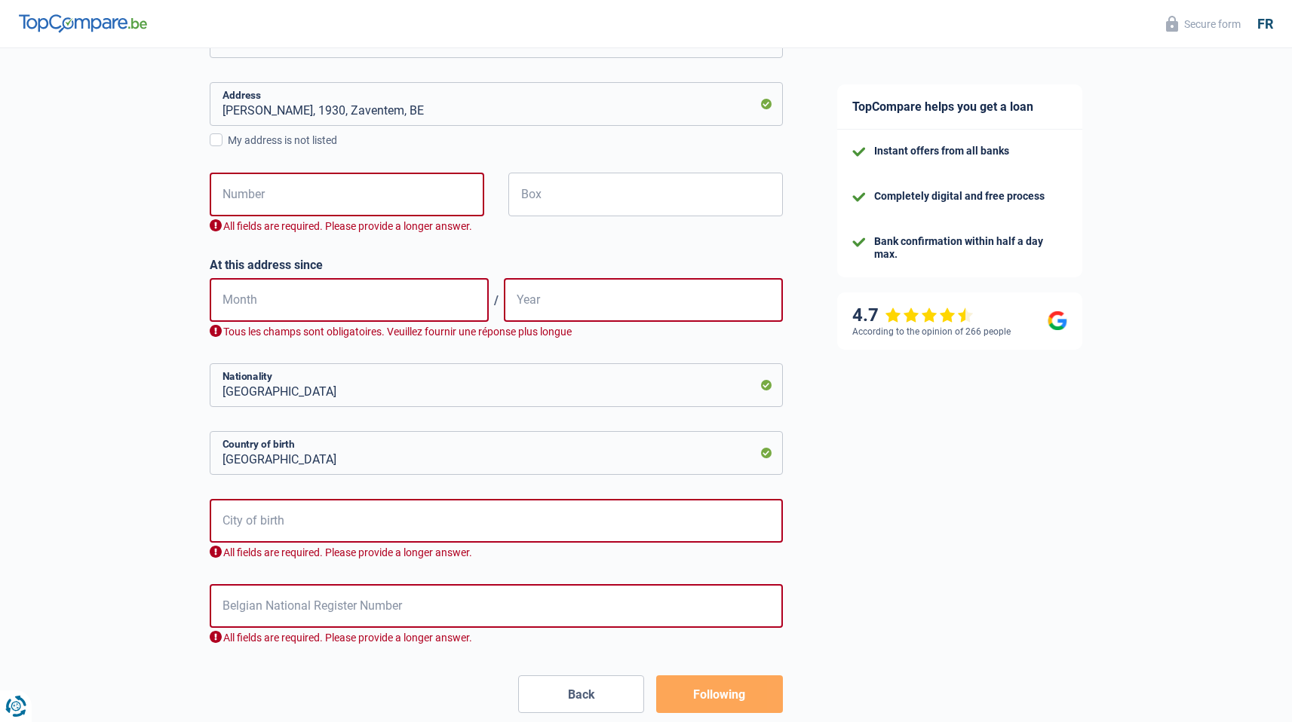
scroll to position [446, 0]
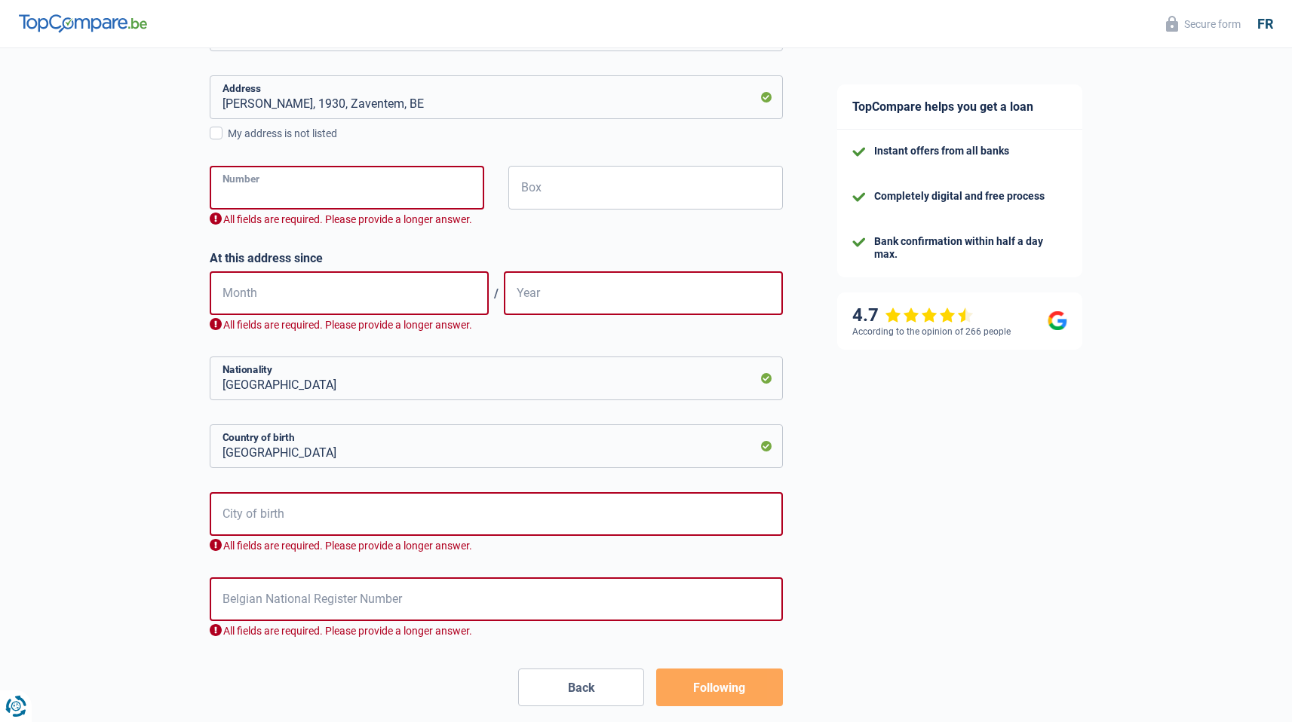
click at [299, 195] on input "Number" at bounding box center [347, 188] width 275 height 44
type input "106"
type input "Zaventem"
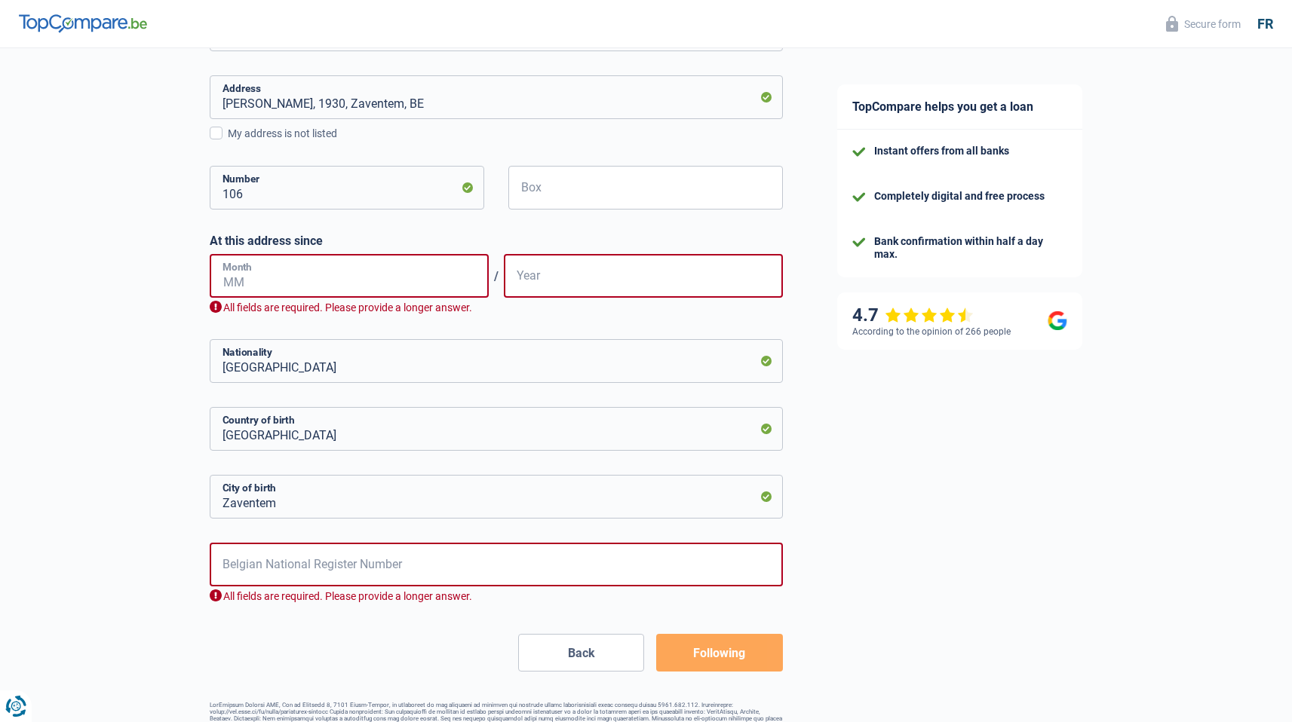
click at [328, 270] on input "Month" at bounding box center [349, 276] width 279 height 44
type input "09"
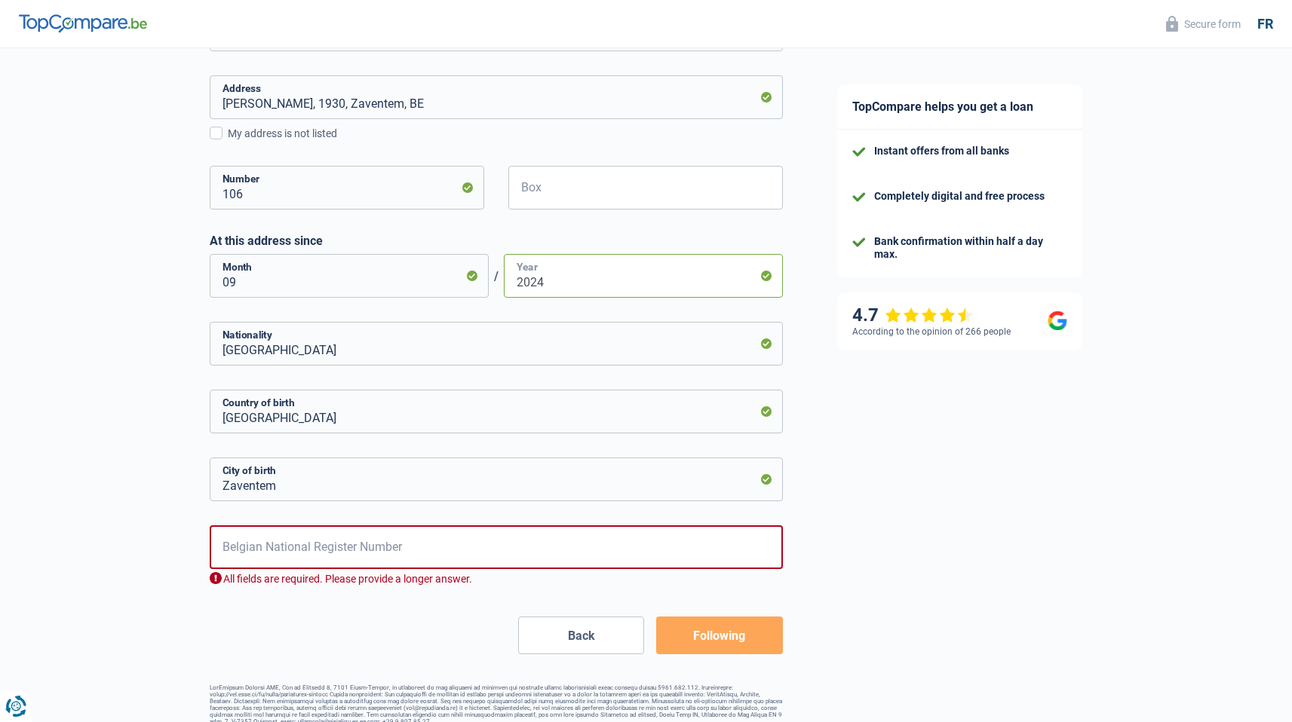
type input "2024"
click at [314, 545] on input "Belgian National Register Number" at bounding box center [496, 548] width 573 height 44
click at [441, 560] on input "Belgian National Register Number" at bounding box center [496, 548] width 573 height 44
click at [443, 556] on input "Belgian National Register Number" at bounding box center [496, 548] width 573 height 44
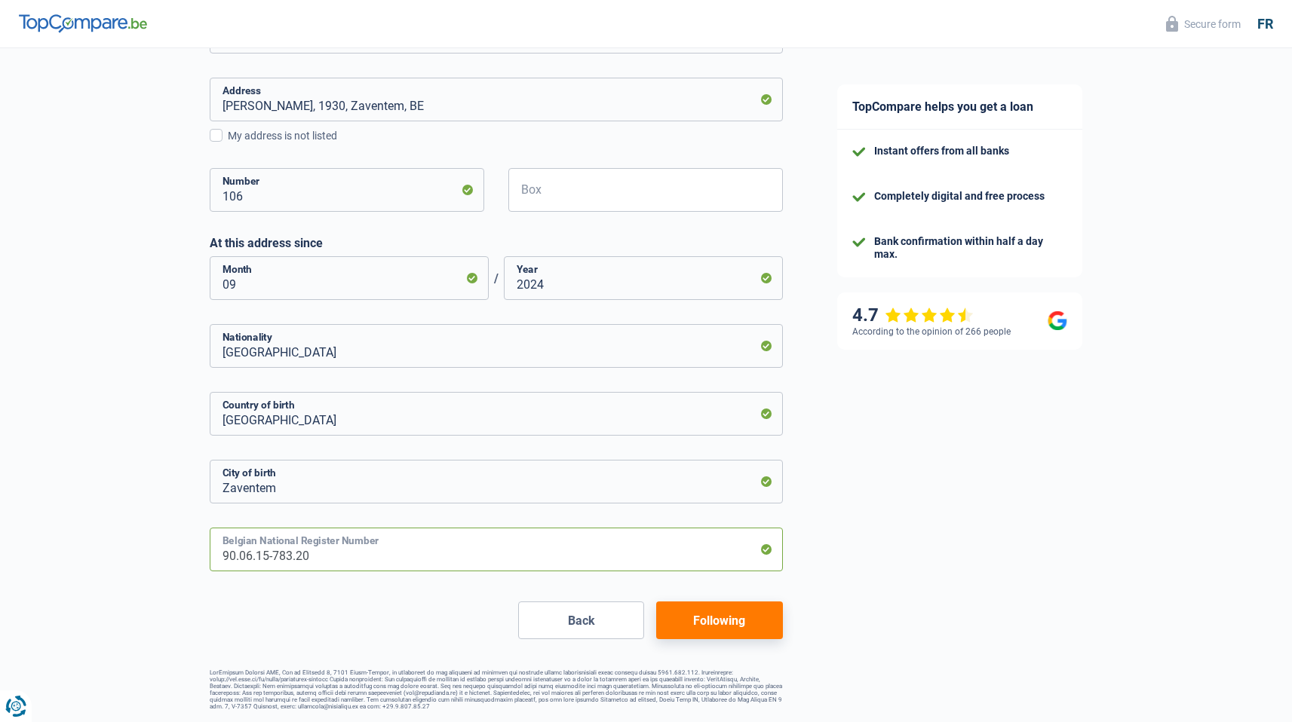
type input "90.06.15-783.20"
click at [719, 629] on button "Following" at bounding box center [719, 621] width 126 height 38
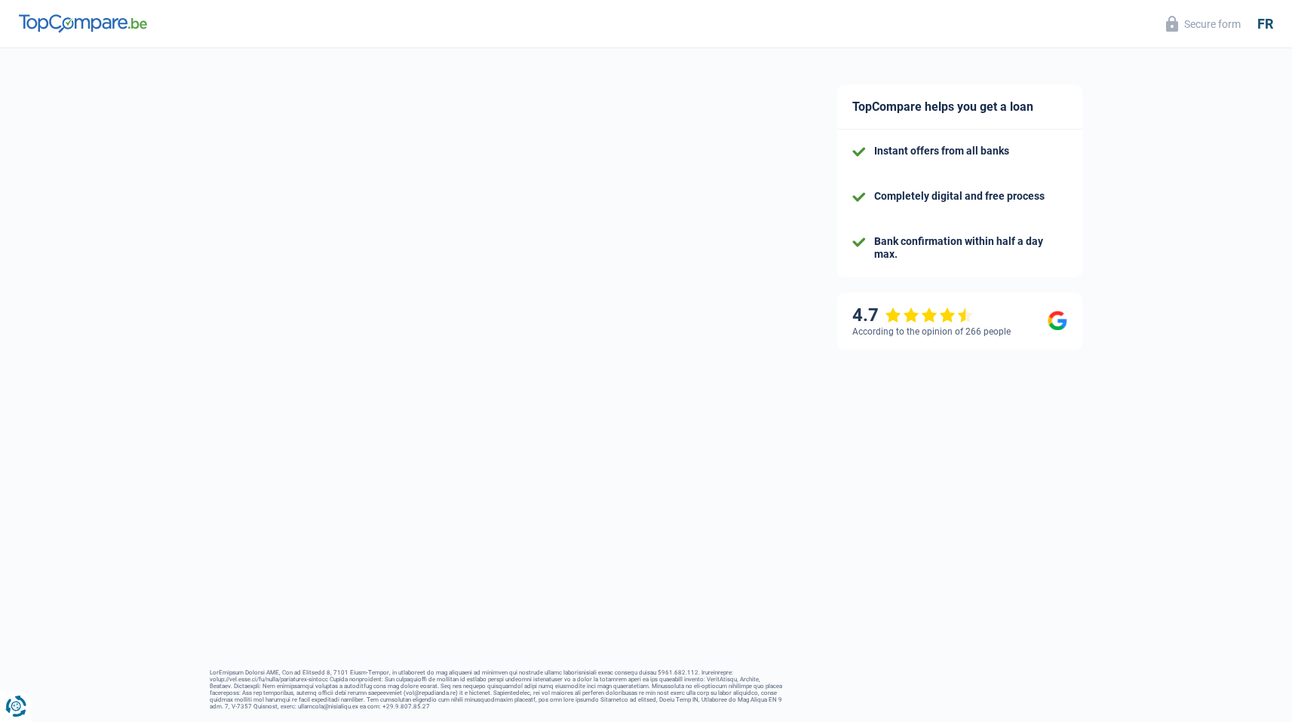
select select "familyAllowances"
select select "netSalary"
select select "mealVouchers"
select select "mortgage"
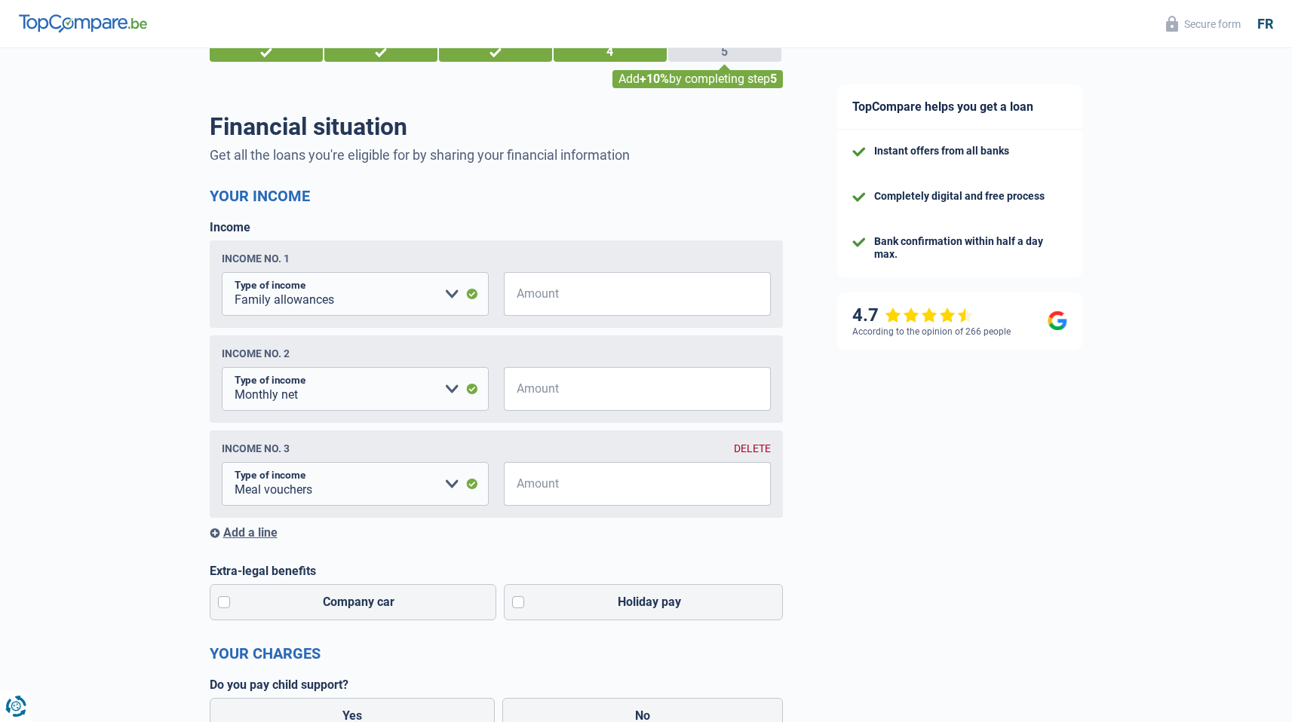
scroll to position [60, 0]
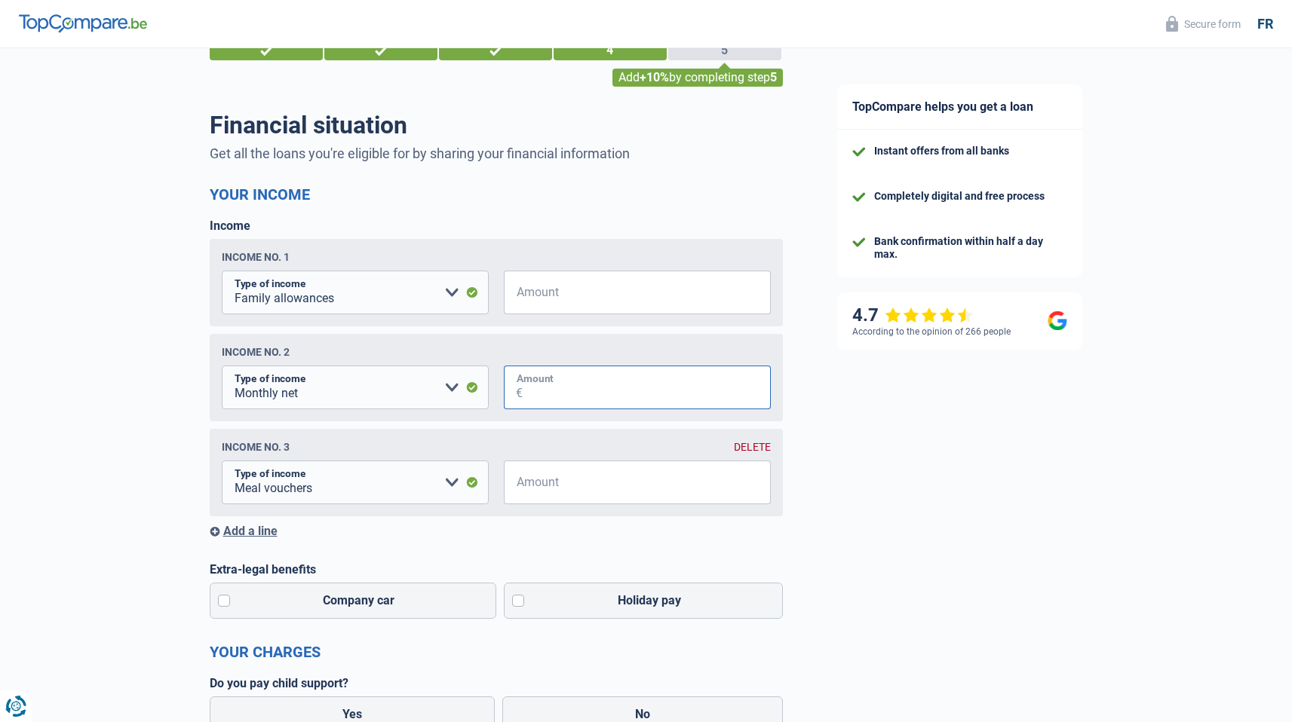
click at [564, 386] on input "Amount" at bounding box center [647, 388] width 248 height 44
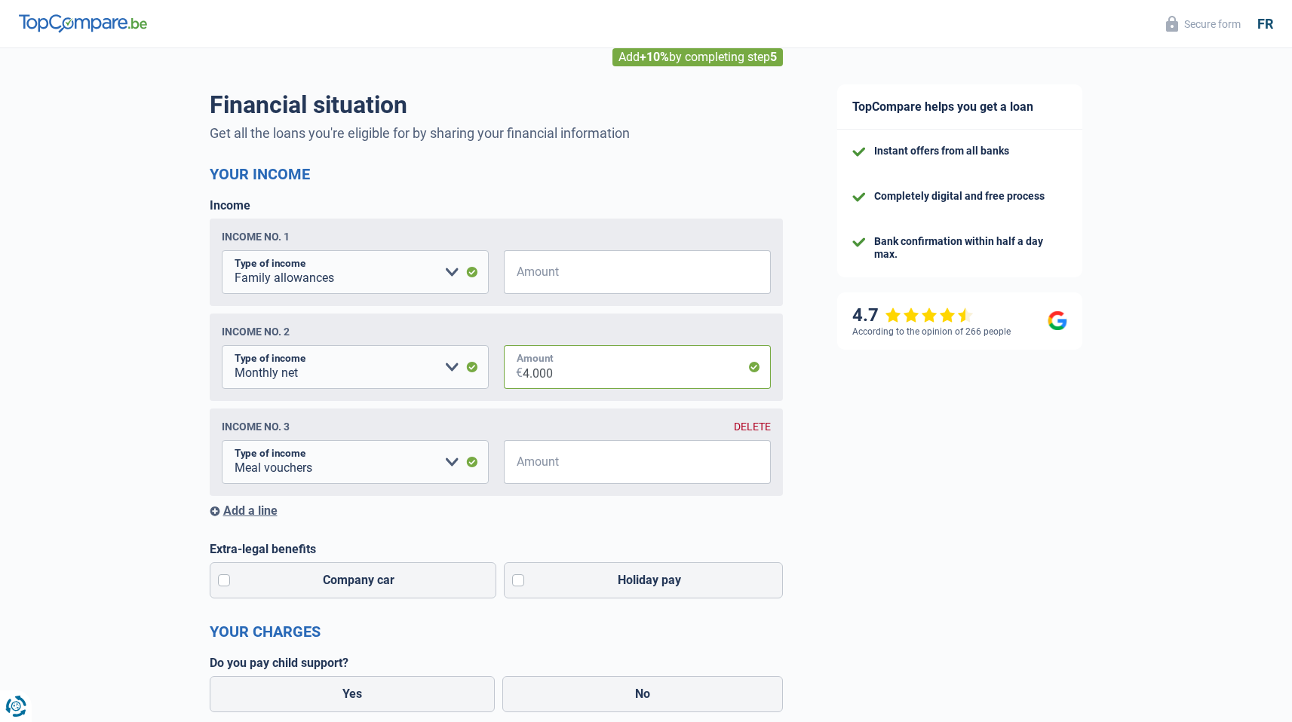
scroll to position [81, 0]
type input "4.000"
click at [557, 469] on input "Amount" at bounding box center [647, 461] width 248 height 44
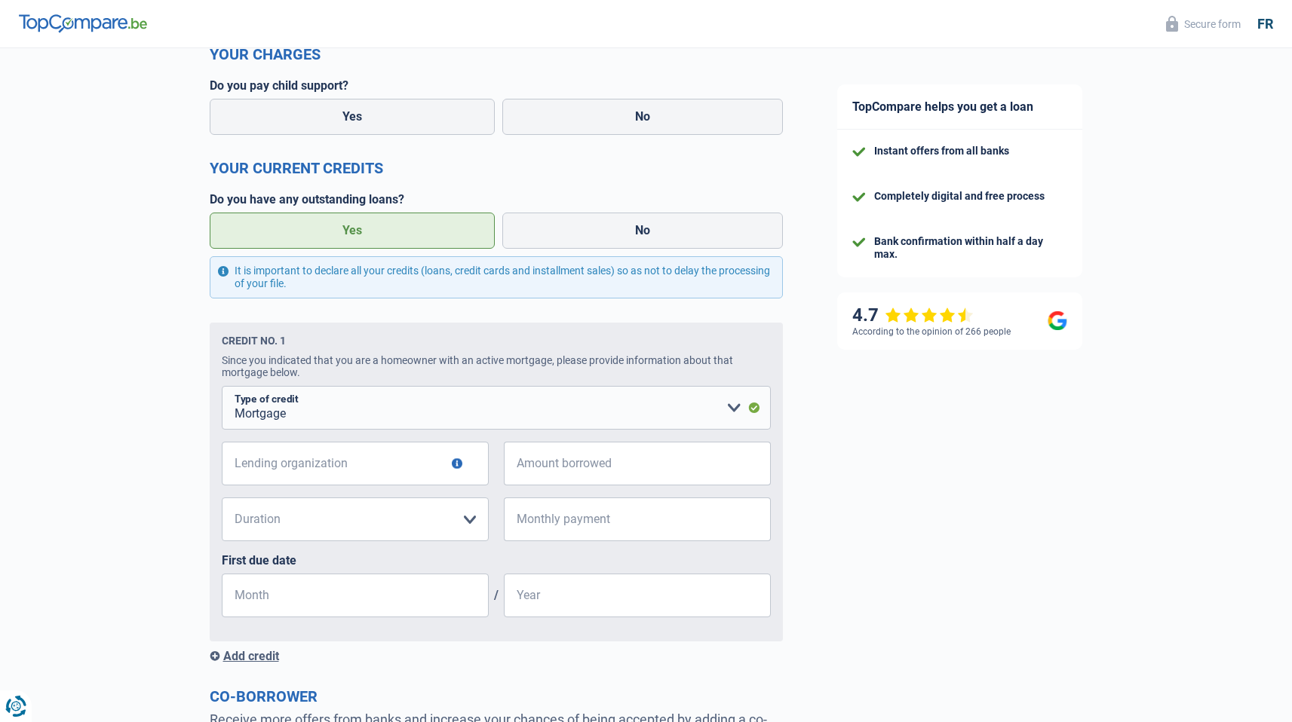
scroll to position [671, 0]
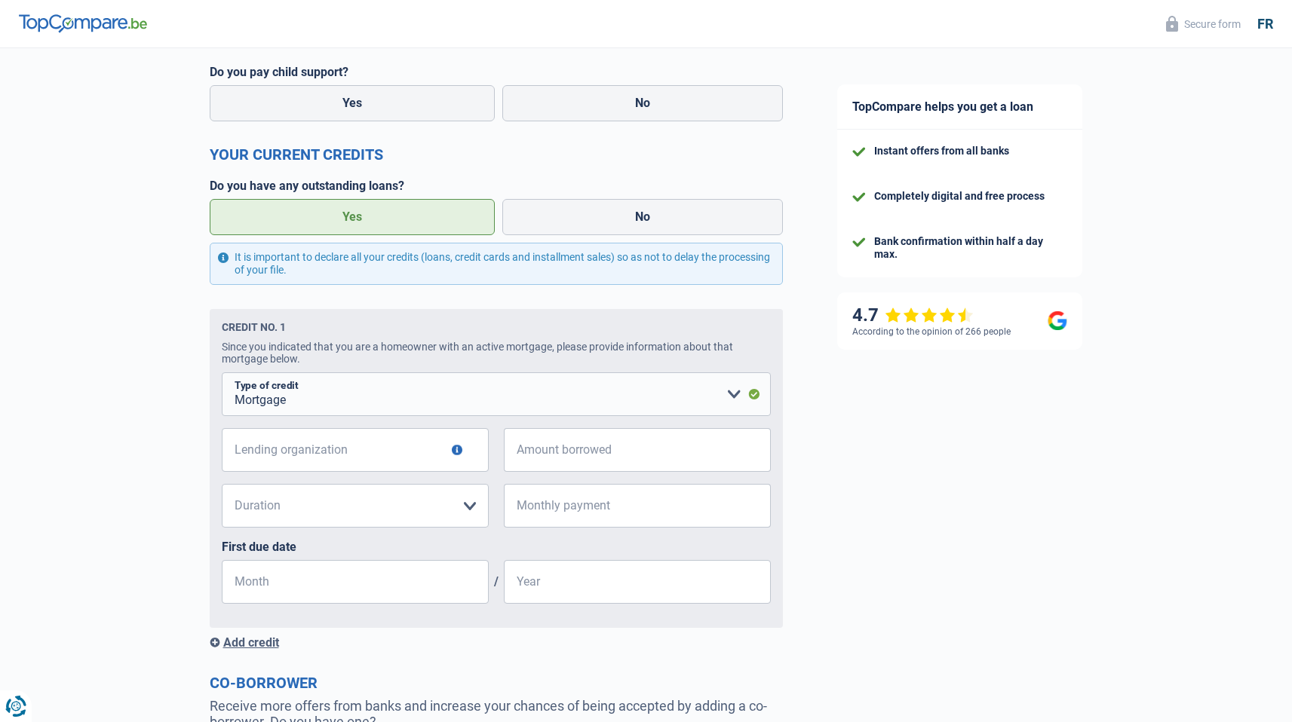
type input "160"
click at [419, 405] on select "Card or credit line Mortgage Installment sale Installment loan Renovation loan …" at bounding box center [496, 395] width 549 height 44
select select "personalLoan"
click at [222, 373] on select "Card or credit line Mortgage Installment sale Installment loan Renovation loan …" at bounding box center [496, 395] width 549 height 44
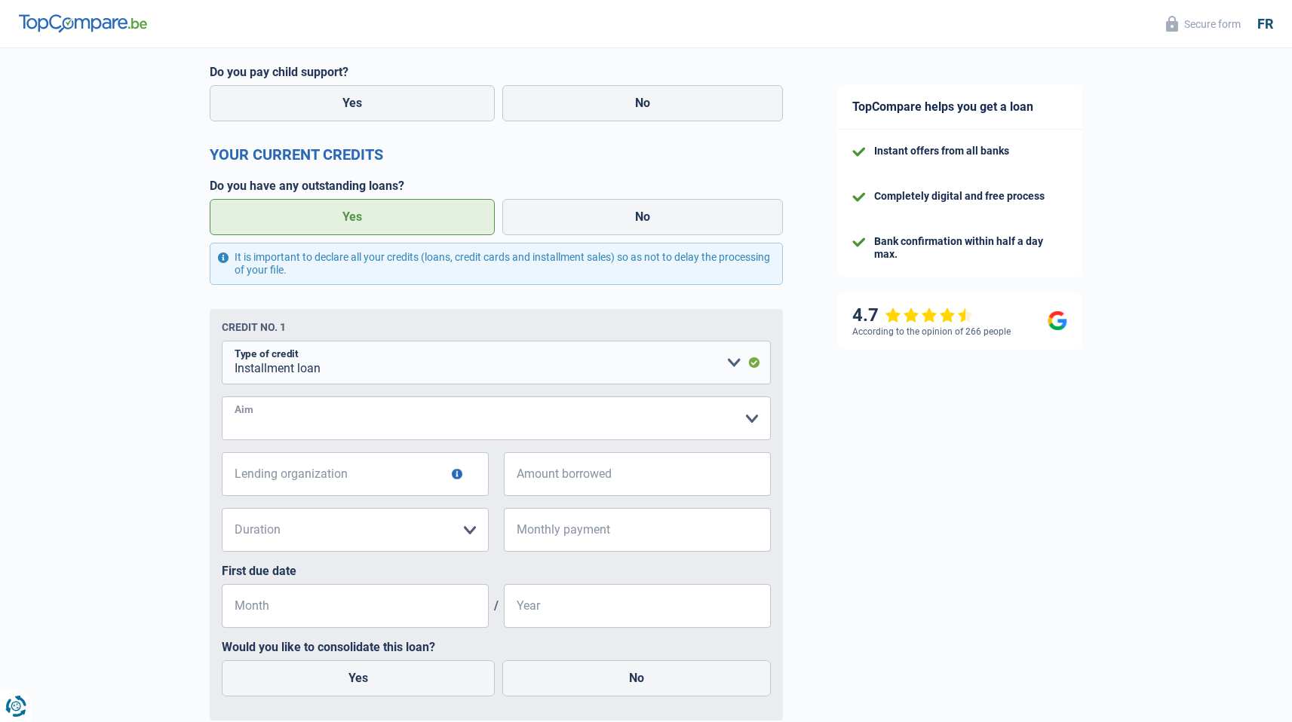
click at [333, 422] on select "Home comfort: furniture, textiles, paint, household appliances, non-professiona…" at bounding box center [496, 419] width 549 height 44
click at [1168, 164] on div "TopCompare helps you get a loan Instant offers from all banks Completely digita…" at bounding box center [1051, 215] width 483 height 1677
